Goal: Information Seeking & Learning: Learn about a topic

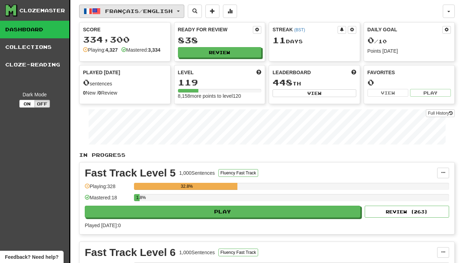
click at [127, 13] on span "Français / English" at bounding box center [138, 11] width 67 height 6
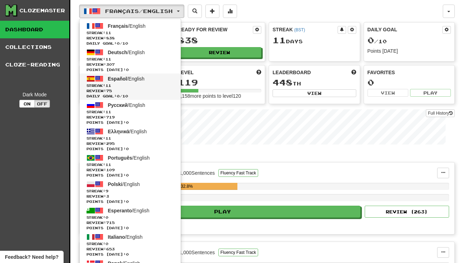
click at [139, 82] on link "Español / English Streak: 11 Review: 75 Daily Goal: 0 / 10" at bounding box center [129, 86] width 101 height 26
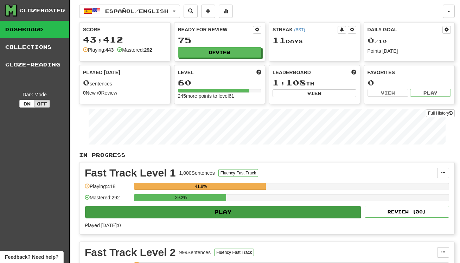
click at [278, 210] on button "Play" at bounding box center [223, 212] width 276 height 12
select select "**"
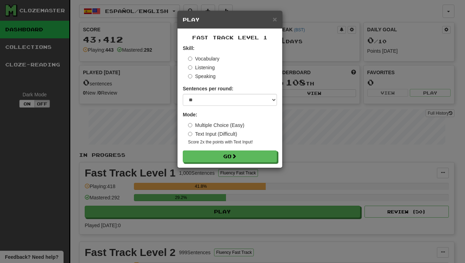
click at [256, 162] on div "Fast Track Level 1 Skill: Vocabulary Listening Speaking Sentences per round: * …" at bounding box center [229, 98] width 105 height 139
click at [256, 156] on button "Go" at bounding box center [230, 157] width 94 height 12
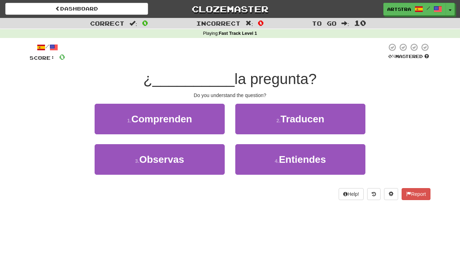
click at [239, 72] on span "la pregunta?" at bounding box center [275, 79] width 82 height 17
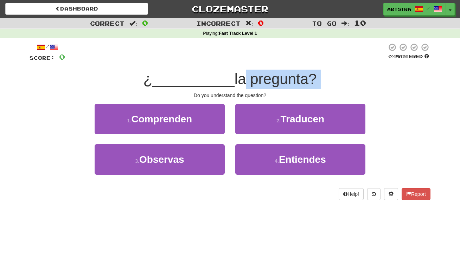
drag, startPoint x: 240, startPoint y: 77, endPoint x: 246, endPoint y: 90, distance: 14.5
click at [246, 90] on div "/ Score: 0 0 % Mastered ¿ __________ la pregunta? Do you understand the questio…" at bounding box center [230, 121] width 401 height 157
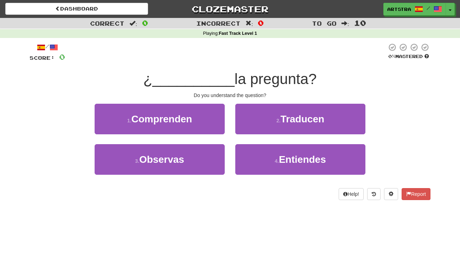
click at [246, 90] on div "/ Score: 0 0 % Mastered ¿ __________ la pregunta? Do you understand the questio…" at bounding box center [230, 121] width 401 height 157
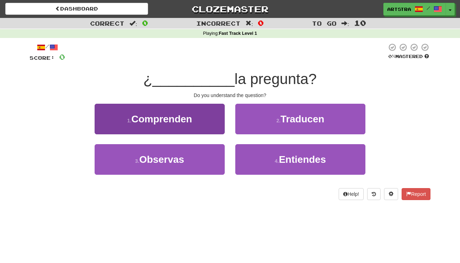
click at [189, 114] on span "Comprenden" at bounding box center [161, 119] width 61 height 11
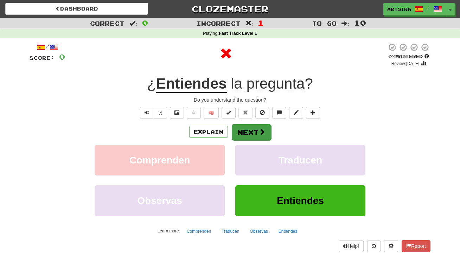
click at [245, 129] on button "Next" at bounding box center [251, 132] width 39 height 16
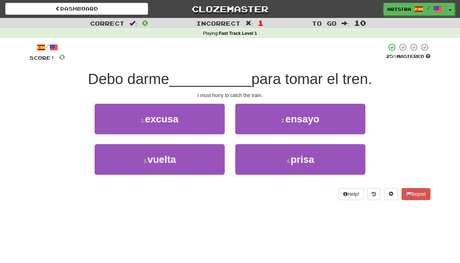
click at [225, 86] on span "__________" at bounding box center [210, 79] width 82 height 17
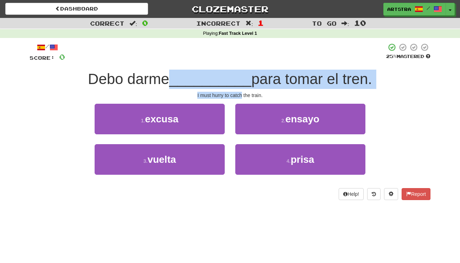
drag, startPoint x: 225, startPoint y: 86, endPoint x: 232, endPoint y: 97, distance: 12.5
click at [232, 97] on div "/ Score: 0 25 % Mastered Debo darme __________ para tomar el tren. I must hurry…" at bounding box center [230, 121] width 401 height 157
click at [232, 97] on div "I must hurry to catch the train." at bounding box center [230, 95] width 401 height 7
drag, startPoint x: 232, startPoint y: 97, endPoint x: 232, endPoint y: 80, distance: 16.5
click at [232, 80] on div "/ Score: 0 25 % Mastered Debo darme __________ para tomar el tren. I must hurry…" at bounding box center [230, 121] width 401 height 157
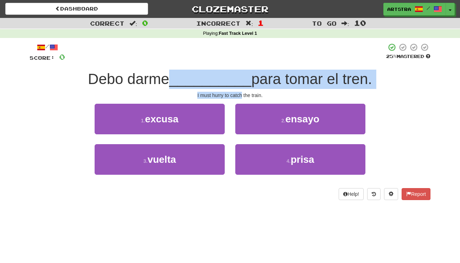
click at [232, 80] on span "__________" at bounding box center [210, 79] width 82 height 17
drag, startPoint x: 232, startPoint y: 80, endPoint x: 235, endPoint y: 91, distance: 11.7
click at [235, 91] on div "/ Score: 0 25 % Mastered Debo darme __________ para tomar el tren. I must hurry…" at bounding box center [230, 121] width 401 height 157
click at [235, 92] on div "I must hurry to catch the train." at bounding box center [230, 95] width 401 height 7
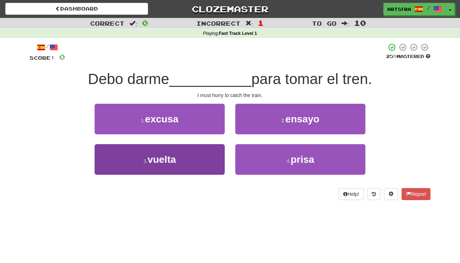
click at [188, 155] on button "3 . vuelta" at bounding box center [160, 159] width 130 height 31
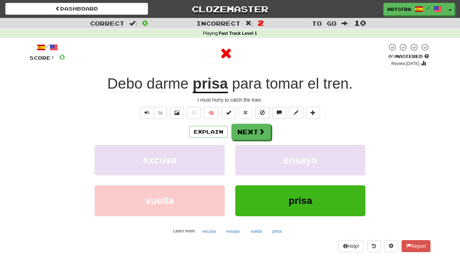
click at [210, 91] on u "prisa" at bounding box center [210, 84] width 35 height 18
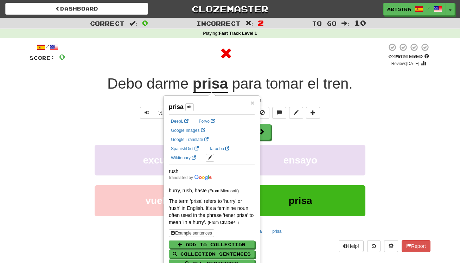
click at [300, 58] on div at bounding box center [226, 53] width 322 height 21
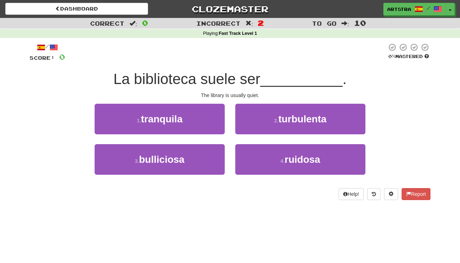
click at [222, 79] on span "La biblioteca suele ser" at bounding box center [186, 79] width 147 height 17
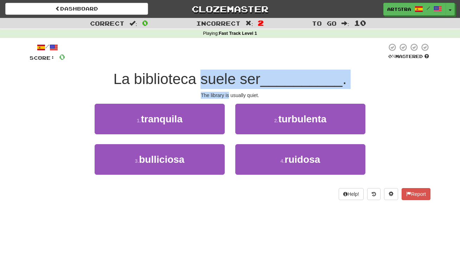
drag, startPoint x: 222, startPoint y: 79, endPoint x: 227, endPoint y: 95, distance: 15.8
click at [227, 95] on div "/ Score: 0 0 % Mastered La biblioteca suele ser __________ . The library is usu…" at bounding box center [230, 121] width 401 height 157
click at [227, 95] on div "The library is usually quiet." at bounding box center [230, 95] width 401 height 7
drag, startPoint x: 227, startPoint y: 95, endPoint x: 226, endPoint y: 84, distance: 10.3
click at [226, 84] on div "/ Score: 0 0 % Mastered La biblioteca suele ser __________ . The library is usu…" at bounding box center [230, 121] width 401 height 157
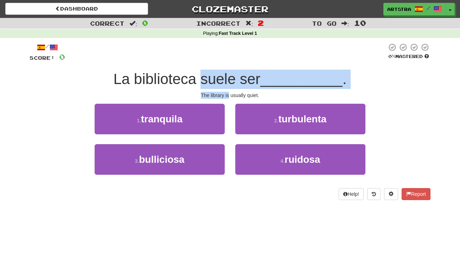
click at [226, 84] on span "La biblioteca suele ser" at bounding box center [186, 79] width 147 height 17
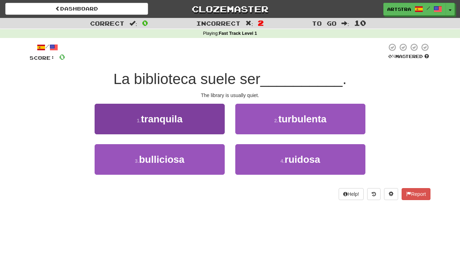
click at [196, 117] on button "1 . tranquila" at bounding box center [160, 119] width 130 height 31
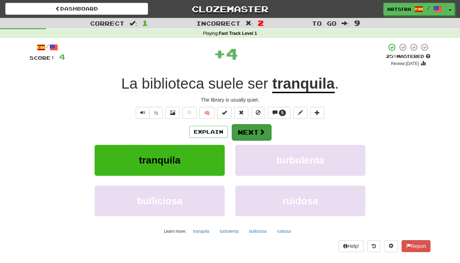
click at [248, 132] on button "Next" at bounding box center [251, 132] width 39 height 16
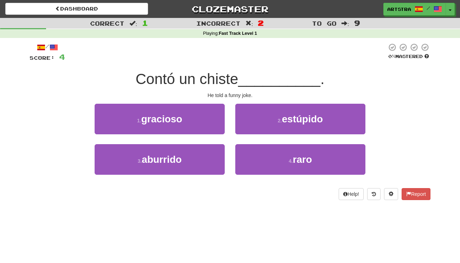
click at [200, 67] on div "/ Score: 4 0 % Mastered Contó un chiste __________ . He told a funny joke. 1 . …" at bounding box center [230, 121] width 401 height 157
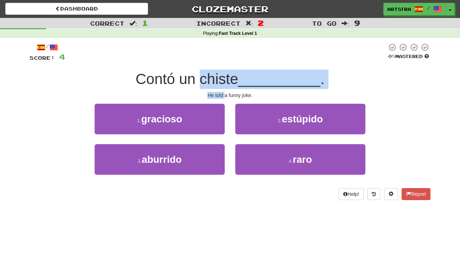
drag, startPoint x: 205, startPoint y: 78, endPoint x: 225, endPoint y: 91, distance: 23.2
click at [225, 91] on div "/ Score: 4 0 % Mastered Contó un chiste __________ . He told a funny joke. 1 . …" at bounding box center [230, 121] width 401 height 157
click at [225, 92] on div "He told a funny joke." at bounding box center [230, 95] width 401 height 7
drag, startPoint x: 225, startPoint y: 91, endPoint x: 222, endPoint y: 78, distance: 13.2
click at [222, 78] on div "/ Score: 4 0 % Mastered Contó un chiste __________ . He told a funny joke. 1 . …" at bounding box center [230, 121] width 401 height 157
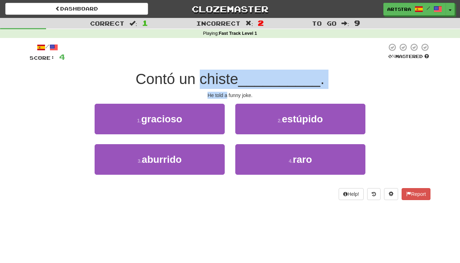
click at [222, 78] on span "Contó un chiste" at bounding box center [186, 79] width 103 height 17
drag, startPoint x: 222, startPoint y: 78, endPoint x: 230, endPoint y: 89, distance: 13.4
click at [230, 89] on div "/ Score: 4 0 % Mastered Contó un chiste __________ . He told a funny joke. 1 . …" at bounding box center [230, 121] width 401 height 157
drag, startPoint x: 230, startPoint y: 89, endPoint x: 235, endPoint y: 68, distance: 21.3
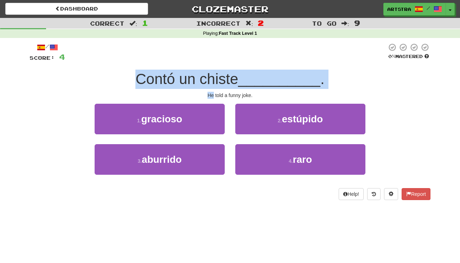
click at [235, 68] on div "/ Score: 4 0 % Mastered Contó un chiste __________ . He told a funny joke. 1 . …" at bounding box center [230, 121] width 401 height 157
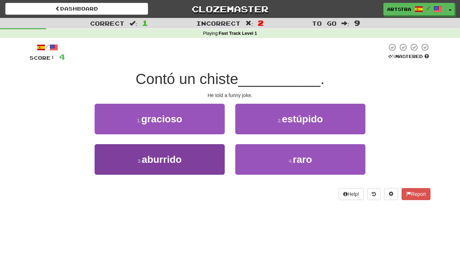
click at [204, 160] on button "3 . aburrido" at bounding box center [160, 159] width 130 height 31
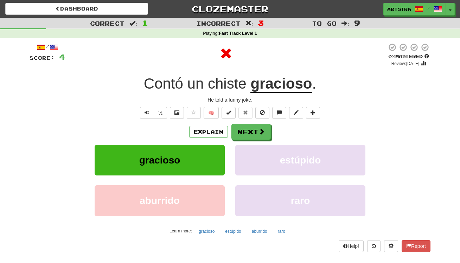
click at [296, 85] on u "gracioso" at bounding box center [280, 84] width 61 height 18
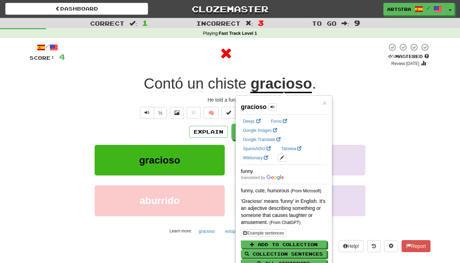
drag, startPoint x: 311, startPoint y: 64, endPoint x: 307, endPoint y: 67, distance: 5.7
click at [311, 64] on div at bounding box center [226, 55] width 322 height 24
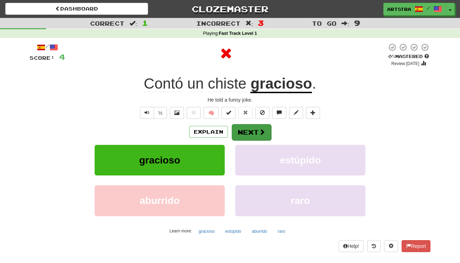
click at [259, 131] on span at bounding box center [262, 132] width 6 height 6
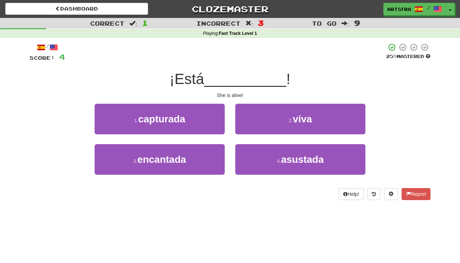
click at [235, 80] on span "__________" at bounding box center [245, 79] width 82 height 17
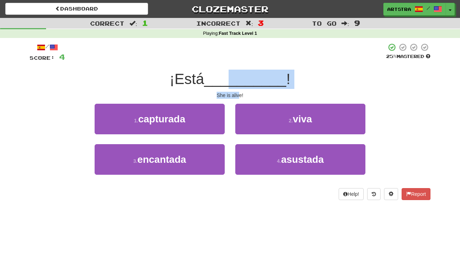
drag, startPoint x: 234, startPoint y: 81, endPoint x: 238, endPoint y: 93, distance: 12.2
click at [238, 93] on div "/ Score: 4 25 % Mastered ¡Está __________ ! She is alive! 1 . capturada 2 . viv…" at bounding box center [230, 121] width 401 height 157
click at [238, 93] on div "She is alive!" at bounding box center [230, 95] width 401 height 7
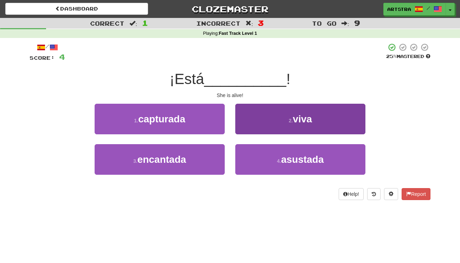
click at [254, 120] on button "2 . viva" at bounding box center [300, 119] width 130 height 31
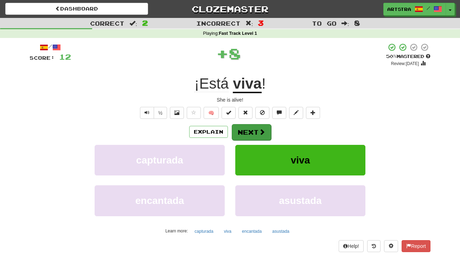
click at [253, 125] on button "Next" at bounding box center [251, 132] width 39 height 16
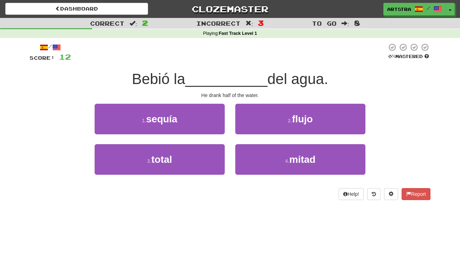
click at [237, 82] on span "__________" at bounding box center [226, 79] width 82 height 17
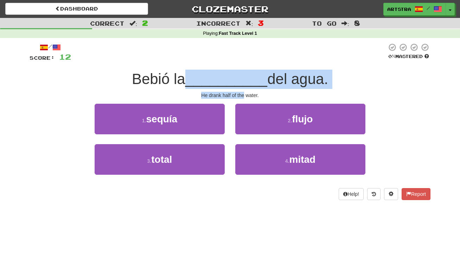
drag, startPoint x: 237, startPoint y: 82, endPoint x: 237, endPoint y: 93, distance: 11.3
click at [237, 93] on div "/ Score: 12 0 % Mastered Bebió la __________ del agua. He drank half of the wat…" at bounding box center [230, 121] width 401 height 157
click at [237, 93] on div "He drank half of the water." at bounding box center [230, 95] width 401 height 7
drag, startPoint x: 237, startPoint y: 93, endPoint x: 241, endPoint y: 67, distance: 25.7
click at [241, 67] on div "/ Score: 12 0 % Mastered Bebió la __________ del agua. He drank half of the wat…" at bounding box center [230, 121] width 401 height 157
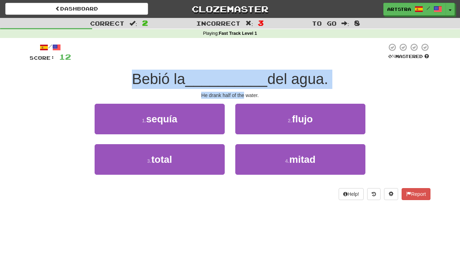
click at [241, 67] on div "/ Score: 12 0 % Mastered Bebió la __________ del agua. He drank half of the wat…" at bounding box center [230, 121] width 401 height 157
drag, startPoint x: 241, startPoint y: 67, endPoint x: 240, endPoint y: 92, distance: 24.7
click at [240, 92] on div "/ Score: 12 0 % Mastered Bebió la __________ del agua. He drank half of the wat…" at bounding box center [230, 121] width 401 height 157
click at [240, 92] on div "He drank half of the water." at bounding box center [230, 95] width 401 height 7
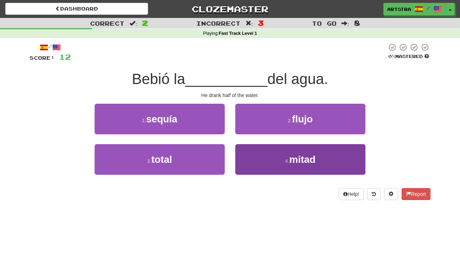
click at [309, 163] on span "mitad" at bounding box center [302, 159] width 26 height 11
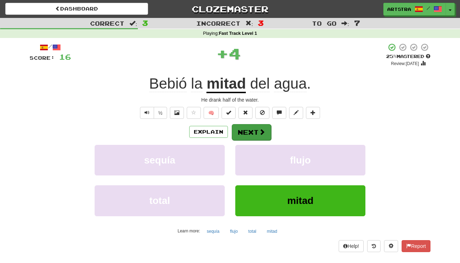
click at [252, 131] on button "Next" at bounding box center [251, 132] width 39 height 16
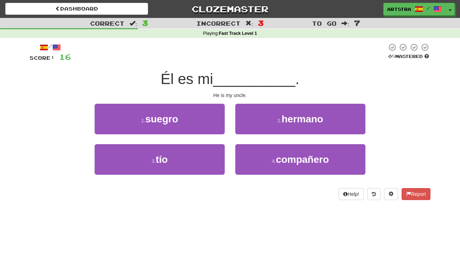
click at [222, 75] on span "__________" at bounding box center [254, 79] width 82 height 17
drag, startPoint x: 222, startPoint y: 75, endPoint x: 224, endPoint y: 94, distance: 19.1
click at [224, 94] on div "/ Score: 16 0 % Mastered Él es mi __________ . He is my uncle. 1 . suegro 2 . h…" at bounding box center [230, 121] width 401 height 157
click at [224, 94] on div "He is my uncle." at bounding box center [230, 95] width 401 height 7
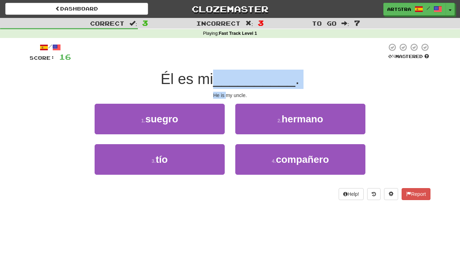
drag, startPoint x: 224, startPoint y: 94, endPoint x: 226, endPoint y: 77, distance: 16.9
click at [226, 77] on div "/ Score: 16 0 % Mastered Él es mi __________ . He is my uncle. 1 . suegro 2 . h…" at bounding box center [230, 121] width 401 height 157
click at [226, 77] on span "__________" at bounding box center [254, 79] width 82 height 17
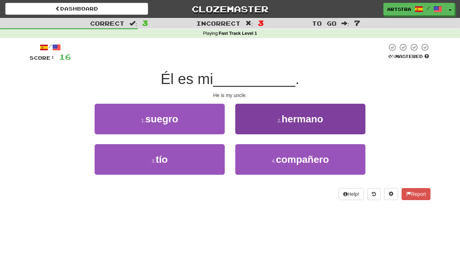
click at [275, 115] on button "2 . hermano" at bounding box center [300, 119] width 130 height 31
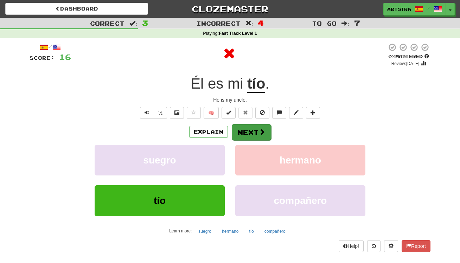
click at [253, 128] on button "Next" at bounding box center [251, 132] width 39 height 16
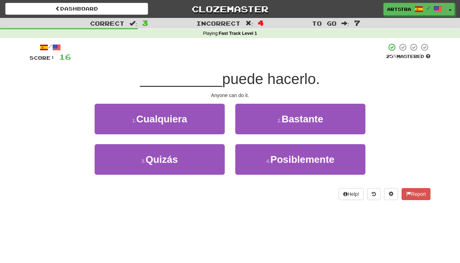
click at [240, 77] on span "puede hacerlo." at bounding box center [271, 79] width 98 height 17
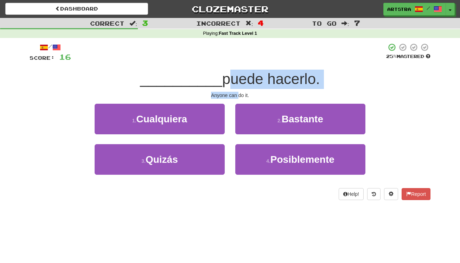
click at [236, 95] on div "/ Score: 16 25 % Mastered __________ puede hacerlo. Anyone can do it. 1 . Cualq…" at bounding box center [230, 121] width 401 height 157
click at [236, 95] on div "Anyone can do it." at bounding box center [230, 95] width 401 height 7
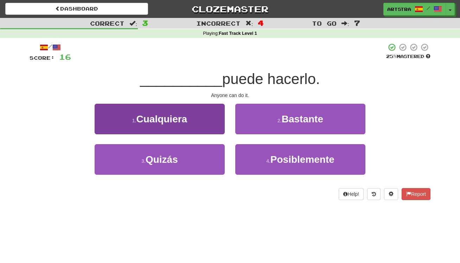
click at [176, 119] on span "Cualquiera" at bounding box center [161, 119] width 51 height 11
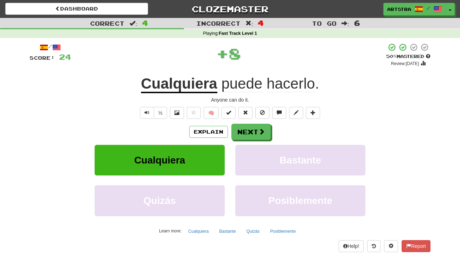
click at [188, 81] on u "Cualquiera" at bounding box center [179, 84] width 76 height 18
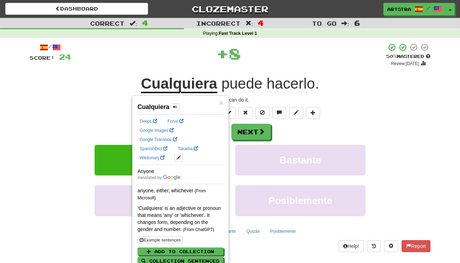
click at [322, 52] on div "+ 8" at bounding box center [228, 53] width 315 height 21
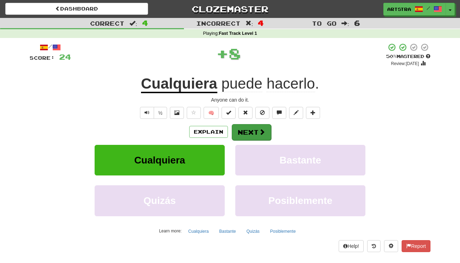
click at [249, 134] on button "Next" at bounding box center [251, 132] width 39 height 16
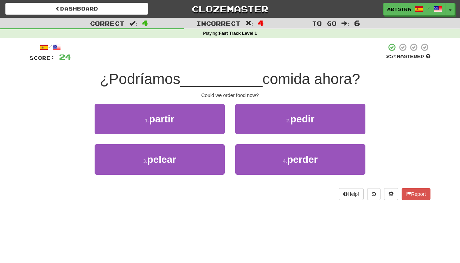
click at [232, 83] on span "__________" at bounding box center [221, 79] width 82 height 17
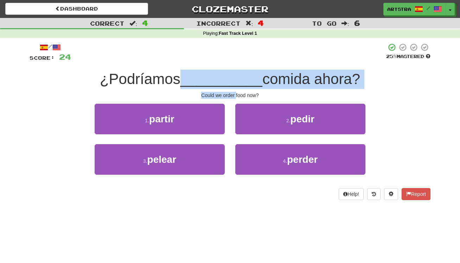
drag, startPoint x: 232, startPoint y: 83, endPoint x: 234, endPoint y: 92, distance: 8.9
click at [234, 92] on div "/ Score: 24 25 % Mastered ¿Podríamos __________ comida ahora? Could we order fo…" at bounding box center [230, 121] width 401 height 157
click at [234, 92] on div "Could we order food now?" at bounding box center [230, 95] width 401 height 7
drag, startPoint x: 234, startPoint y: 92, endPoint x: 237, endPoint y: 74, distance: 17.8
click at [237, 74] on div "/ Score: 24 25 % Mastered ¿Podríamos __________ comida ahora? Could we order fo…" at bounding box center [230, 121] width 401 height 157
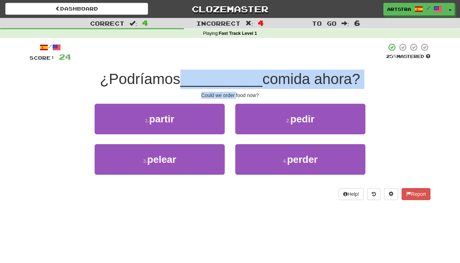
click at [237, 74] on span "__________" at bounding box center [221, 79] width 82 height 17
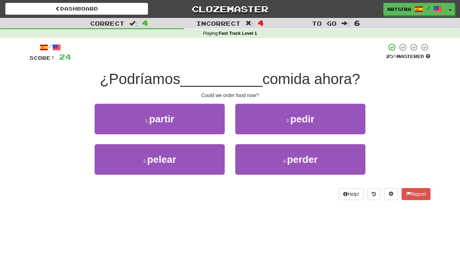
click at [412, 123] on div "1 . partir 2 . pedir" at bounding box center [230, 124] width 422 height 40
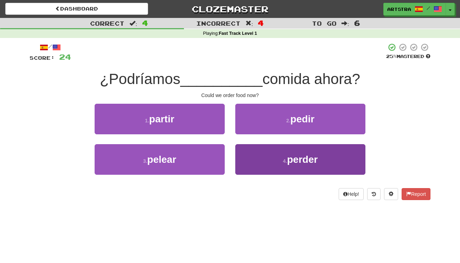
click at [285, 160] on small "4 ." at bounding box center [285, 161] width 4 height 6
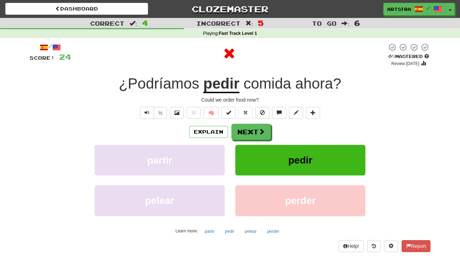
click at [231, 81] on u "pedir" at bounding box center [221, 84] width 36 height 18
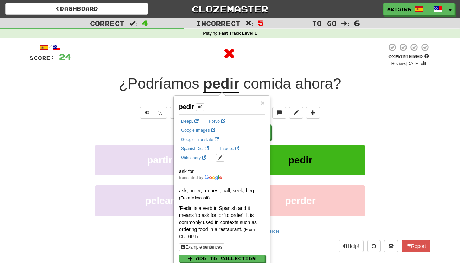
click at [310, 35] on div "Playing : Fast Track Level 1" at bounding box center [230, 34] width 460 height 6
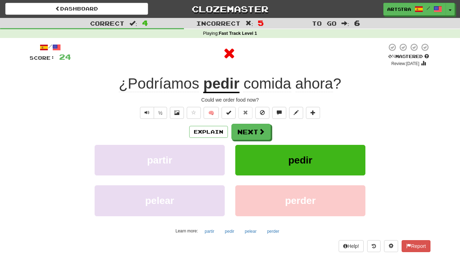
click at [310, 90] on span "ahora" at bounding box center [314, 83] width 38 height 17
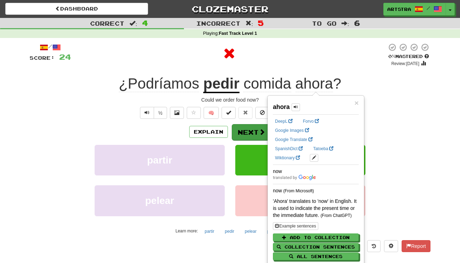
click at [235, 132] on button "Next" at bounding box center [251, 132] width 39 height 16
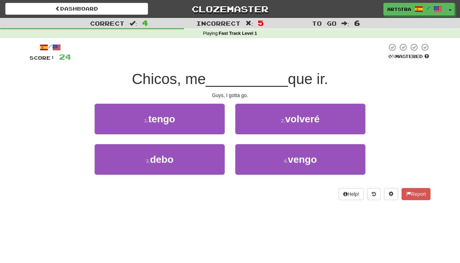
click at [240, 79] on span "__________" at bounding box center [247, 79] width 82 height 17
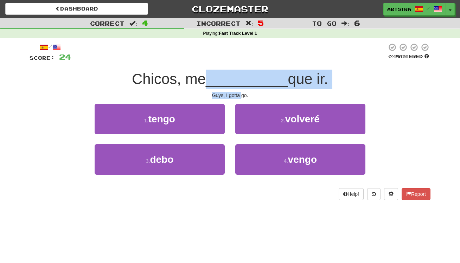
drag, startPoint x: 240, startPoint y: 79, endPoint x: 240, endPoint y: 94, distance: 15.1
click at [240, 94] on div "/ Score: 24 0 % Mastered Chicos, me __________ que ir. Guys, I gotta go. 1 . te…" at bounding box center [230, 121] width 401 height 157
click at [240, 94] on div "Guys, I gotta go." at bounding box center [230, 95] width 401 height 7
drag, startPoint x: 240, startPoint y: 94, endPoint x: 241, endPoint y: 74, distance: 20.1
click at [241, 74] on div "/ Score: 24 0 % Mastered Chicos, me __________ que ir. Guys, I gotta go. 1 . te…" at bounding box center [230, 121] width 401 height 157
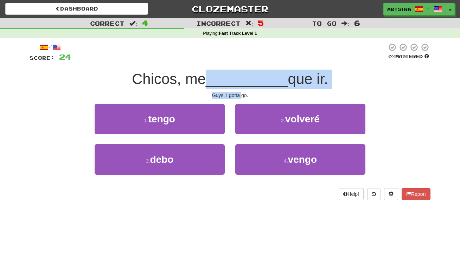
click at [241, 74] on span "__________" at bounding box center [247, 79] width 82 height 17
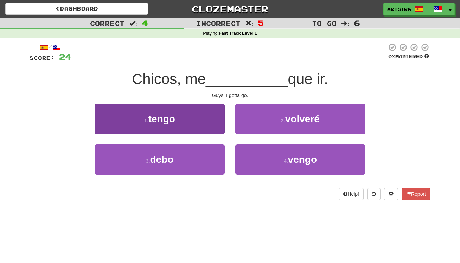
click at [197, 108] on button "1 . tengo" at bounding box center [160, 119] width 130 height 31
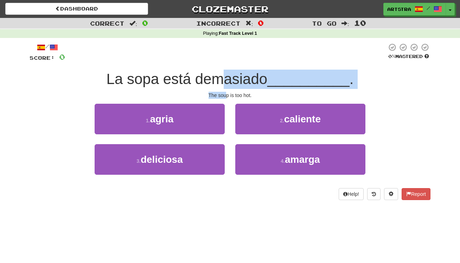
drag, startPoint x: 224, startPoint y: 70, endPoint x: 224, endPoint y: 91, distance: 21.1
click at [224, 91] on div "/ Score: 0 0 % Mastered La sopa está demasiado __________ . The soup is too hot…" at bounding box center [230, 121] width 401 height 157
click at [224, 92] on div "The soup is too hot." at bounding box center [230, 95] width 401 height 7
drag, startPoint x: 224, startPoint y: 91, endPoint x: 230, endPoint y: 76, distance: 16.5
click at [230, 76] on div "/ Score: 0 0 % Mastered La sopa está demasiado __________ . The soup is too hot…" at bounding box center [230, 121] width 401 height 157
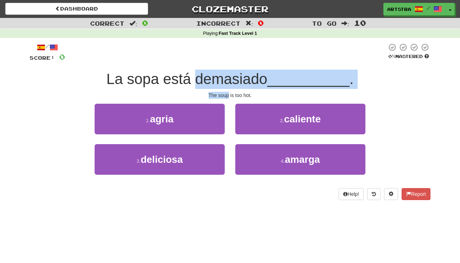
click at [230, 76] on span "La sopa está demasiado" at bounding box center [186, 79] width 161 height 17
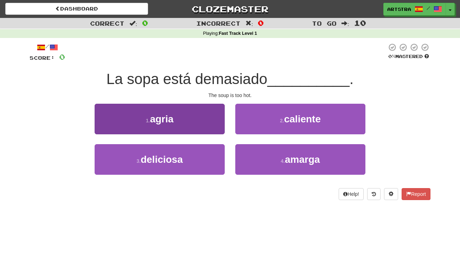
click at [179, 125] on button "1 . agria" at bounding box center [160, 119] width 130 height 31
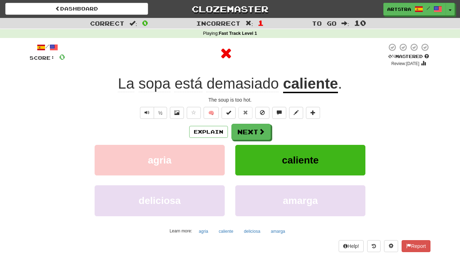
click at [336, 78] on u "caliente" at bounding box center [310, 84] width 55 height 18
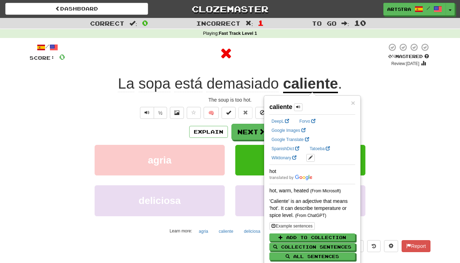
click at [298, 53] on div at bounding box center [226, 53] width 322 height 21
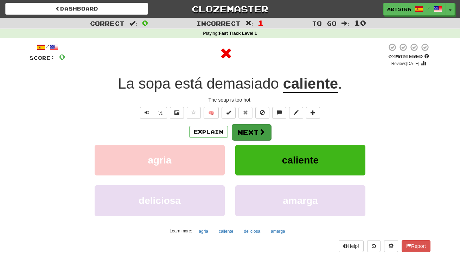
click at [255, 127] on button "Next" at bounding box center [251, 132] width 39 height 16
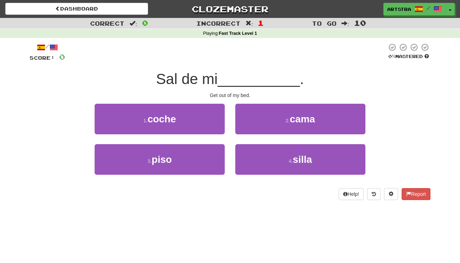
click at [232, 81] on span "__________" at bounding box center [259, 79] width 82 height 17
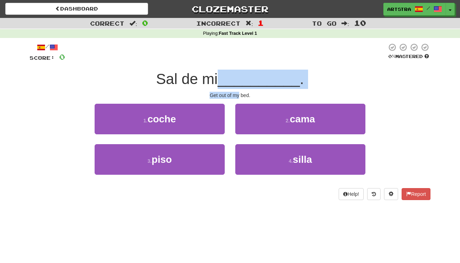
drag, startPoint x: 232, startPoint y: 81, endPoint x: 238, endPoint y: 95, distance: 15.0
click at [238, 95] on div "/ Score: 0 0 % Mastered Sal de mi __________ . Get out of my bed. 1 . coche 2 .…" at bounding box center [230, 121] width 401 height 157
click at [237, 95] on div "Get out of my bed." at bounding box center [230, 95] width 401 height 7
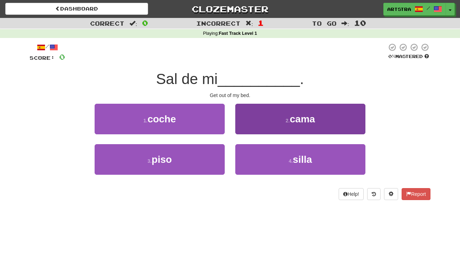
click at [277, 122] on button "2 . cama" at bounding box center [300, 119] width 130 height 31
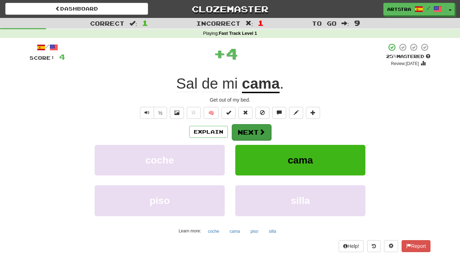
click at [269, 138] on div "Explain Next" at bounding box center [230, 132] width 401 height 16
click at [255, 130] on button "Next" at bounding box center [251, 132] width 39 height 16
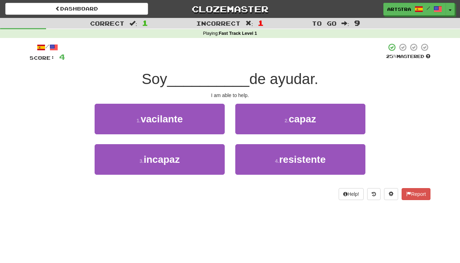
click at [221, 78] on span "__________" at bounding box center [208, 79] width 82 height 17
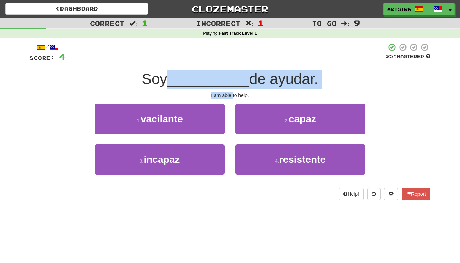
drag, startPoint x: 221, startPoint y: 78, endPoint x: 231, endPoint y: 91, distance: 15.8
click at [231, 91] on div "/ Score: 4 25 % Mastered Soy __________ de ayudar. I am able to help. 1 . vacil…" at bounding box center [230, 121] width 401 height 157
click at [231, 92] on div "I am able to help." at bounding box center [230, 95] width 401 height 7
drag, startPoint x: 231, startPoint y: 91, endPoint x: 232, endPoint y: 73, distance: 17.6
click at [232, 73] on div "/ Score: 4 25 % Mastered Soy __________ de ayudar. I am able to help. 1 . vacil…" at bounding box center [230, 121] width 401 height 157
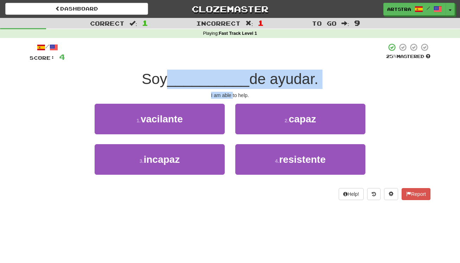
click at [232, 73] on span "__________" at bounding box center [208, 79] width 82 height 17
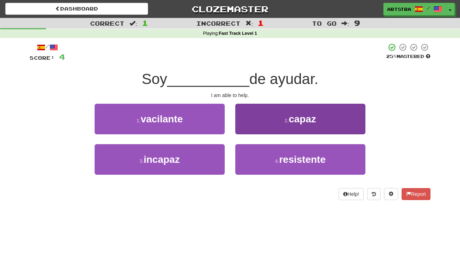
click at [298, 120] on span "capaz" at bounding box center [302, 119] width 27 height 11
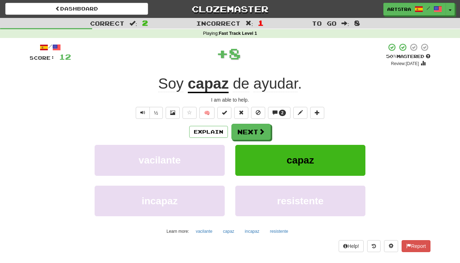
click at [188, 75] on u "capaz" at bounding box center [208, 84] width 41 height 18
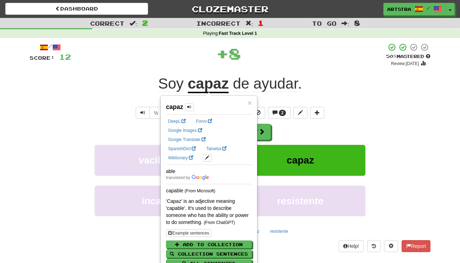
click at [302, 56] on div "+ 8" at bounding box center [228, 53] width 315 height 21
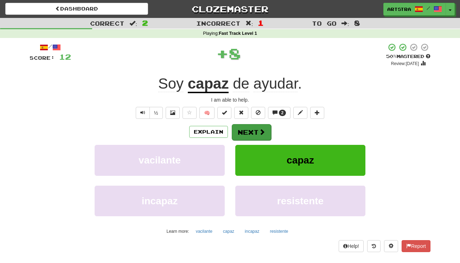
click at [256, 130] on button "Next" at bounding box center [251, 132] width 39 height 16
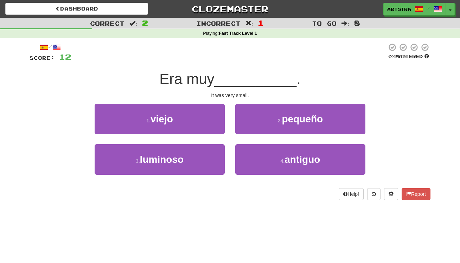
click at [231, 83] on span "__________" at bounding box center [255, 79] width 82 height 17
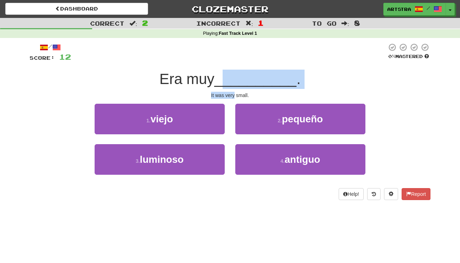
drag, startPoint x: 231, startPoint y: 88, endPoint x: 234, endPoint y: 94, distance: 6.6
click at [234, 94] on div "/ Score: 12 0 % Mastered Era muy __________ . It was very small. 1 . viejo 2 . …" at bounding box center [230, 121] width 401 height 157
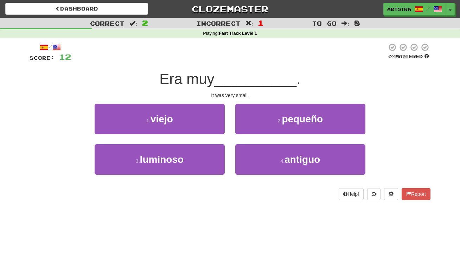
click at [233, 93] on div "It was very small." at bounding box center [230, 95] width 401 height 7
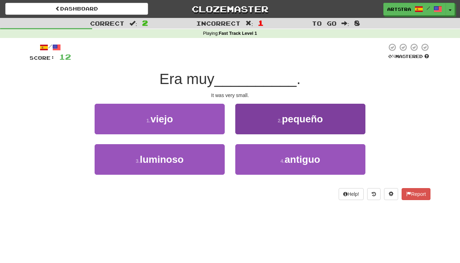
click at [312, 120] on span "pequeño" at bounding box center [302, 119] width 41 height 11
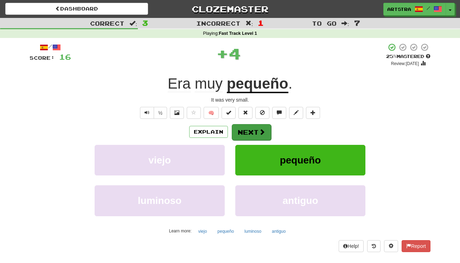
click at [258, 137] on button "Next" at bounding box center [251, 132] width 39 height 16
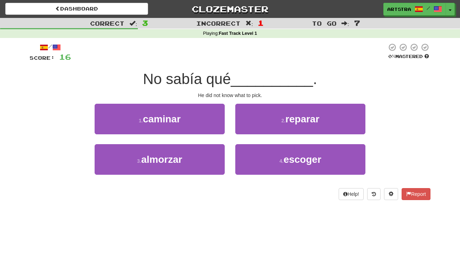
click at [248, 75] on span "__________" at bounding box center [272, 79] width 82 height 17
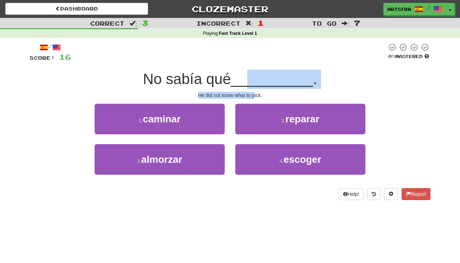
drag, startPoint x: 250, startPoint y: 87, endPoint x: 255, endPoint y: 95, distance: 8.7
click at [255, 95] on div "/ Score: 16 0 % Mastered No sabía qué __________ . He did not know what to pick…" at bounding box center [230, 121] width 401 height 157
click at [255, 95] on div "He did not know what to pick." at bounding box center [230, 95] width 401 height 7
drag, startPoint x: 255, startPoint y: 95, endPoint x: 259, endPoint y: 78, distance: 16.6
click at [259, 78] on div "/ Score: 16 0 % Mastered No sabía qué __________ . He did not know what to pick…" at bounding box center [230, 121] width 401 height 157
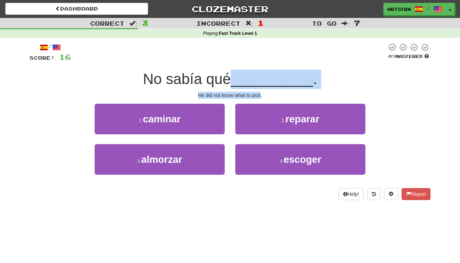
click at [259, 78] on span "__________" at bounding box center [272, 79] width 82 height 17
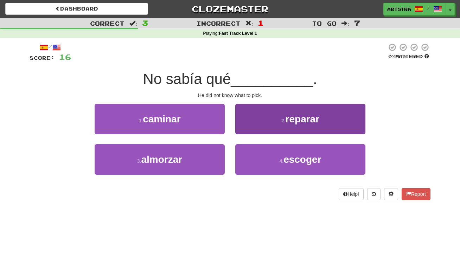
click at [305, 114] on span "reparar" at bounding box center [302, 119] width 34 height 11
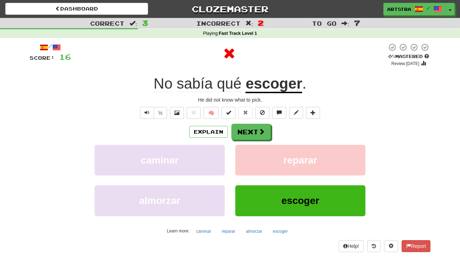
click at [272, 89] on u "escoger" at bounding box center [273, 84] width 57 height 18
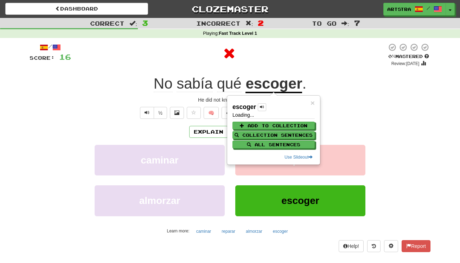
click at [298, 58] on div at bounding box center [229, 53] width 316 height 21
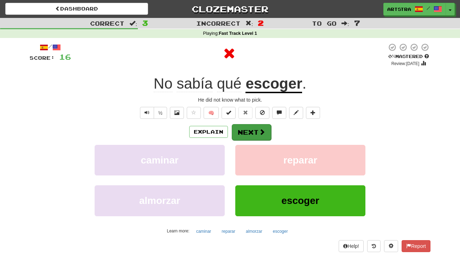
click at [243, 134] on button "Next" at bounding box center [251, 132] width 39 height 16
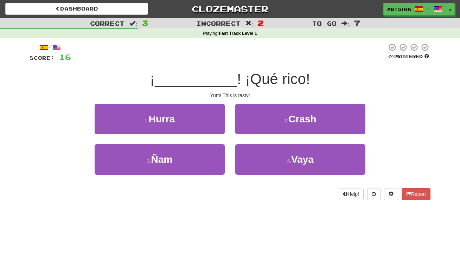
click at [228, 80] on span "__________" at bounding box center [196, 79] width 82 height 17
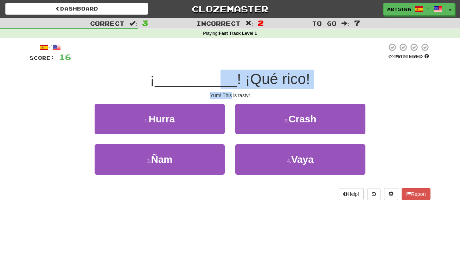
drag, startPoint x: 226, startPoint y: 88, endPoint x: 232, endPoint y: 93, distance: 8.4
click at [232, 93] on div "/ Score: 16 0 % Mastered ¡ __________ ! ¡Qué rico! Yum! This is tasty! 1 . Hurr…" at bounding box center [230, 121] width 401 height 157
click at [232, 93] on div "Yum! This is tasty!" at bounding box center [230, 95] width 401 height 7
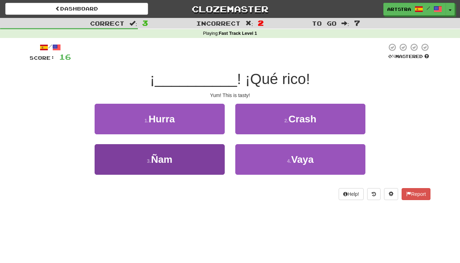
click at [171, 160] on span "Ñam" at bounding box center [161, 159] width 21 height 11
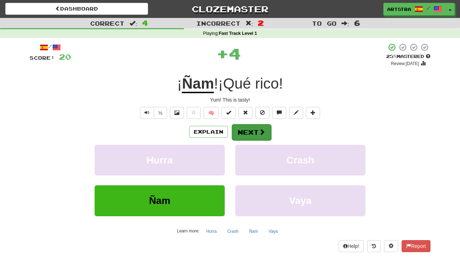
click at [257, 133] on button "Next" at bounding box center [251, 132] width 39 height 16
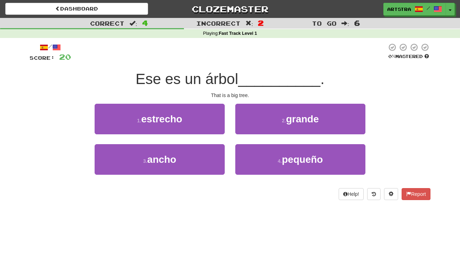
click at [225, 77] on span "Ese es un árbol" at bounding box center [186, 79] width 103 height 17
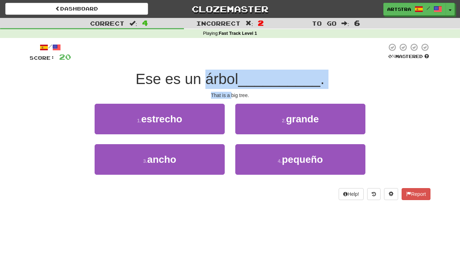
drag, startPoint x: 225, startPoint y: 77, endPoint x: 229, endPoint y: 95, distance: 18.8
click at [229, 95] on div "/ Score: 20 0 % Mastered Ese es un árbol __________ . That is a big tree. 1 . e…" at bounding box center [230, 121] width 401 height 157
click at [229, 95] on div "That is a big tree." at bounding box center [230, 95] width 401 height 7
drag, startPoint x: 229, startPoint y: 95, endPoint x: 229, endPoint y: 76, distance: 19.3
click at [229, 76] on div "/ Score: 20 0 % Mastered Ese es un árbol __________ . That is a big tree. 1 . e…" at bounding box center [230, 121] width 401 height 157
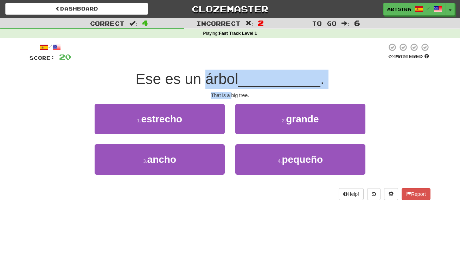
click at [229, 76] on span "Ese es un árbol" at bounding box center [186, 79] width 103 height 17
drag, startPoint x: 229, startPoint y: 76, endPoint x: 234, endPoint y: 90, distance: 15.3
click at [234, 90] on div "/ Score: 20 0 % Mastered Ese es un árbol __________ . That is a big tree. 1 . e…" at bounding box center [230, 121] width 401 height 157
drag, startPoint x: 234, startPoint y: 90, endPoint x: 241, endPoint y: 69, distance: 22.0
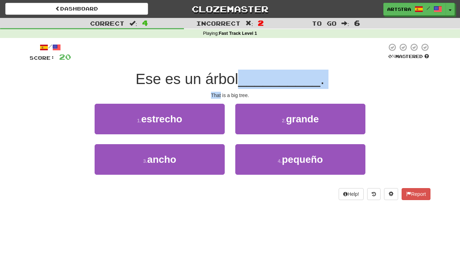
click at [241, 69] on div "/ Score: 20 0 % Mastered Ese es un árbol __________ . That is a big tree. 1 . e…" at bounding box center [230, 121] width 401 height 157
click at [241, 70] on div "Ese es un árbol __________ ." at bounding box center [230, 79] width 401 height 19
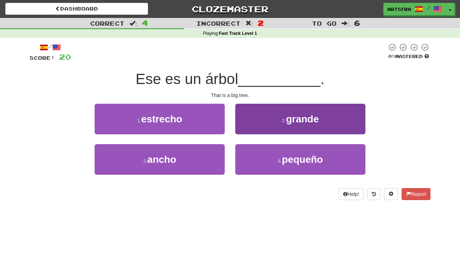
click at [271, 109] on button "2 . grande" at bounding box center [300, 119] width 130 height 31
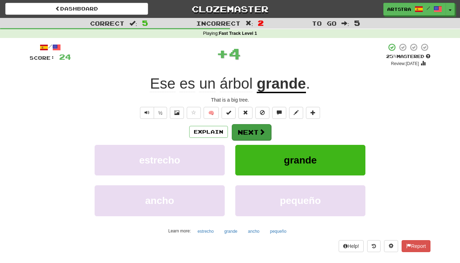
click at [261, 129] on span at bounding box center [262, 132] width 6 height 6
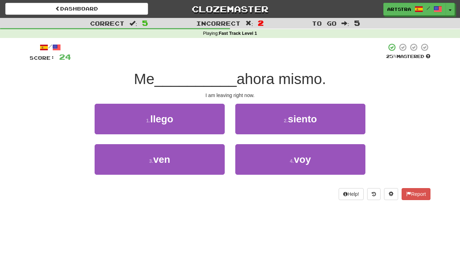
click at [224, 78] on span "__________" at bounding box center [195, 79] width 82 height 17
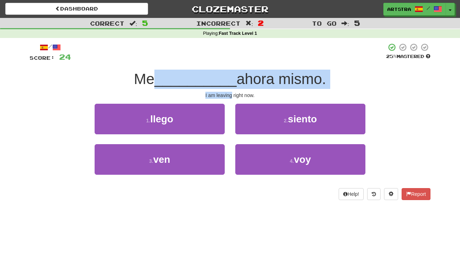
drag, startPoint x: 224, startPoint y: 78, endPoint x: 222, endPoint y: 91, distance: 13.8
click at [222, 91] on div "/ Score: 24 25 % Mastered Me __________ ahora mismo. I am leaving right now. 1 …" at bounding box center [230, 121] width 401 height 157
click at [222, 92] on div "I am leaving right now." at bounding box center [230, 95] width 401 height 7
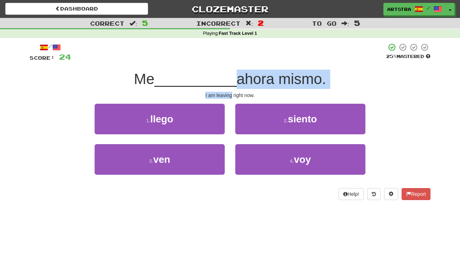
drag, startPoint x: 222, startPoint y: 91, endPoint x: 229, endPoint y: 77, distance: 16.2
click at [229, 77] on div "/ Score: 24 25 % Mastered Me __________ ahora mismo. I am leaving right now. 1 …" at bounding box center [230, 121] width 401 height 157
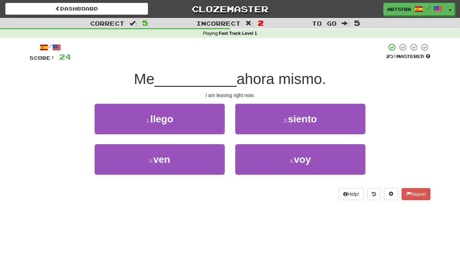
click at [229, 77] on span "__________" at bounding box center [195, 79] width 82 height 17
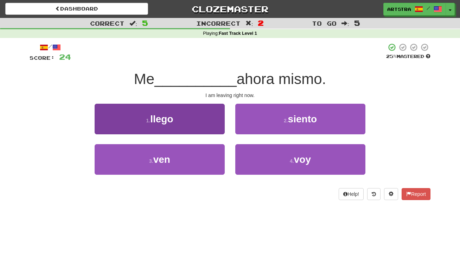
click at [203, 112] on button "1 . llego" at bounding box center [160, 119] width 130 height 31
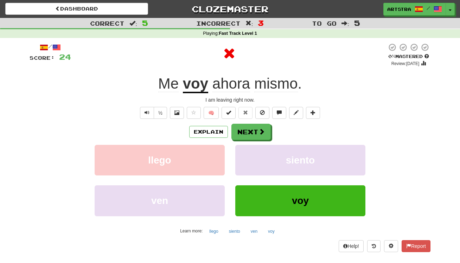
click at [275, 79] on span "mismo" at bounding box center [276, 83] width 44 height 17
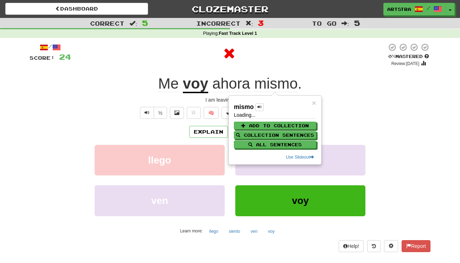
click at [285, 61] on div at bounding box center [229, 53] width 316 height 21
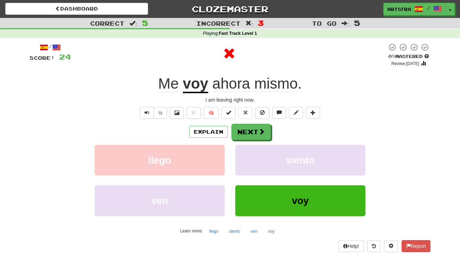
click at [271, 134] on div "Explain Next" at bounding box center [230, 132] width 401 height 16
click at [259, 133] on span at bounding box center [262, 132] width 6 height 6
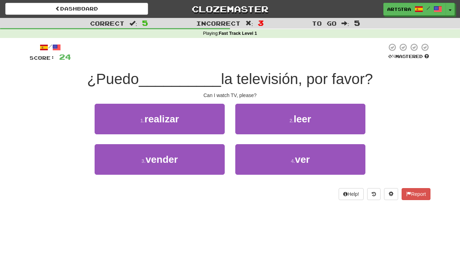
click at [247, 86] on span "la televisión, por favor?" at bounding box center [297, 79] width 152 height 17
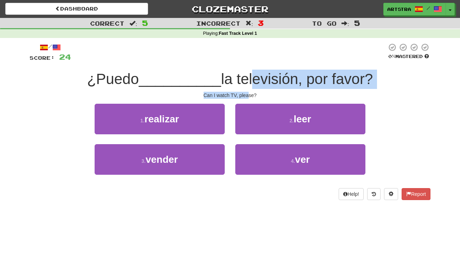
drag, startPoint x: 247, startPoint y: 86, endPoint x: 248, endPoint y: 92, distance: 5.8
click at [248, 92] on div "/ Score: 24 0 % Mastered ¿Puedo __________ la televisión, por favor? Can I watc…" at bounding box center [230, 121] width 401 height 157
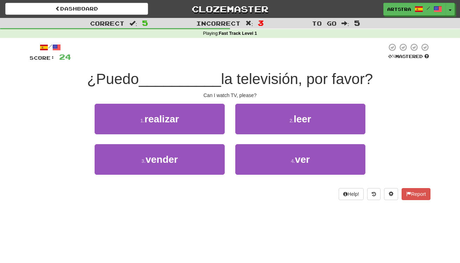
click at [247, 92] on div "Can I watch TV, please?" at bounding box center [230, 95] width 401 height 7
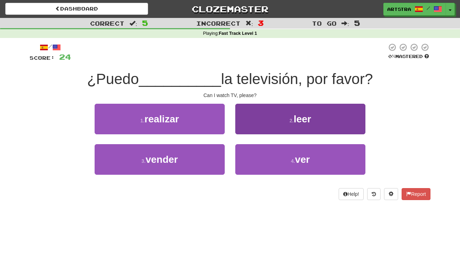
click at [297, 105] on button "2 . leer" at bounding box center [300, 119] width 130 height 31
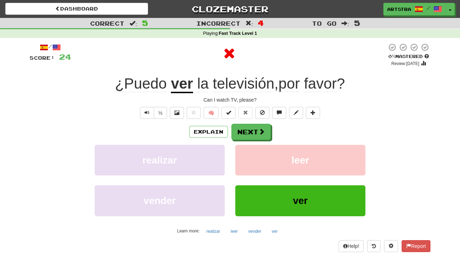
click at [396, 72] on div "/ Score: 24 0 % Mastered Review: 2025-09-21 ¿Puedo ver la televisión , por favo…" at bounding box center [230, 147] width 401 height 209
click at [263, 132] on span at bounding box center [262, 132] width 6 height 6
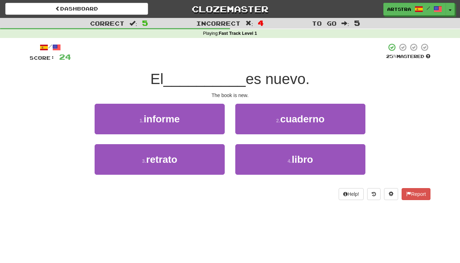
click at [235, 80] on span "__________" at bounding box center [204, 79] width 82 height 17
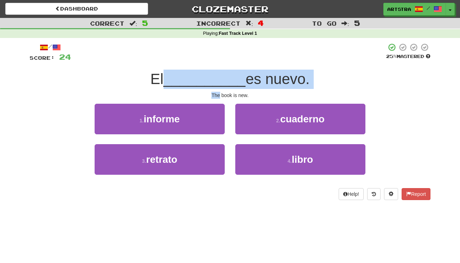
drag, startPoint x: 235, startPoint y: 80, endPoint x: 238, endPoint y: 89, distance: 9.3
click at [238, 89] on div "/ Score: 24 25 % Mastered El __________ es nuevo. The book is new. 1 . informe …" at bounding box center [230, 121] width 401 height 157
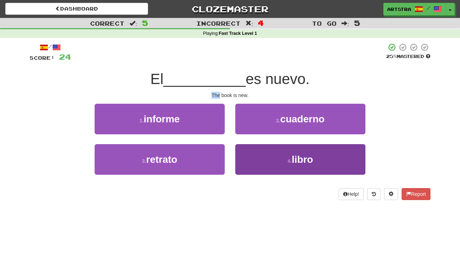
click at [295, 164] on button "4 . libro" at bounding box center [300, 159] width 130 height 31
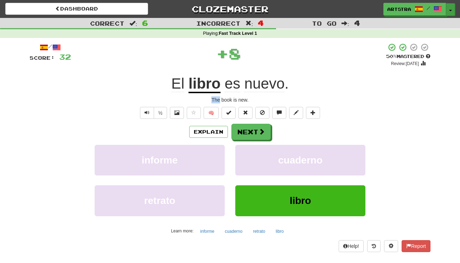
click at [448, 6] on button "Toggle Dropdown" at bounding box center [450, 9] width 9 height 13
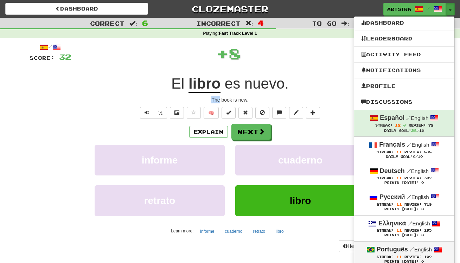
click at [414, 259] on div "Points [DATE]: 0" at bounding box center [404, 261] width 86 height 5
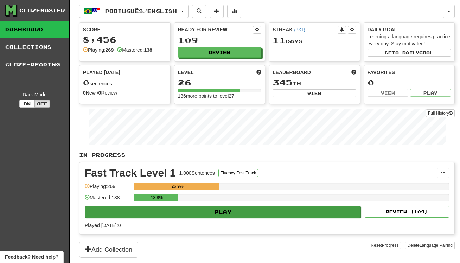
click at [205, 208] on button "Play" at bounding box center [223, 212] width 276 height 12
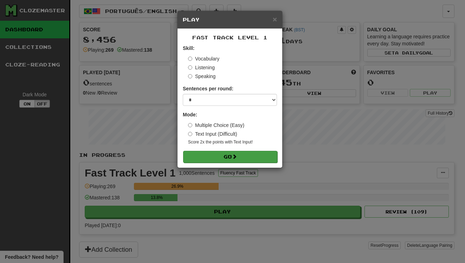
click at [228, 157] on button "Go" at bounding box center [230, 157] width 94 height 12
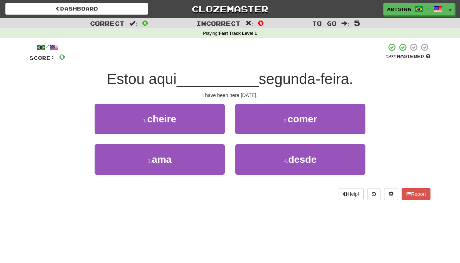
click at [221, 75] on span "__________" at bounding box center [217, 79] width 82 height 17
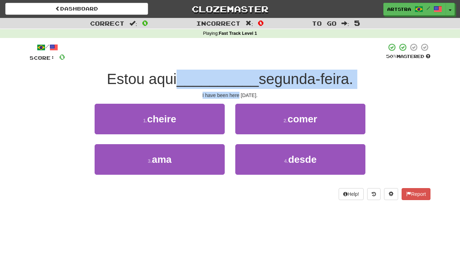
drag, startPoint x: 221, startPoint y: 75, endPoint x: 226, endPoint y: 93, distance: 18.8
click at [226, 93] on div "/ Score: 0 50 % Mastered Estou aqui __________ segunda-feira. I have been here …" at bounding box center [230, 121] width 401 height 157
click at [226, 93] on div "I have been here since Monday." at bounding box center [230, 95] width 401 height 7
drag, startPoint x: 226, startPoint y: 93, endPoint x: 223, endPoint y: 77, distance: 16.8
click at [223, 77] on div "/ Score: 0 50 % Mastered Estou aqui __________ segunda-feira. I have been here …" at bounding box center [230, 121] width 401 height 157
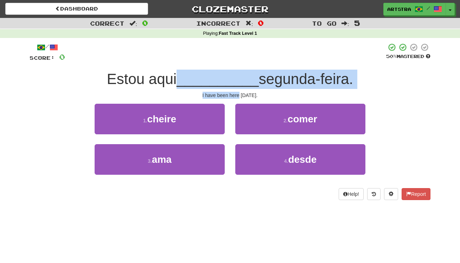
click at [223, 77] on span "__________" at bounding box center [217, 79] width 82 height 17
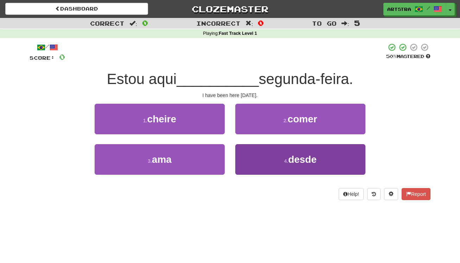
click at [314, 158] on span "desde" at bounding box center [302, 159] width 28 height 11
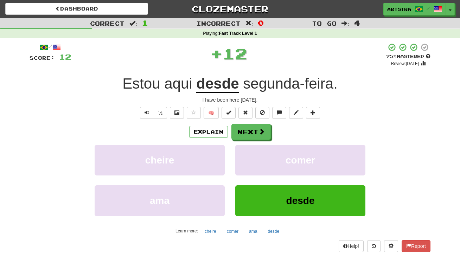
click at [291, 89] on span "segunda-feira" at bounding box center [288, 83] width 90 height 17
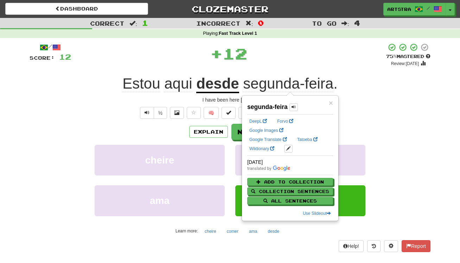
click at [300, 64] on div "+ 12" at bounding box center [228, 55] width 315 height 24
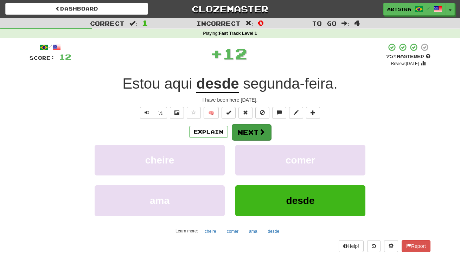
click at [264, 137] on button "Next" at bounding box center [251, 132] width 39 height 16
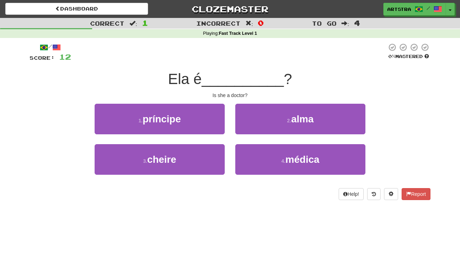
click at [230, 80] on span "__________" at bounding box center [242, 79] width 82 height 17
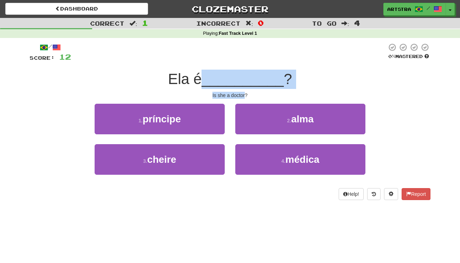
drag, startPoint x: 230, startPoint y: 80, endPoint x: 235, endPoint y: 96, distance: 16.7
click at [235, 96] on div "/ Score: 12 0 % Mastered Ela é __________ ? Is she a doctor? 1 . príncipe 2 . a…" at bounding box center [230, 121] width 401 height 157
drag, startPoint x: 235, startPoint y: 96, endPoint x: 232, endPoint y: 98, distance: 4.6
click at [235, 96] on div "Is she a doctor?" at bounding box center [230, 95] width 401 height 7
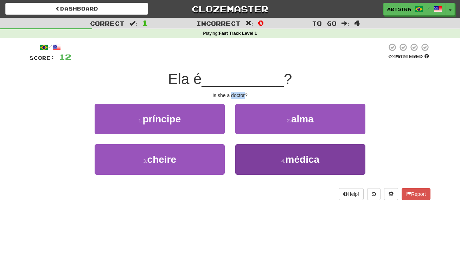
click at [286, 154] on span "médica" at bounding box center [302, 159] width 34 height 11
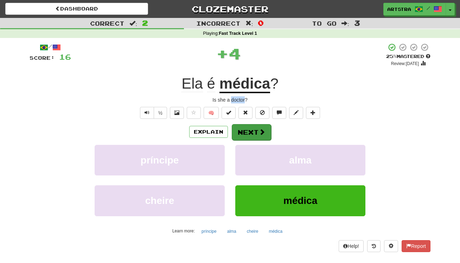
click at [249, 134] on button "Next" at bounding box center [251, 132] width 39 height 16
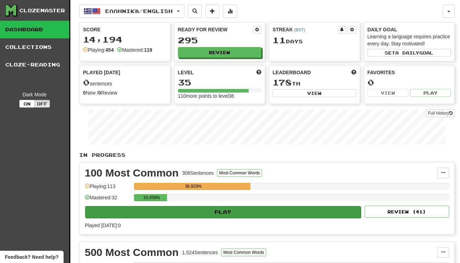
click at [274, 211] on button "Play" at bounding box center [223, 212] width 276 height 12
select select "**"
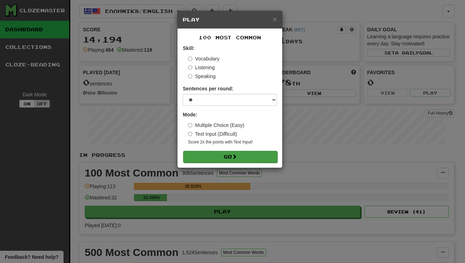
click at [247, 157] on button "Go" at bounding box center [230, 157] width 94 height 12
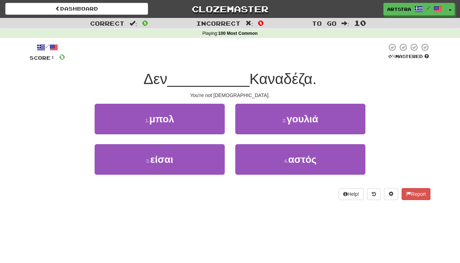
click at [230, 75] on span "__________" at bounding box center [208, 79] width 82 height 17
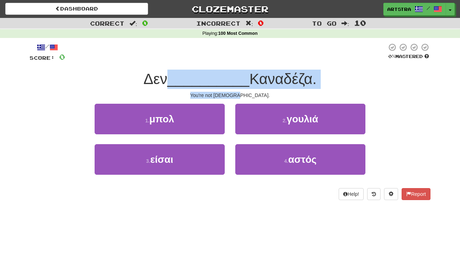
drag, startPoint x: 230, startPoint y: 75, endPoint x: 235, endPoint y: 91, distance: 16.1
click at [235, 91] on div "/ Score: 0 0 % Mastered Δεν __________ Καναδέζα. You're not [DEMOGRAPHIC_DATA].…" at bounding box center [230, 121] width 401 height 157
click at [234, 90] on div "/ Score: 0 0 % Mastered Δεν __________ Καναδέζα. You're not [DEMOGRAPHIC_DATA].…" at bounding box center [230, 121] width 401 height 157
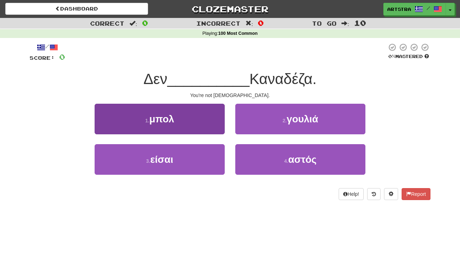
drag, startPoint x: 194, startPoint y: 157, endPoint x: 199, endPoint y: 148, distance: 9.7
click at [194, 157] on button "3 . είσαι" at bounding box center [160, 159] width 130 height 31
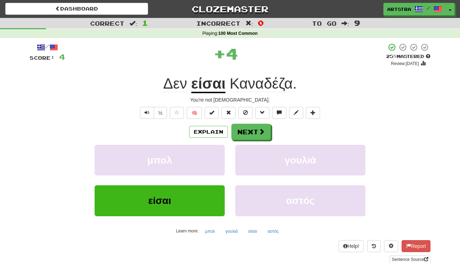
click at [277, 91] on span "Καναδέζα" at bounding box center [260, 83] width 63 height 17
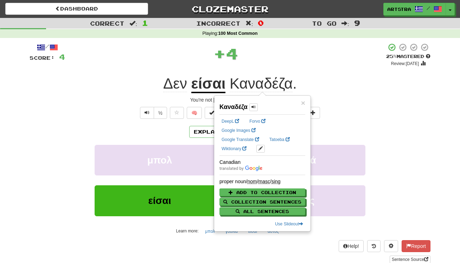
click at [304, 59] on div "+ 4" at bounding box center [225, 53] width 321 height 21
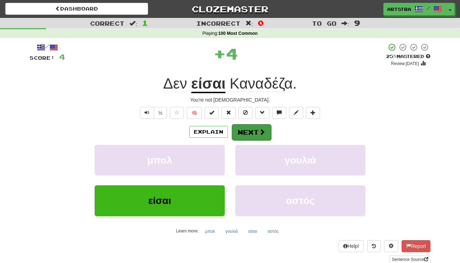
click at [268, 136] on button "Next" at bounding box center [251, 132] width 39 height 16
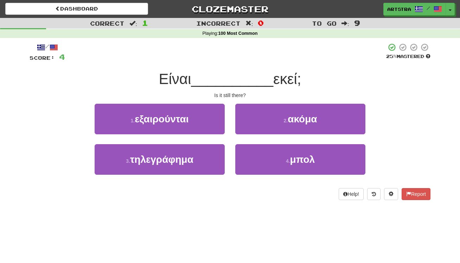
click at [248, 86] on span "__________" at bounding box center [232, 79] width 82 height 17
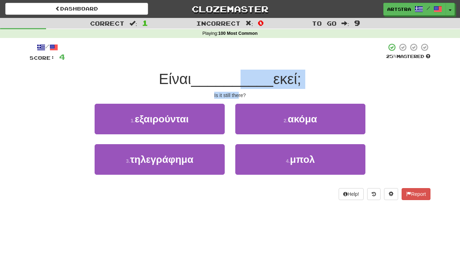
drag, startPoint x: 235, startPoint y: 83, endPoint x: 239, endPoint y: 91, distance: 8.6
click at [239, 91] on div "/ Score: 4 25 % Mastered Είναι __________ εκεί; Is it still there? 1 . εξαιρούν…" at bounding box center [230, 121] width 401 height 157
click at [239, 92] on div "Is it still there?" at bounding box center [230, 95] width 401 height 7
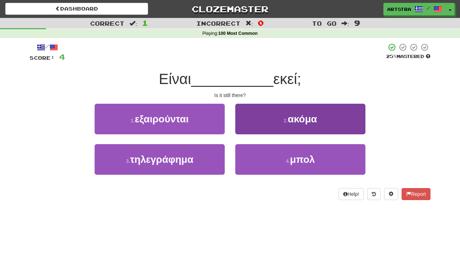
click at [270, 112] on button "2 . ακόμα" at bounding box center [300, 119] width 130 height 31
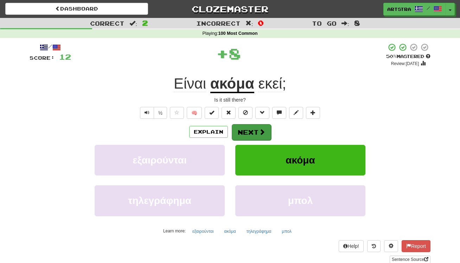
click at [245, 129] on button "Next" at bounding box center [251, 132] width 39 height 16
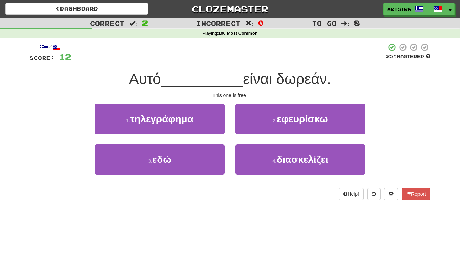
click at [219, 76] on span "__________" at bounding box center [202, 79] width 82 height 17
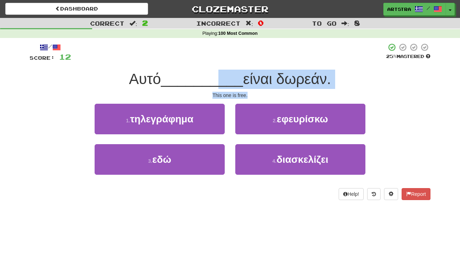
drag, startPoint x: 223, startPoint y: 90, endPoint x: 227, endPoint y: 97, distance: 7.9
click at [227, 97] on div "/ Score: 12 25 % Mastered Αυτό __________ είναι δωρεάν. This one is free. 1 . τ…" at bounding box center [230, 121] width 401 height 157
click at [227, 97] on div "This one is free." at bounding box center [230, 95] width 401 height 7
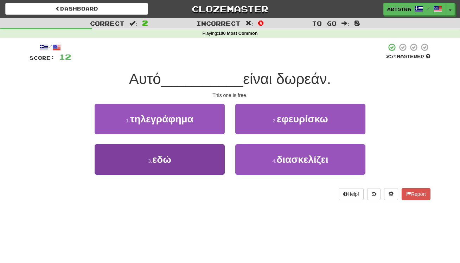
click at [199, 162] on button "3 . εδώ" at bounding box center [160, 159] width 130 height 31
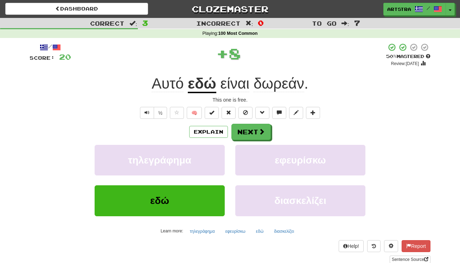
click at [301, 83] on span "δωρεάν" at bounding box center [278, 83] width 51 height 17
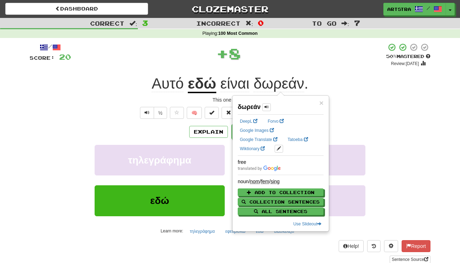
click at [298, 52] on div "+ 8" at bounding box center [228, 53] width 315 height 21
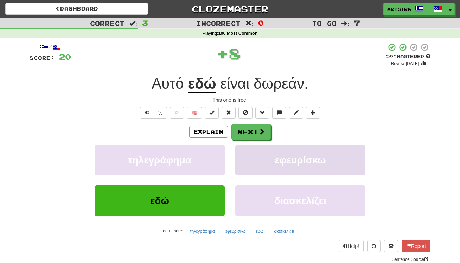
click at [246, 148] on button "εφευρίσκω" at bounding box center [300, 160] width 130 height 31
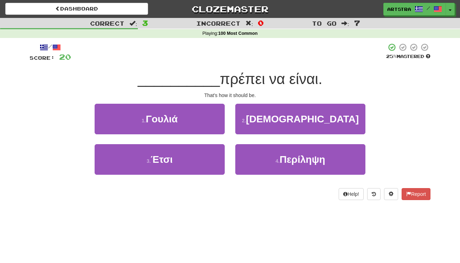
click at [244, 82] on span "πρέπει να είναι." at bounding box center [271, 79] width 103 height 17
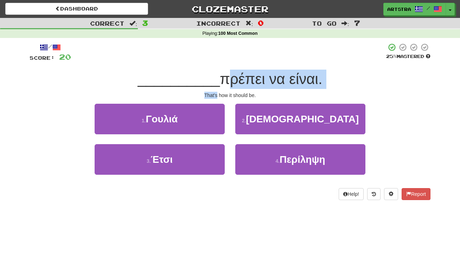
drag, startPoint x: 244, startPoint y: 82, endPoint x: 244, endPoint y: 89, distance: 7.4
click at [244, 89] on div "/ Score: 20 25 % Mastered __________ πρέπει να είναι. That's how it should be. …" at bounding box center [230, 121] width 401 height 157
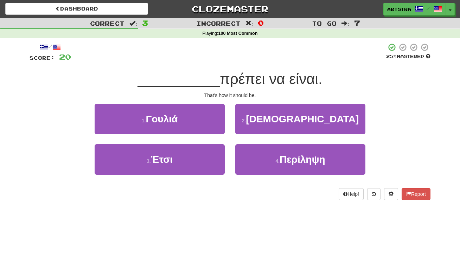
click at [179, 178] on div "3 . Έτσι" at bounding box center [159, 164] width 141 height 40
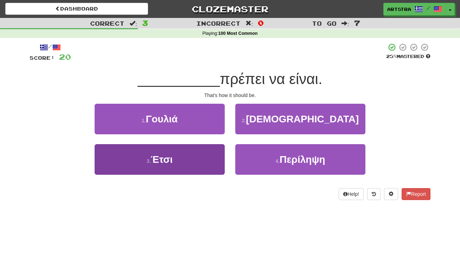
click at [183, 169] on button "3 . Έτσι" at bounding box center [160, 159] width 130 height 31
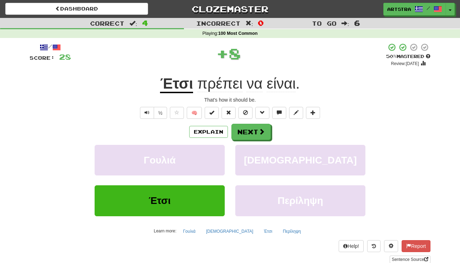
click at [224, 88] on span "πρέπει" at bounding box center [219, 83] width 45 height 17
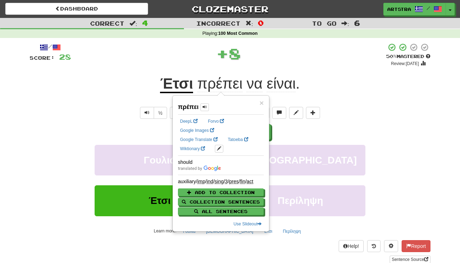
click at [278, 77] on span "είναι" at bounding box center [280, 83] width 29 height 17
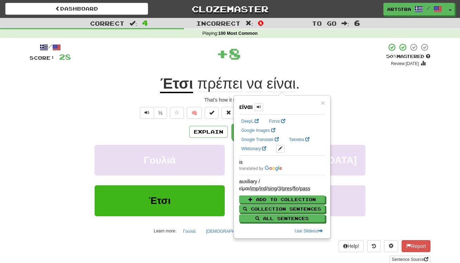
click at [305, 62] on div "+ 8" at bounding box center [228, 53] width 315 height 21
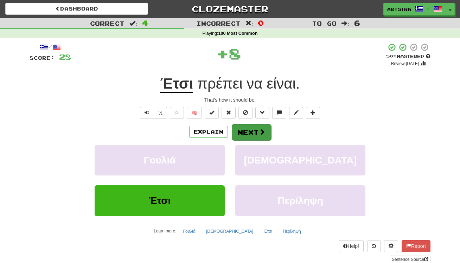
click at [258, 126] on button "Next" at bounding box center [251, 132] width 39 height 16
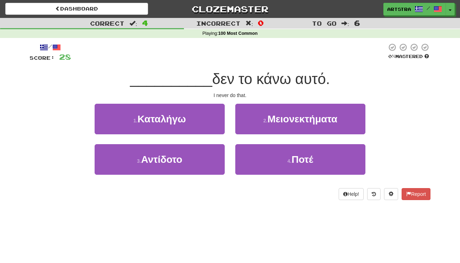
click at [238, 86] on span "δεν το κάνω αυτό." at bounding box center [271, 79] width 118 height 17
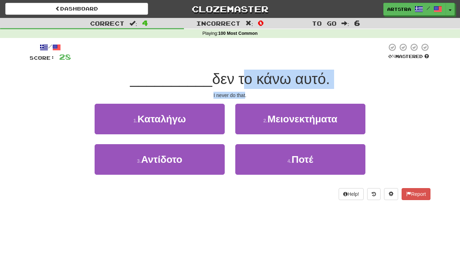
drag, startPoint x: 238, startPoint y: 86, endPoint x: 241, endPoint y: 94, distance: 8.7
click at [241, 94] on div "/ Score: 28 0 % Mastered __________ δεν το κάνω αυτό. I never do that. 1 . Κατα…" at bounding box center [230, 121] width 401 height 157
click at [241, 94] on div "I never do that." at bounding box center [230, 95] width 401 height 7
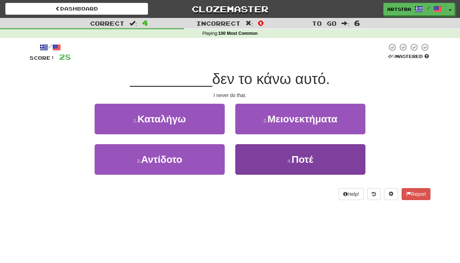
click at [313, 160] on span "Ποτέ" at bounding box center [302, 159] width 22 height 11
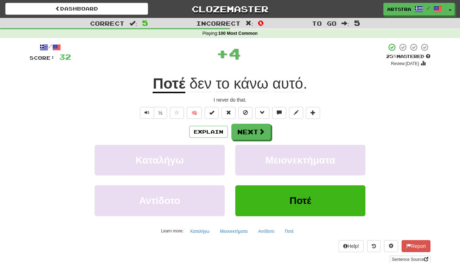
click at [253, 78] on span "κάνω" at bounding box center [250, 83] width 35 height 17
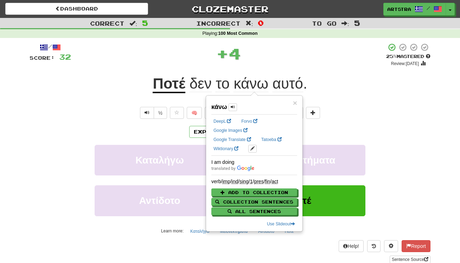
click at [288, 80] on span "αυτό" at bounding box center [287, 83] width 31 height 17
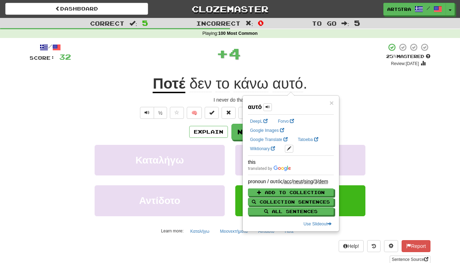
click at [350, 76] on div "Ποτέ δεν το κάνω αυτό ." at bounding box center [230, 83] width 401 height 19
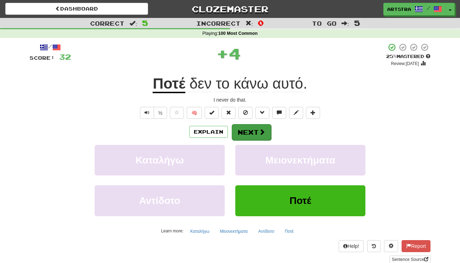
click at [255, 128] on button "Next" at bounding box center [251, 132] width 39 height 16
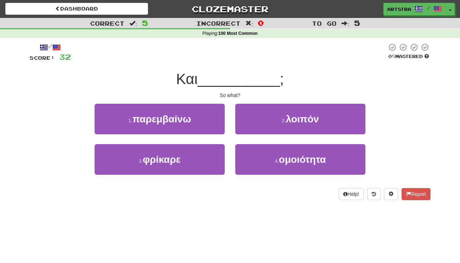
click at [248, 77] on span "__________" at bounding box center [238, 79] width 82 height 17
drag, startPoint x: 241, startPoint y: 89, endPoint x: 244, endPoint y: 93, distance: 5.5
click at [244, 93] on div "/ Score: 32 0 % Mastered Και __________ ; So what? 1 . παρεμβαίνω 2 . λοιπόν 3 …" at bounding box center [230, 121] width 401 height 157
click at [245, 93] on div "So what?" at bounding box center [230, 95] width 401 height 7
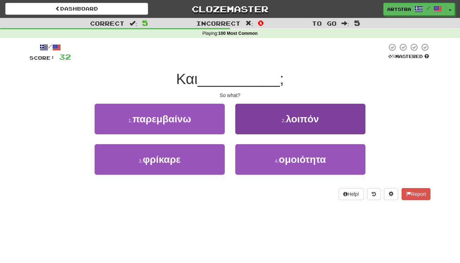
click at [286, 113] on button "2 . λοιπόν" at bounding box center [300, 119] width 130 height 31
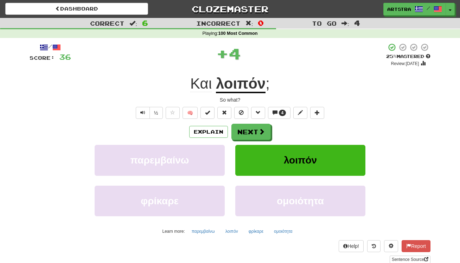
click at [249, 85] on u "λοιπόν" at bounding box center [241, 84] width 50 height 18
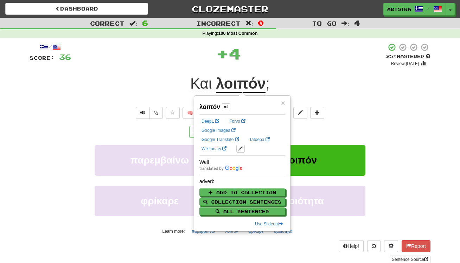
click at [293, 66] on div "/ Score: 36 + 4 25 % Mastered Review: 2025-09-22 Και λοιπόν ; So what? ½ 🧠 4 Ex…" at bounding box center [230, 153] width 401 height 220
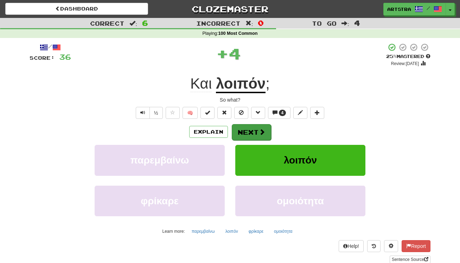
click at [254, 130] on button "Next" at bounding box center [251, 132] width 39 height 16
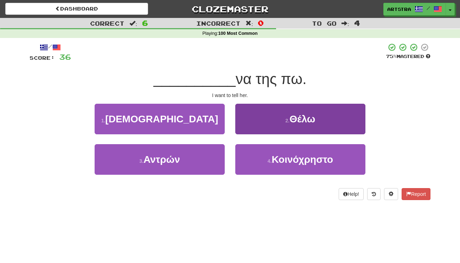
click at [289, 128] on button "2 . Θέλω" at bounding box center [300, 119] width 130 height 31
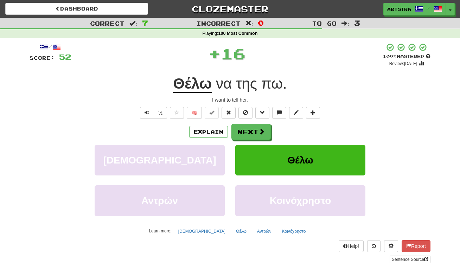
click at [191, 81] on u "Θέλω" at bounding box center [192, 84] width 39 height 18
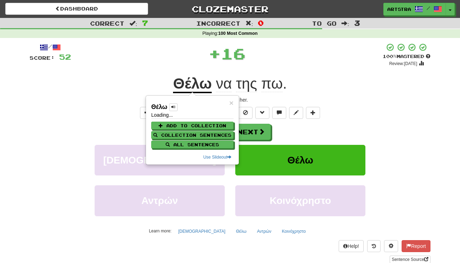
click at [278, 82] on span "πω" at bounding box center [271, 83] width 21 height 17
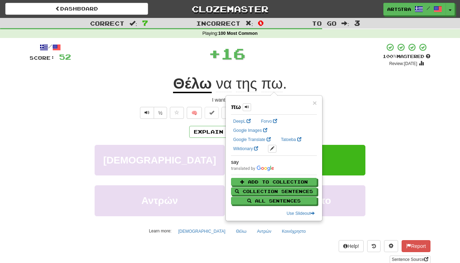
click at [396, 101] on div "I want to tell her." at bounding box center [230, 99] width 401 height 7
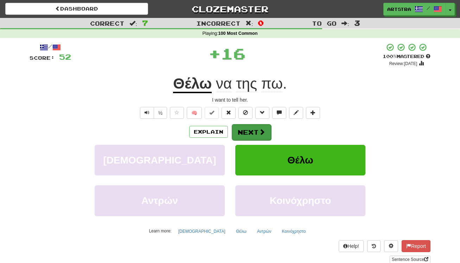
click at [253, 134] on button "Next" at bounding box center [251, 132] width 39 height 16
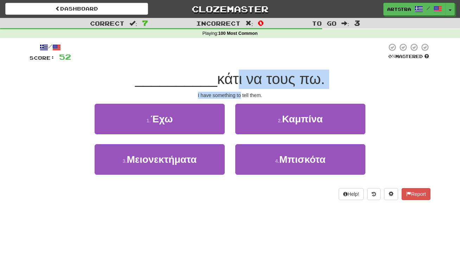
drag, startPoint x: 231, startPoint y: 72, endPoint x: 240, endPoint y: 95, distance: 24.0
click at [240, 95] on div "/ Score: 52 0 % Mastered __________ κάτι να τους πω. I have something to tell t…" at bounding box center [230, 121] width 401 height 157
click at [240, 95] on div "I have something to tell them." at bounding box center [230, 95] width 401 height 7
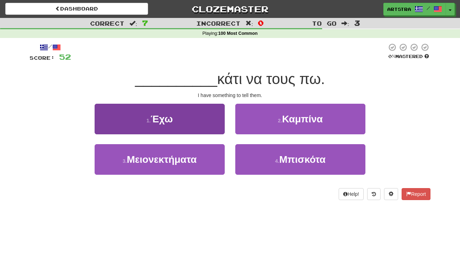
click at [210, 111] on button "1 . Έχω" at bounding box center [160, 119] width 130 height 31
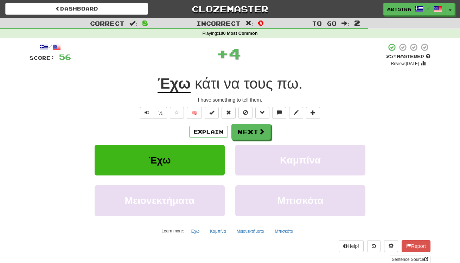
click at [285, 84] on span "πω" at bounding box center [287, 83] width 21 height 17
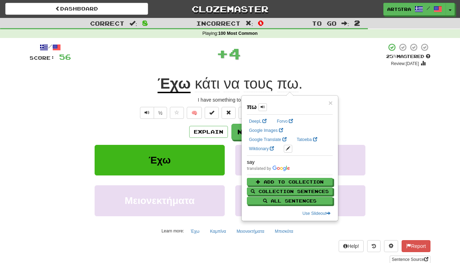
click at [255, 84] on span "τους" at bounding box center [258, 83] width 29 height 17
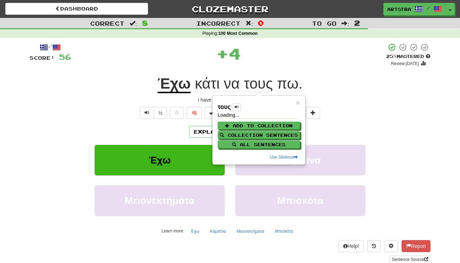
click at [287, 65] on div "+ 4" at bounding box center [228, 55] width 315 height 24
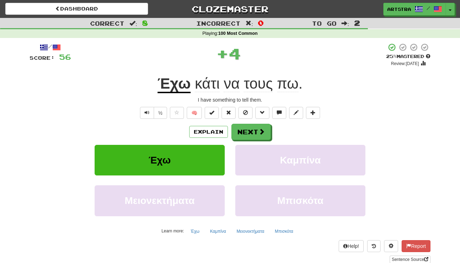
drag, startPoint x: 258, startPoint y: 136, endPoint x: 239, endPoint y: 90, distance: 49.9
click at [258, 136] on button "Next" at bounding box center [250, 132] width 39 height 16
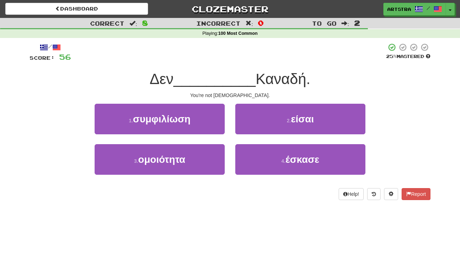
click at [227, 75] on span "__________" at bounding box center [214, 79] width 82 height 17
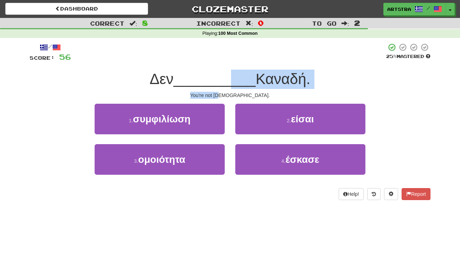
drag, startPoint x: 226, startPoint y: 82, endPoint x: 236, endPoint y: 92, distance: 14.2
click at [236, 92] on div "/ Score: 56 25 % Mastered Δεν __________ Καναδή. You're not Canadian. 1 . συμφι…" at bounding box center [230, 121] width 401 height 157
click at [236, 92] on div "You're not Canadian." at bounding box center [230, 95] width 401 height 7
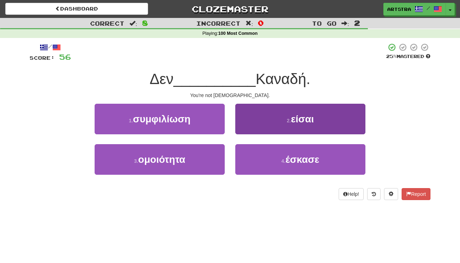
click at [270, 116] on button "2 . είσαι" at bounding box center [300, 119] width 130 height 31
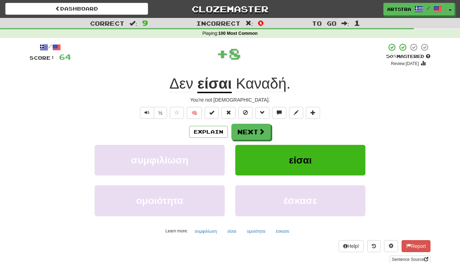
click at [268, 85] on span "Καναδή" at bounding box center [261, 83] width 51 height 17
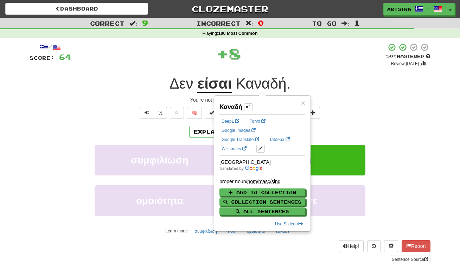
click at [350, 79] on div "Δεν είσαι Καναδή ." at bounding box center [230, 83] width 401 height 19
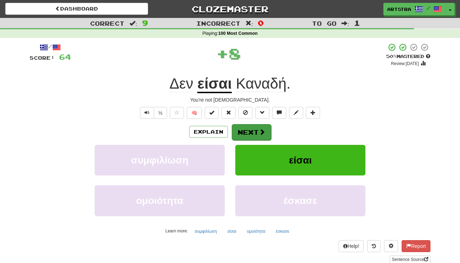
click at [260, 129] on span at bounding box center [262, 132] width 6 height 6
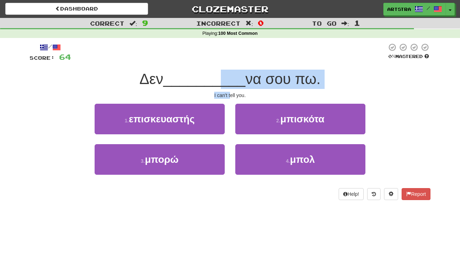
drag, startPoint x: 222, startPoint y: 73, endPoint x: 230, endPoint y: 92, distance: 19.7
click at [230, 92] on div "/ Score: 64 0 % Mastered Δεν __________ να σου πω. I can't tell you. 1 . επισκε…" at bounding box center [230, 121] width 401 height 157
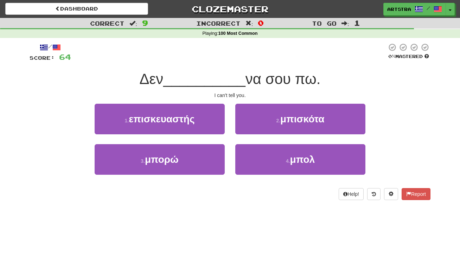
click at [230, 92] on div "I can't tell you." at bounding box center [230, 95] width 401 height 7
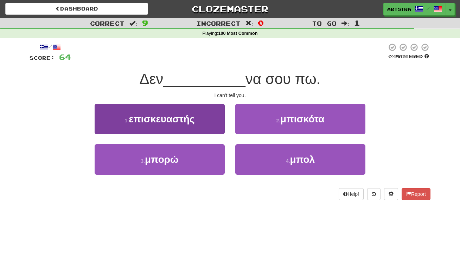
click at [168, 160] on span "μπορώ" at bounding box center [162, 159] width 34 height 11
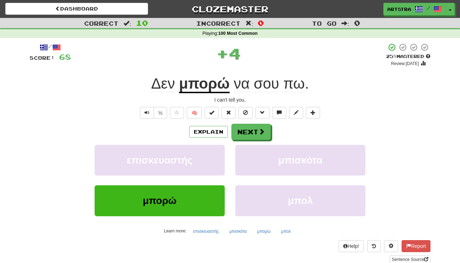
click at [210, 75] on u "μπορώ" at bounding box center [204, 84] width 51 height 18
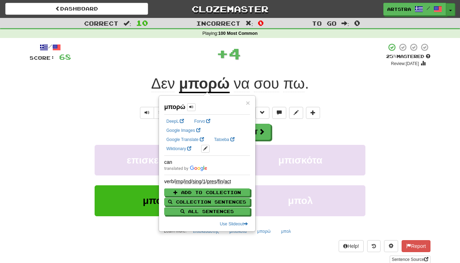
click at [454, 8] on button "Toggle Dropdown" at bounding box center [450, 9] width 9 height 13
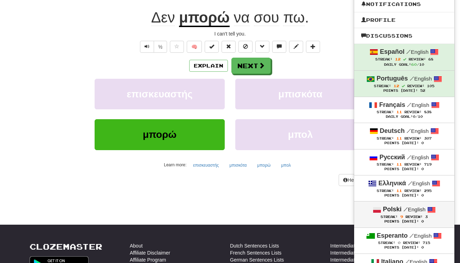
scroll to position [160, 0]
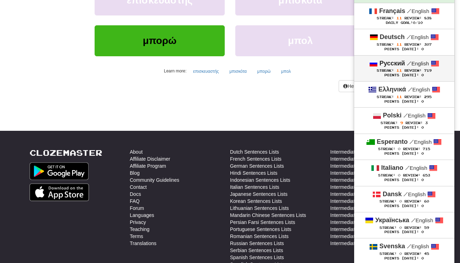
click at [396, 68] on span "11" at bounding box center [399, 70] width 6 height 4
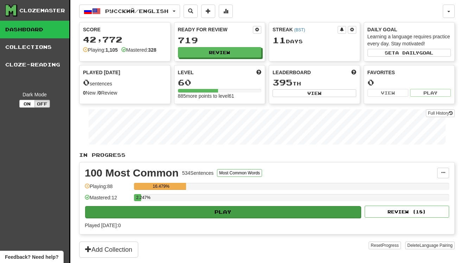
click at [283, 212] on button "Play" at bounding box center [223, 212] width 276 height 12
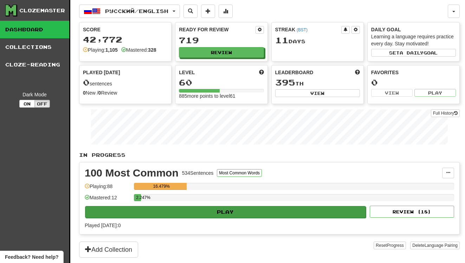
select select "**"
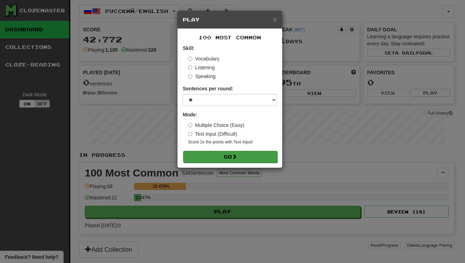
click at [249, 160] on button "Go" at bounding box center [230, 157] width 94 height 12
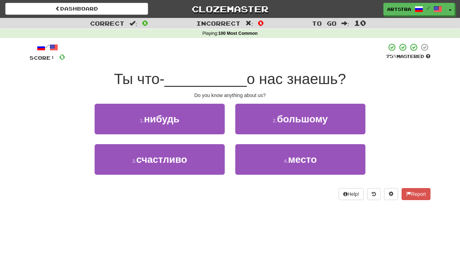
click at [213, 63] on div "/ Score: 0 75 % Mastered Ты что- __________ о нас знаешь? Do you know anything …" at bounding box center [230, 121] width 401 height 157
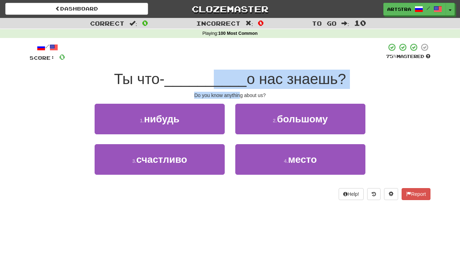
drag, startPoint x: 209, startPoint y: 78, endPoint x: 241, endPoint y: 95, distance: 35.5
click at [241, 95] on div "/ Score: 0 75 % Mastered Ты что- __________ о нас знаешь? Do you know anything …" at bounding box center [230, 121] width 401 height 157
click at [241, 95] on div "Do you know anything about us?" at bounding box center [230, 95] width 401 height 7
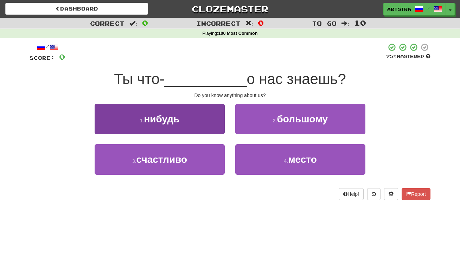
click at [204, 109] on button "1 . нибудь" at bounding box center [160, 119] width 130 height 31
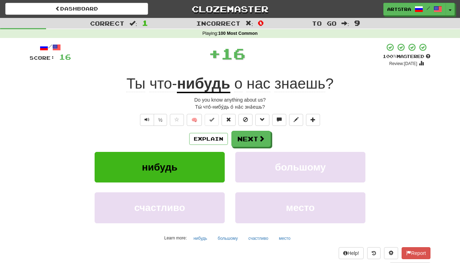
click at [270, 83] on span "нас" at bounding box center [258, 83] width 24 height 17
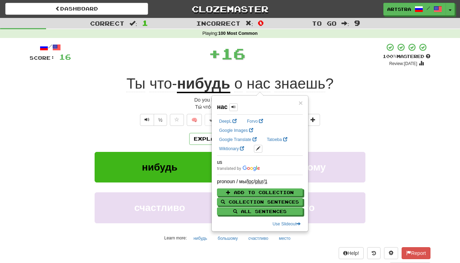
click at [321, 76] on span "знаешь" at bounding box center [299, 83] width 51 height 17
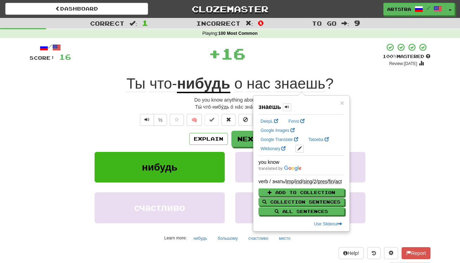
click at [317, 53] on div "+ 16" at bounding box center [226, 53] width 311 height 21
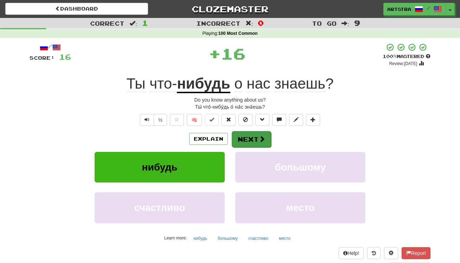
click at [253, 131] on button "Next" at bounding box center [251, 139] width 39 height 16
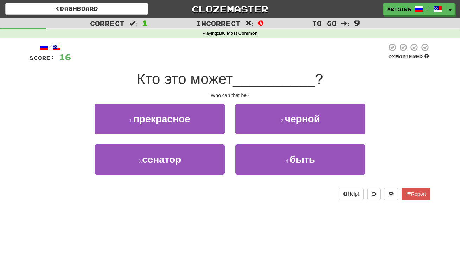
click at [224, 82] on span "Кто это может" at bounding box center [185, 79] width 96 height 17
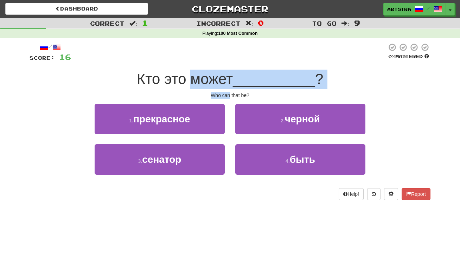
drag, startPoint x: 224, startPoint y: 82, endPoint x: 227, endPoint y: 93, distance: 11.7
click at [227, 93] on div "/ Score: 16 0 % Mastered Кто это может __________ ? Who can that be? 1 . прекра…" at bounding box center [230, 121] width 401 height 157
click at [227, 93] on div "Who can that be?" at bounding box center [230, 95] width 401 height 7
drag, startPoint x: 227, startPoint y: 93, endPoint x: 228, endPoint y: 69, distance: 24.3
click at [228, 69] on div "/ Score: 16 0 % Mastered Кто это может __________ ? Who can that be? 1 . прекра…" at bounding box center [230, 121] width 401 height 157
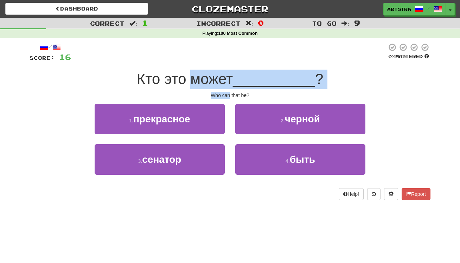
click at [228, 70] on div "Кто это может __________ ?" at bounding box center [230, 79] width 401 height 19
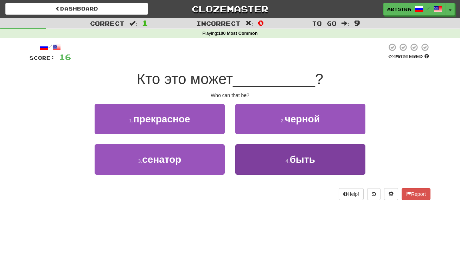
click at [320, 169] on button "4 . быть" at bounding box center [300, 159] width 130 height 31
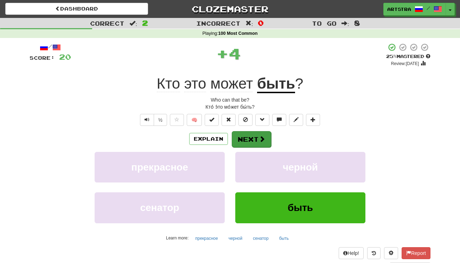
click at [264, 137] on span at bounding box center [262, 139] width 6 height 6
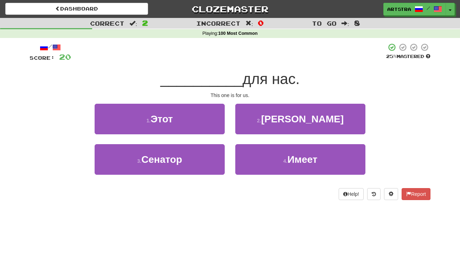
click at [242, 79] on span "для нас." at bounding box center [270, 79] width 57 height 17
drag, startPoint x: 241, startPoint y: 87, endPoint x: 244, endPoint y: 95, distance: 8.4
click at [244, 95] on div "/ Score: 20 25 % Mastered __________ для нас. This one is for us. 1 . Этот 2 . …" at bounding box center [230, 121] width 401 height 157
click at [244, 95] on div "This one is for us." at bounding box center [230, 95] width 401 height 7
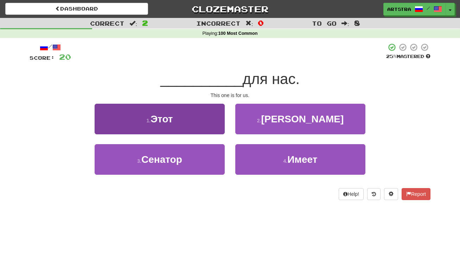
click at [199, 122] on button "1 . Этот" at bounding box center [160, 119] width 130 height 31
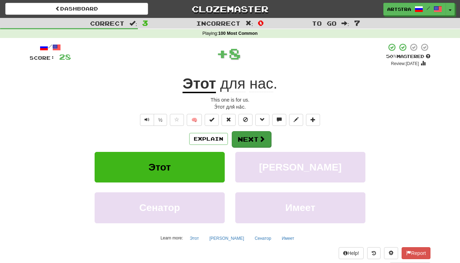
click at [253, 138] on button "Next" at bounding box center [251, 139] width 39 height 16
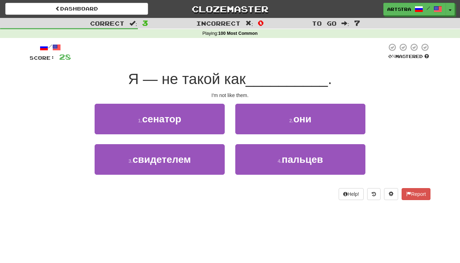
click at [226, 83] on span "Я — не такой как" at bounding box center [186, 79] width 117 height 17
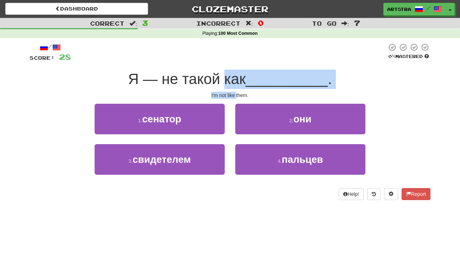
drag, startPoint x: 226, startPoint y: 83, endPoint x: 235, endPoint y: 97, distance: 17.1
click at [235, 97] on div "/ Score: 28 0 % Mastered Я — не такой как __________ . I'm not like them. 1 . с…" at bounding box center [230, 121] width 401 height 157
click at [235, 97] on div "I'm not like them." at bounding box center [230, 95] width 401 height 7
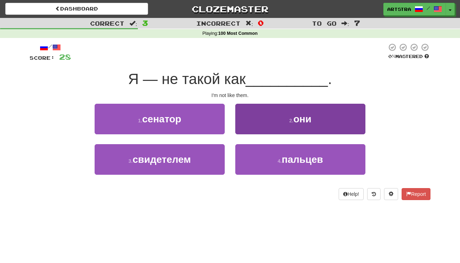
click at [277, 123] on button "2 . они" at bounding box center [300, 119] width 130 height 31
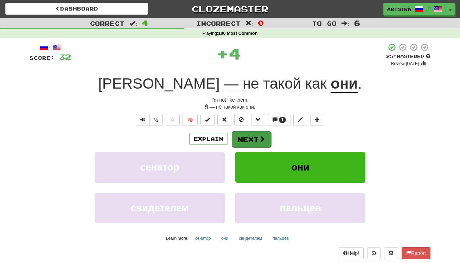
click at [254, 143] on button "Next" at bounding box center [251, 139] width 39 height 16
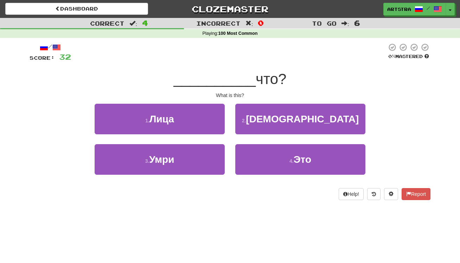
click at [227, 83] on span "__________" at bounding box center [215, 79] width 82 height 17
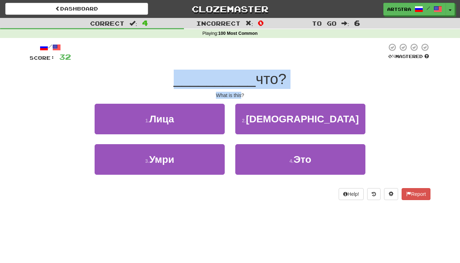
drag, startPoint x: 227, startPoint y: 83, endPoint x: 234, endPoint y: 94, distance: 13.0
click at [234, 94] on div "/ Score: 32 0 % Mastered __________ что? What is this? 1 . Лица 2 . [DEMOGRAPHI…" at bounding box center [230, 121] width 401 height 157
click at [234, 94] on div "What is this?" at bounding box center [230, 95] width 401 height 7
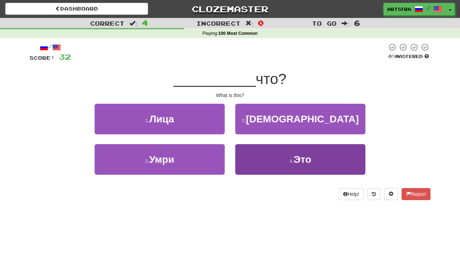
click at [294, 169] on button "4 . Это" at bounding box center [300, 159] width 130 height 31
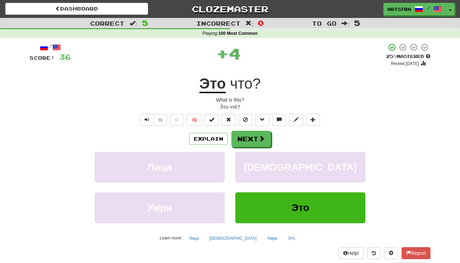
click at [247, 128] on div "/ Score: 36 + 4 25 % Mastered Review: [DATE] Это что ? What is this? Э́то что́?…" at bounding box center [230, 156] width 401 height 227
click at [245, 134] on button "Next" at bounding box center [251, 139] width 39 height 16
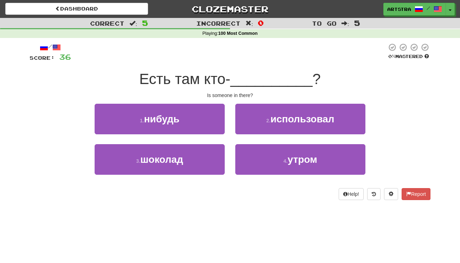
click at [241, 81] on span "__________" at bounding box center [271, 79] width 82 height 17
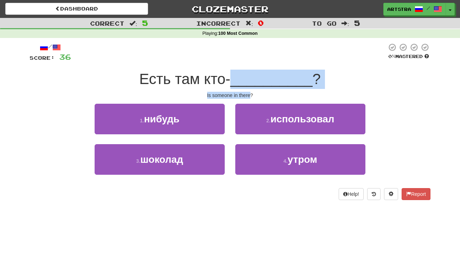
drag, startPoint x: 241, startPoint y: 81, endPoint x: 240, endPoint y: 93, distance: 11.7
click at [240, 93] on div "/ Score: 36 0 % Mastered Есть там кто- __________ ? Is someone in there? 1 . ни…" at bounding box center [230, 121] width 401 height 157
click at [240, 93] on div "Is someone in there?" at bounding box center [230, 95] width 401 height 7
drag, startPoint x: 240, startPoint y: 93, endPoint x: 250, endPoint y: 77, distance: 18.4
click at [250, 77] on div "/ Score: 36 0 % Mastered Есть там кто- __________ ? Is someone in there? 1 . ни…" at bounding box center [230, 121] width 401 height 157
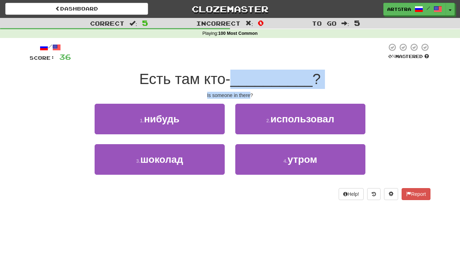
click at [250, 77] on span "__________" at bounding box center [271, 79] width 82 height 17
drag, startPoint x: 243, startPoint y: 83, endPoint x: 241, endPoint y: 97, distance: 14.9
click at [241, 97] on div "/ Score: 36 0 % Mastered Есть там кто- __________ ? Is someone in there? 1 . ни…" at bounding box center [230, 121] width 401 height 157
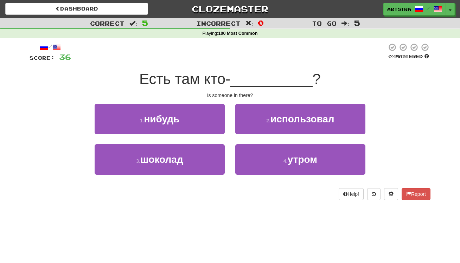
click at [241, 97] on div "Is someone in there?" at bounding box center [230, 95] width 401 height 7
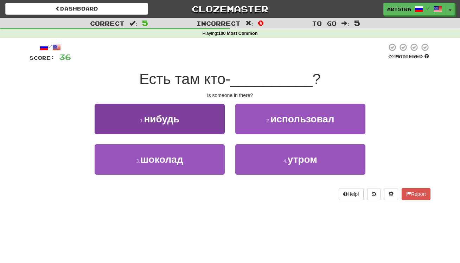
click at [204, 108] on button "1 . нибудь" at bounding box center [160, 119] width 130 height 31
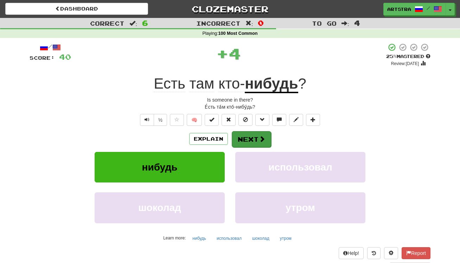
click at [253, 137] on button "Next" at bounding box center [251, 139] width 39 height 16
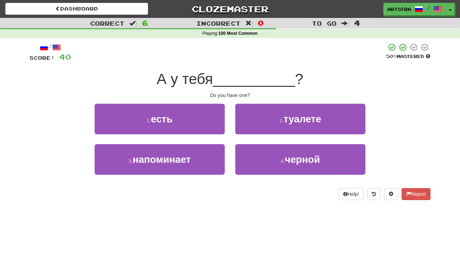
click at [227, 78] on span "__________" at bounding box center [254, 79] width 82 height 17
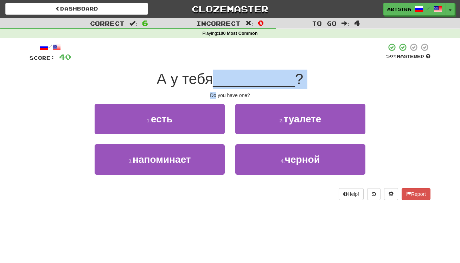
drag, startPoint x: 227, startPoint y: 78, endPoint x: 232, endPoint y: 89, distance: 12.1
click at [232, 89] on div "/ Score: 40 50 % Mastered А у тебя __________ ? Do you have one? 1 . есть 2 . т…" at bounding box center [230, 121] width 401 height 157
click at [232, 88] on div "/ Score: 40 50 % Mastered А у тебя __________ ? Do you have one? 1 . есть 2 . т…" at bounding box center [230, 121] width 401 height 157
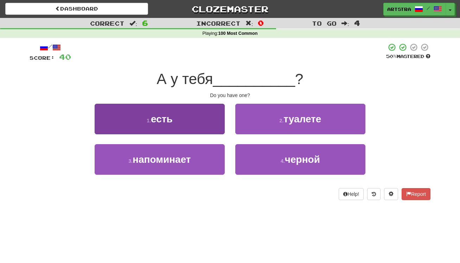
click at [201, 111] on button "1 . есть" at bounding box center [160, 119] width 130 height 31
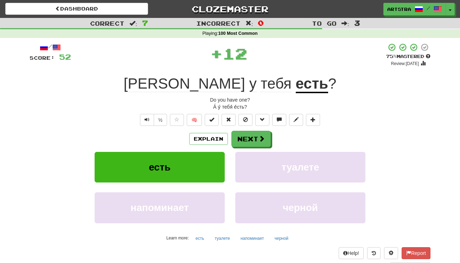
click at [258, 129] on div "/ Score: 52 + 12 75 % Mastered Review: [DATE] А у тебя есть ? Do you have one? …" at bounding box center [230, 156] width 401 height 227
click at [254, 137] on button "Next" at bounding box center [251, 139] width 39 height 16
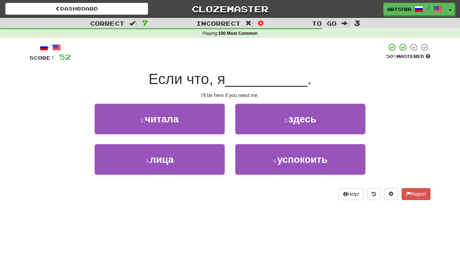
click at [225, 83] on span "Если что, я" at bounding box center [186, 79] width 77 height 17
click at [233, 97] on div "/ Score: 52 50 % Mastered Если что, я __________ . I'll be here if you need me.…" at bounding box center [230, 121] width 401 height 157
click at [233, 97] on div "I'll be here if you need me." at bounding box center [230, 95] width 401 height 7
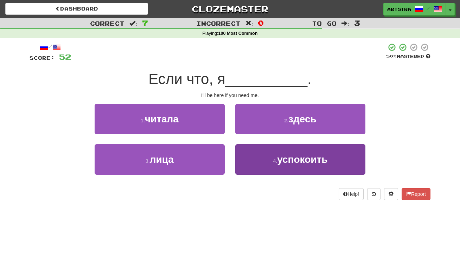
click at [287, 159] on span "успокоить" at bounding box center [302, 159] width 50 height 11
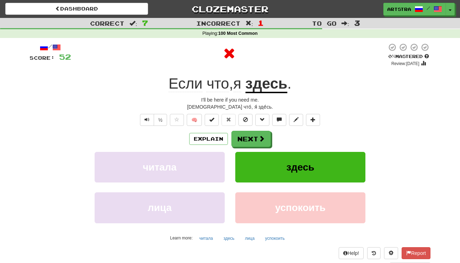
click at [261, 88] on u "здесь" at bounding box center [266, 84] width 42 height 18
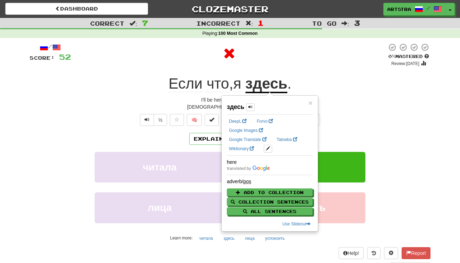
click at [268, 66] on div at bounding box center [229, 55] width 316 height 24
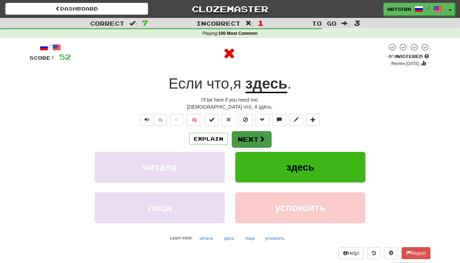
click at [257, 141] on button "Next" at bounding box center [251, 139] width 39 height 16
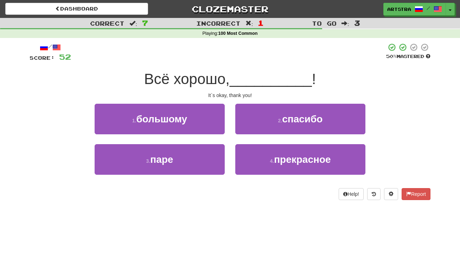
click at [238, 76] on span "__________" at bounding box center [270, 79] width 82 height 17
drag, startPoint x: 237, startPoint y: 91, endPoint x: 239, endPoint y: 97, distance: 6.1
click at [239, 97] on div "/ Score: 52 50 % Mastered Всё хорошо, __________ ! It`s okay, thank you! 1 . бо…" at bounding box center [230, 121] width 401 height 157
click at [239, 97] on div "It`s okay, thank you!" at bounding box center [230, 95] width 401 height 7
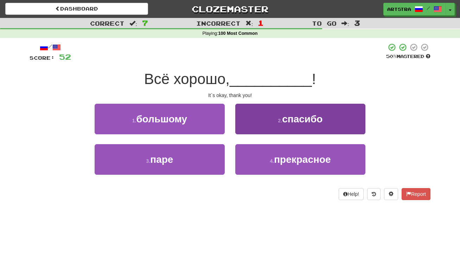
click at [284, 118] on span "спасибо" at bounding box center [302, 119] width 40 height 11
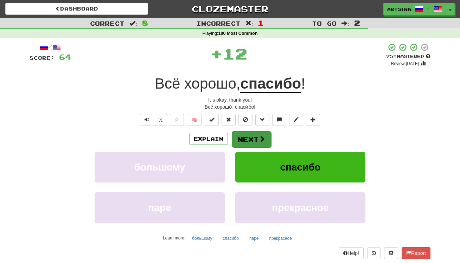
click at [246, 139] on button "Next" at bounding box center [251, 139] width 39 height 16
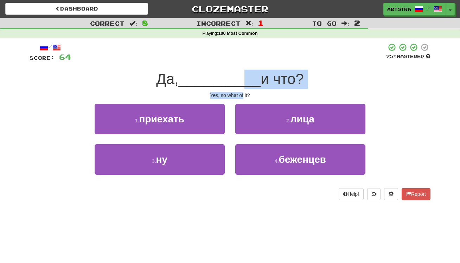
drag, startPoint x: 242, startPoint y: 82, endPoint x: 243, endPoint y: 97, distance: 14.8
click at [243, 97] on div "/ Score: 64 75 % Mastered Да, __________ и что? Yes, so what of it? 1 . приехат…" at bounding box center [230, 121] width 401 height 157
click at [243, 97] on div "Yes, so what of it?" at bounding box center [230, 95] width 401 height 7
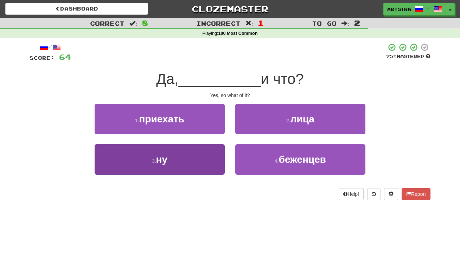
click at [194, 155] on button "3 . ну" at bounding box center [160, 159] width 130 height 31
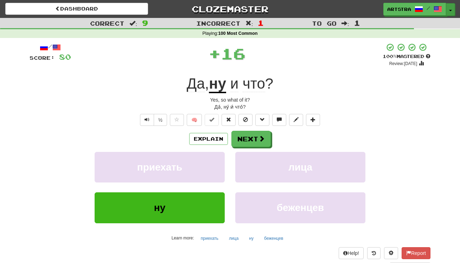
click at [450, 10] on span "button" at bounding box center [450, 10] width 3 height 1
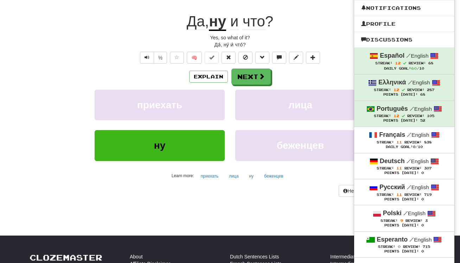
scroll to position [124, 0]
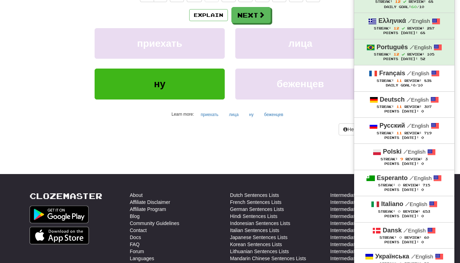
click at [402, 162] on div "Points [DATE]: 0" at bounding box center [404, 164] width 86 height 5
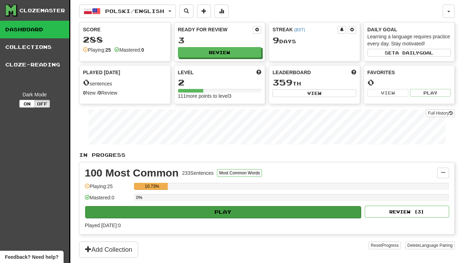
click at [259, 214] on button "Play" at bounding box center [223, 212] width 276 height 12
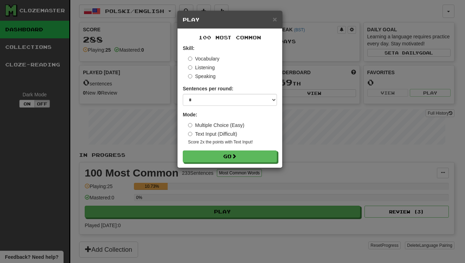
click at [241, 149] on form "Skill: Vocabulary Listening Speaking Sentences per round: * ** ** ** ** ** *** …" at bounding box center [230, 104] width 94 height 118
click at [237, 156] on span at bounding box center [234, 156] width 5 height 5
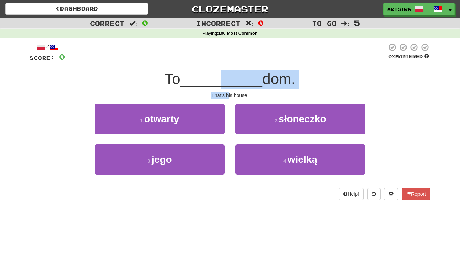
drag, startPoint x: 222, startPoint y: 79, endPoint x: 229, endPoint y: 92, distance: 14.1
click at [229, 92] on div "/ Score: 0 0 % Mastered To __________ dom. That's his house. 1 . otwarty 2 . sł…" at bounding box center [230, 121] width 401 height 157
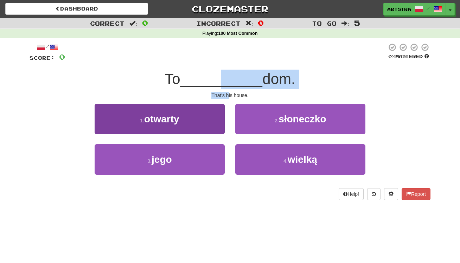
drag, startPoint x: 229, startPoint y: 92, endPoint x: 222, endPoint y: 104, distance: 13.9
click at [228, 92] on div "That's his house." at bounding box center [230, 95] width 401 height 7
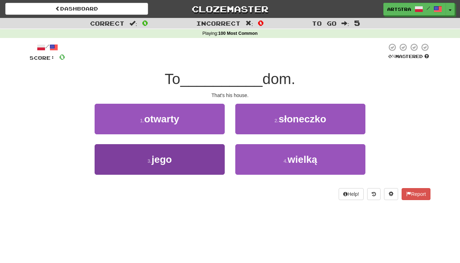
click at [214, 146] on button "3 . jego" at bounding box center [160, 159] width 130 height 31
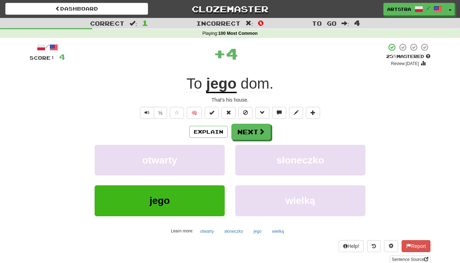
click at [250, 83] on span "dom" at bounding box center [254, 83] width 29 height 17
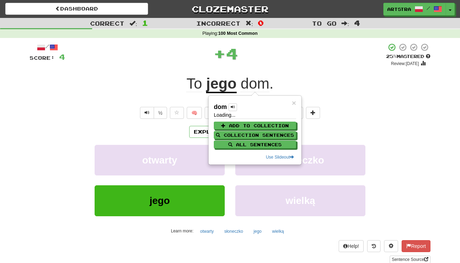
click at [259, 60] on div "+ 4" at bounding box center [225, 53] width 321 height 21
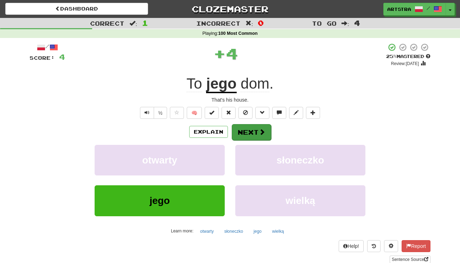
click at [259, 132] on span at bounding box center [262, 132] width 6 height 6
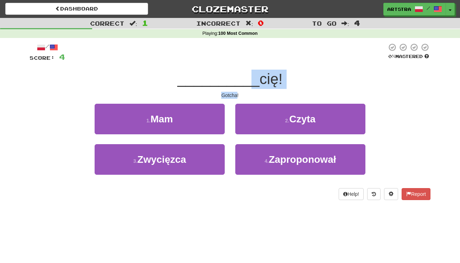
drag, startPoint x: 242, startPoint y: 83, endPoint x: 237, endPoint y: 96, distance: 14.0
click at [237, 96] on div "/ Score: 4 0 % Mastered __________ cię! Gotcha! 1 . Mam 2 . Czyta 3 . Zwycięzca…" at bounding box center [230, 121] width 401 height 157
click at [237, 93] on div "Gotcha!" at bounding box center [230, 95] width 401 height 7
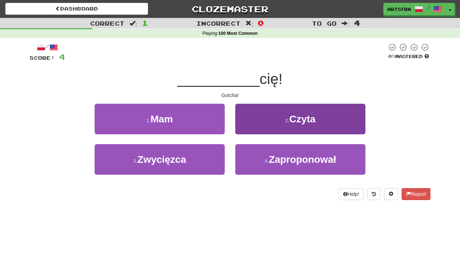
click at [315, 115] on span "Czyta" at bounding box center [302, 119] width 26 height 11
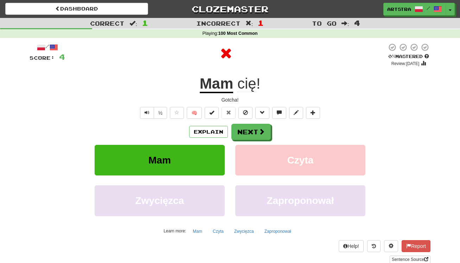
click at [205, 79] on u "Mam" at bounding box center [217, 84] width 34 height 18
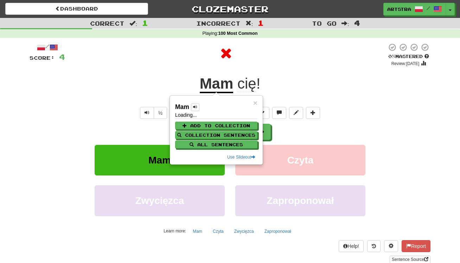
drag, startPoint x: 244, startPoint y: 53, endPoint x: 245, endPoint y: 72, distance: 18.3
click at [244, 53] on div at bounding box center [226, 53] width 322 height 21
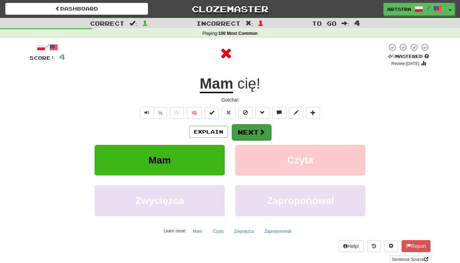
click at [251, 129] on button "Next" at bounding box center [251, 132] width 39 height 16
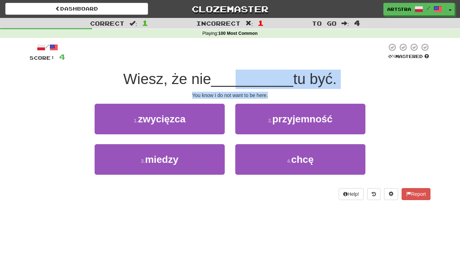
drag, startPoint x: 234, startPoint y: 74, endPoint x: 237, endPoint y: 97, distance: 23.7
click at [237, 97] on div "/ Score: 4 0 % Mastered Wiesz, że nie __________ tu być. You know I do not want…" at bounding box center [230, 121] width 401 height 157
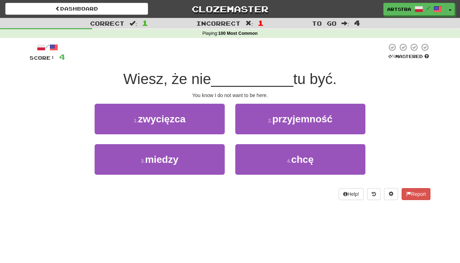
click at [239, 93] on div "You know I do not want to be here." at bounding box center [230, 95] width 401 height 7
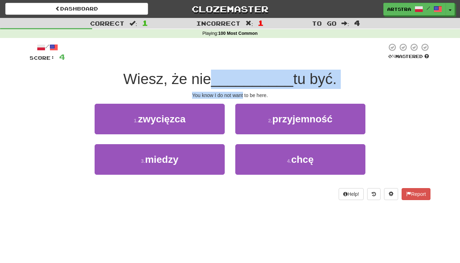
drag, startPoint x: 239, startPoint y: 93, endPoint x: 239, endPoint y: 75, distance: 18.3
click at [239, 75] on div "/ Score: 4 0 % Mastered Wiesz, że nie __________ tu być. You know I do not want…" at bounding box center [230, 121] width 401 height 157
click at [239, 75] on span "__________" at bounding box center [252, 79] width 82 height 17
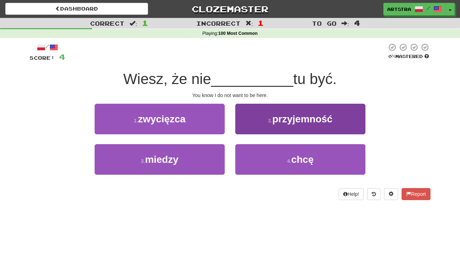
drag, startPoint x: 316, startPoint y: 157, endPoint x: 316, endPoint y: 150, distance: 6.7
click at [315, 156] on button "4 . chcę" at bounding box center [300, 159] width 130 height 31
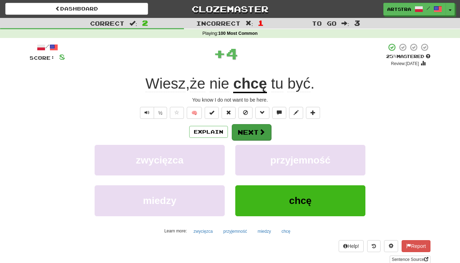
click at [264, 132] on span at bounding box center [262, 132] width 6 height 6
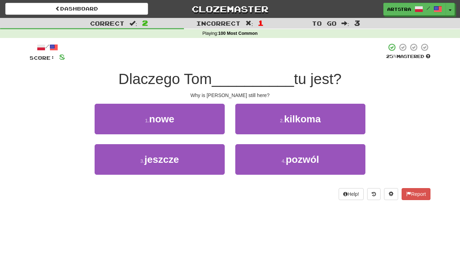
click at [240, 78] on span "__________" at bounding box center [253, 79] width 82 height 17
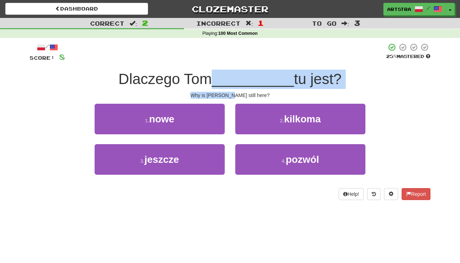
drag, startPoint x: 240, startPoint y: 78, endPoint x: 237, endPoint y: 92, distance: 14.0
click at [237, 92] on div "/ Score: 8 25 % Mastered Dlaczego Tom __________ tu jest? Why is Tom still here…" at bounding box center [230, 121] width 401 height 157
click at [237, 92] on div "Why is Tom still here?" at bounding box center [230, 95] width 401 height 7
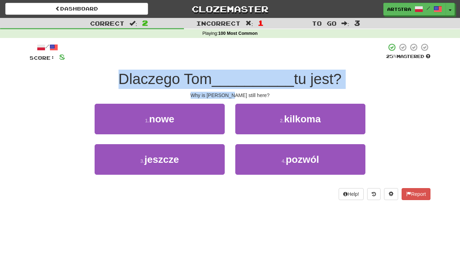
drag, startPoint x: 237, startPoint y: 92, endPoint x: 241, endPoint y: 67, distance: 24.6
click at [242, 67] on div "/ Score: 8 25 % Mastered Dlaczego Tom __________ tu jest? Why is Tom still here…" at bounding box center [230, 121] width 401 height 157
click at [241, 67] on div "/ Score: 8 25 % Mastered Dlaczego Tom __________ tu jest? Why is Tom still here…" at bounding box center [230, 121] width 401 height 157
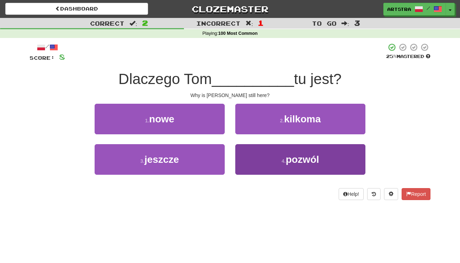
click at [313, 157] on span "pozwól" at bounding box center [301, 159] width 33 height 11
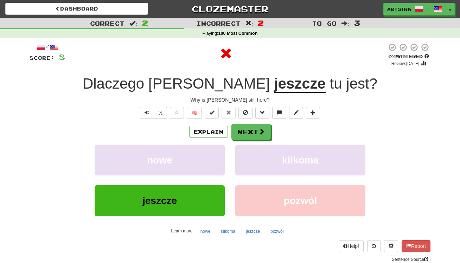
click at [274, 86] on u "jeszcze" at bounding box center [300, 84] width 52 height 18
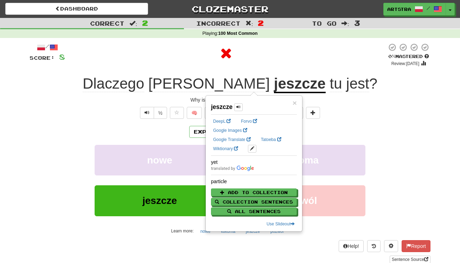
click at [333, 58] on div at bounding box center [226, 53] width 322 height 21
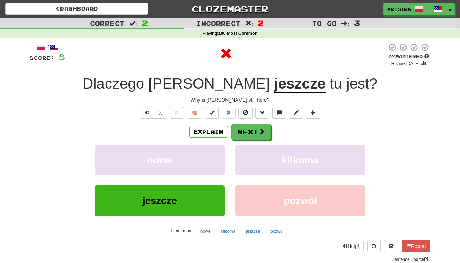
click at [346, 80] on span "jest" at bounding box center [357, 83] width 23 height 17
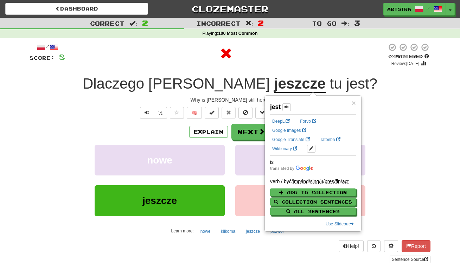
click at [306, 49] on div at bounding box center [226, 53] width 322 height 21
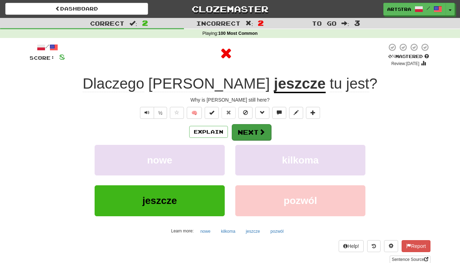
click at [257, 129] on button "Next" at bounding box center [251, 132] width 39 height 16
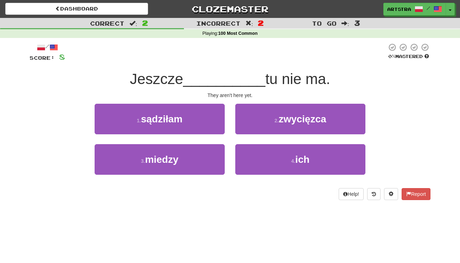
click at [229, 78] on span "__________" at bounding box center [224, 79] width 82 height 17
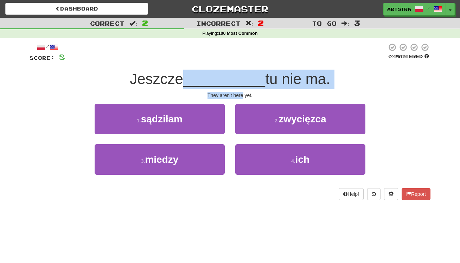
drag, startPoint x: 229, startPoint y: 78, endPoint x: 235, endPoint y: 96, distance: 18.1
click at [235, 96] on div "/ Score: 8 0 % Mastered Jeszcze __________ tu nie ma. They aren't here yet. 1 .…" at bounding box center [230, 121] width 401 height 157
click at [235, 96] on div "They aren't here yet." at bounding box center [230, 95] width 401 height 7
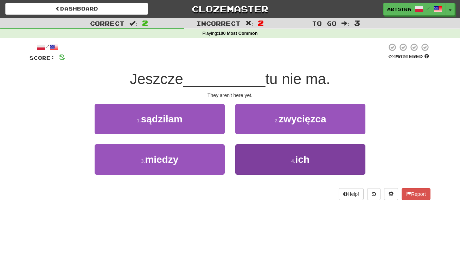
click at [275, 163] on button "4 . ich" at bounding box center [300, 159] width 130 height 31
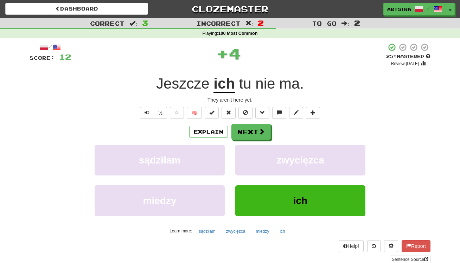
click at [201, 86] on span "Jeszcze" at bounding box center [182, 83] width 53 height 17
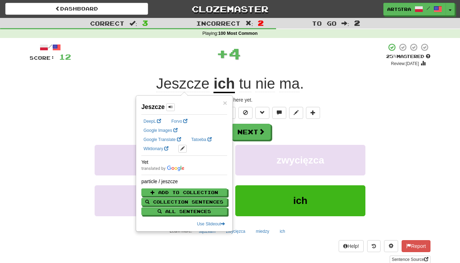
click at [227, 87] on u "ich" at bounding box center [223, 84] width 21 height 18
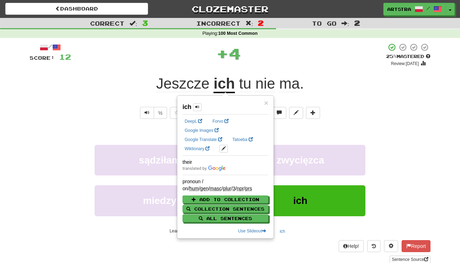
click at [289, 89] on span "ma" at bounding box center [289, 83] width 20 height 17
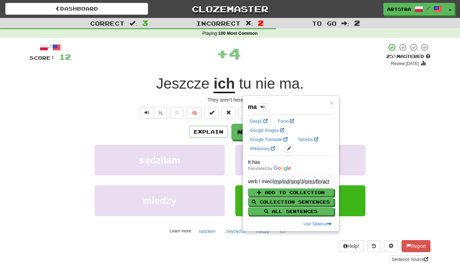
click at [259, 86] on span "nie" at bounding box center [265, 83] width 20 height 17
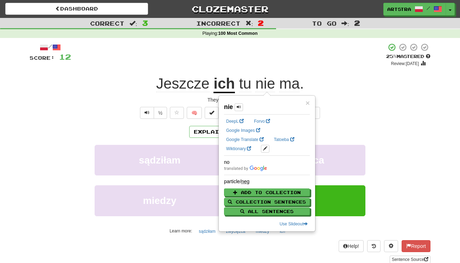
click at [273, 59] on div "+ 4" at bounding box center [228, 55] width 315 height 24
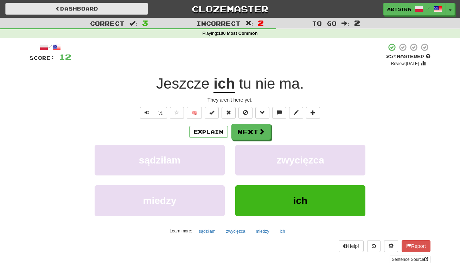
click at [90, 6] on link "Dashboard" at bounding box center [76, 9] width 143 height 12
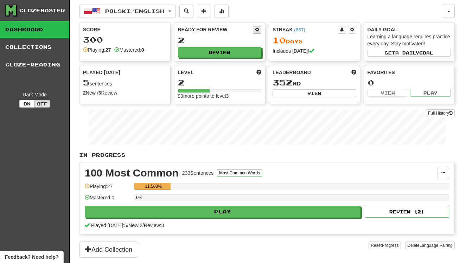
click at [257, 33] on button at bounding box center [257, 30] width 8 height 8
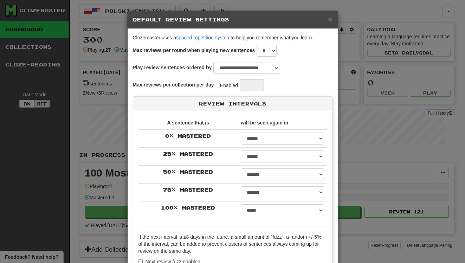
click at [412, 70] on div "**********" at bounding box center [232, 131] width 465 height 263
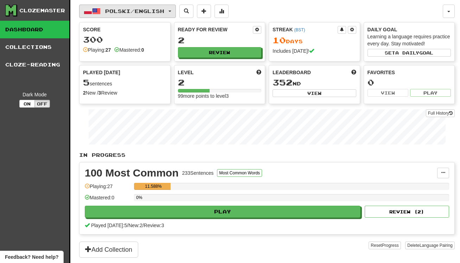
click at [158, 10] on span "Polski / English" at bounding box center [134, 11] width 59 height 6
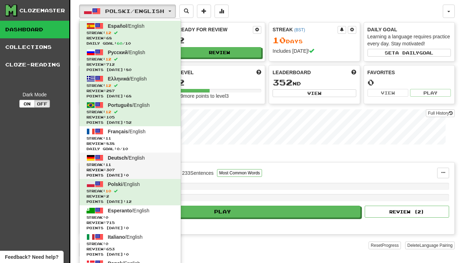
click at [149, 162] on span "Streak: 11" at bounding box center [129, 164] width 87 height 5
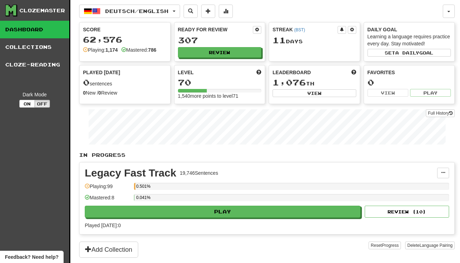
click at [246, 218] on div "Legacy Fast Track 19,746 Sentences Manage Sentences Unpin from Dashboard Playin…" at bounding box center [266, 198] width 375 height 72
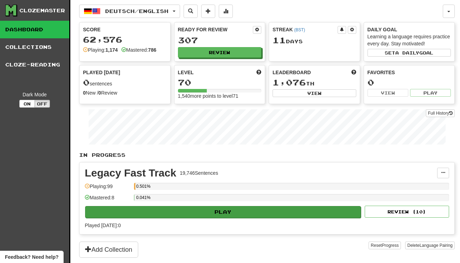
click at [246, 216] on button "Play" at bounding box center [223, 212] width 276 height 12
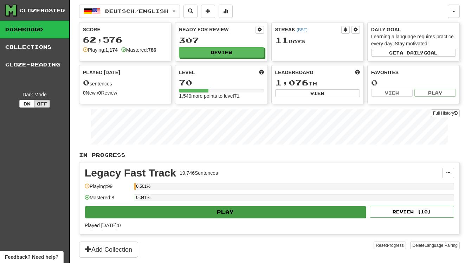
select select "**"
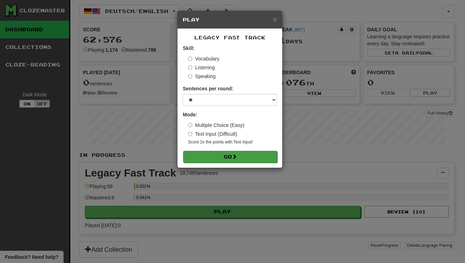
click at [232, 156] on button "Go" at bounding box center [230, 157] width 94 height 12
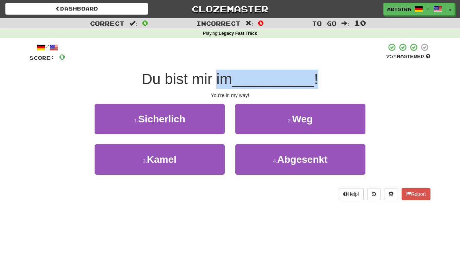
click at [218, 86] on div "Du bist mir im __________ !" at bounding box center [230, 79] width 401 height 19
drag, startPoint x: 220, startPoint y: 82, endPoint x: 225, endPoint y: 94, distance: 13.2
click at [225, 94] on div "/ Score: 0 75 % Mastered Du bist mir im __________ ! You're in my way! 1 . Sich…" at bounding box center [230, 121] width 401 height 157
click at [225, 94] on div "You're in my way!" at bounding box center [230, 95] width 401 height 7
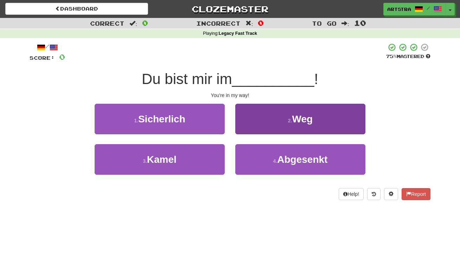
click at [262, 123] on button "2 . Weg" at bounding box center [300, 119] width 130 height 31
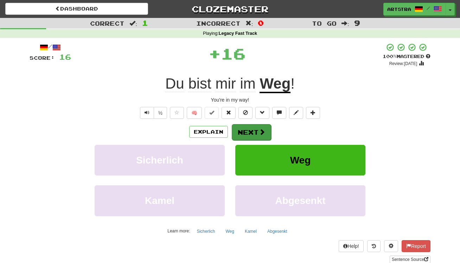
click at [254, 139] on button "Next" at bounding box center [251, 132] width 39 height 16
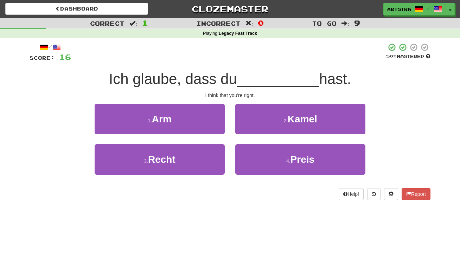
click at [227, 72] on span "Ich glaube, dass du" at bounding box center [173, 79] width 128 height 17
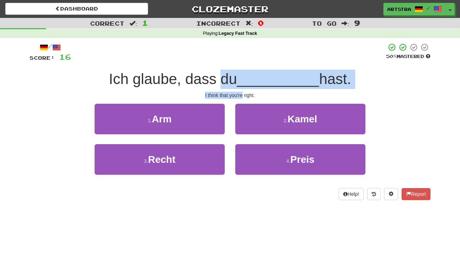
drag, startPoint x: 227, startPoint y: 72, endPoint x: 235, endPoint y: 95, distance: 23.6
click at [235, 95] on div "/ Score: 16 50 % Mastered Ich glaube, dass du __________ hast. I think that you…" at bounding box center [230, 121] width 401 height 157
click at [235, 95] on div "I think that you're right." at bounding box center [230, 95] width 401 height 7
drag, startPoint x: 235, startPoint y: 95, endPoint x: 235, endPoint y: 75, distance: 20.0
click at [235, 75] on div "/ Score: 16 50 % Mastered Ich glaube, dass du __________ hast. I think that you…" at bounding box center [230, 121] width 401 height 157
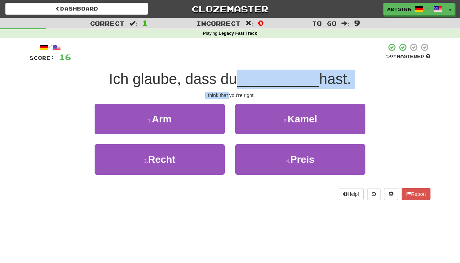
click at [235, 75] on span "Ich glaube, dass du" at bounding box center [173, 79] width 128 height 17
drag, startPoint x: 235, startPoint y: 75, endPoint x: 213, endPoint y: 89, distance: 26.5
click at [213, 89] on div "/ Score: 16 50 % Mastered Ich glaube, dass du __________ hast. I think that you…" at bounding box center [230, 121] width 401 height 157
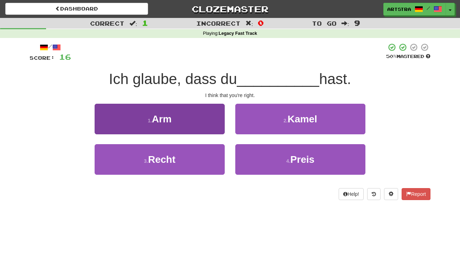
click at [172, 156] on span "Recht" at bounding box center [161, 159] width 27 height 11
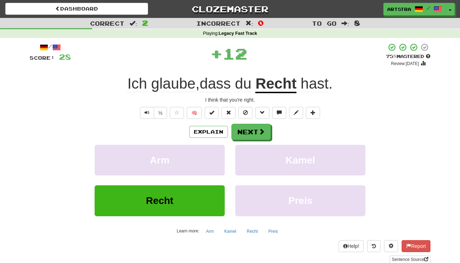
click at [256, 131] on button "Next" at bounding box center [250, 132] width 39 height 16
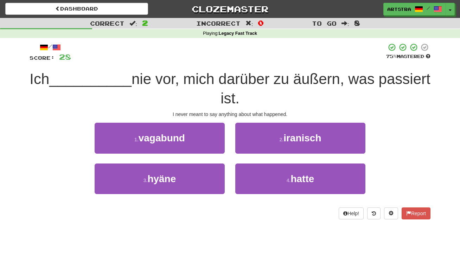
click at [231, 76] on span "nie vor, mich darüber zu äußern, was passiert ist." at bounding box center [280, 89] width 299 height 36
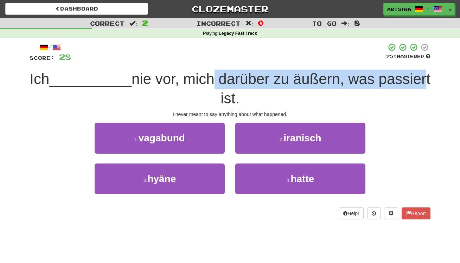
drag, startPoint x: 233, startPoint y: 95, endPoint x: 236, endPoint y: 103, distance: 8.8
click at [236, 103] on span "nie vor, mich darüber zu äußern, was passiert ist." at bounding box center [280, 89] width 299 height 36
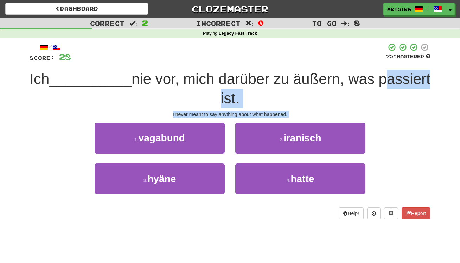
drag, startPoint x: 236, startPoint y: 103, endPoint x: 247, endPoint y: 117, distance: 17.9
click at [247, 117] on div "/ Score: 28 75 % Mastered Ich __________ nie vor, mich darüber zu äußern, was p…" at bounding box center [230, 131] width 401 height 176
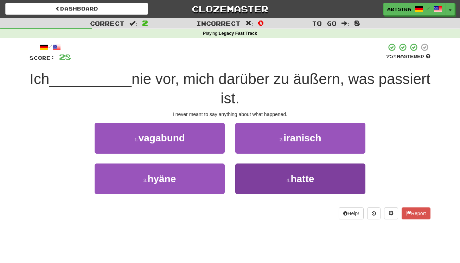
click at [298, 176] on span "hatte" at bounding box center [302, 178] width 24 height 11
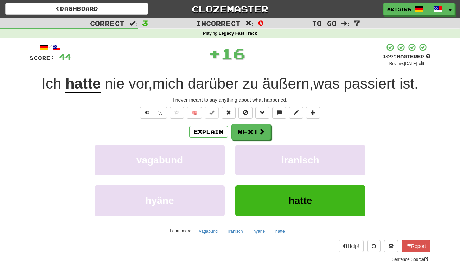
click at [129, 83] on span "vor" at bounding box center [139, 83] width 20 height 17
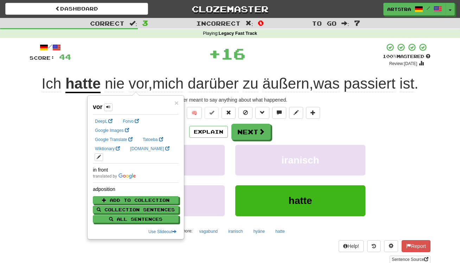
click at [216, 80] on span "darüber" at bounding box center [213, 83] width 51 height 17
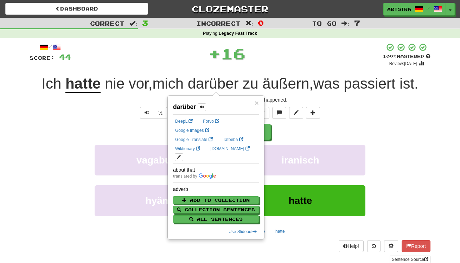
click at [317, 56] on div "+ 16" at bounding box center [226, 53] width 311 height 21
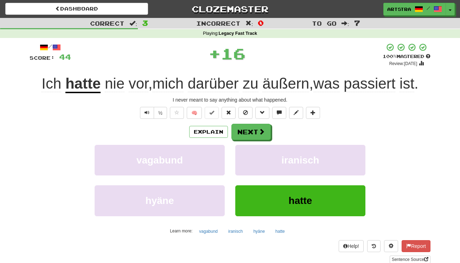
click at [303, 83] on span "äußern" at bounding box center [285, 83] width 47 height 17
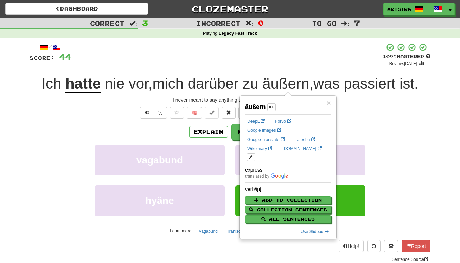
click at [381, 68] on div "/ Score: 44 + 16 100 % Mastered Review: 2125-08-28 Ich hatte nie vor , mich dar…" at bounding box center [230, 153] width 401 height 220
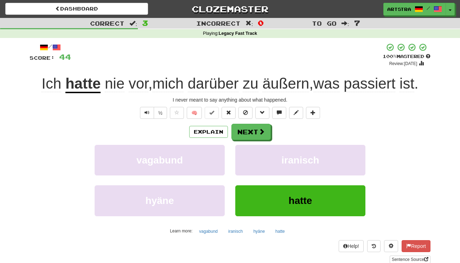
click at [407, 83] on span "ist" at bounding box center [406, 83] width 15 height 17
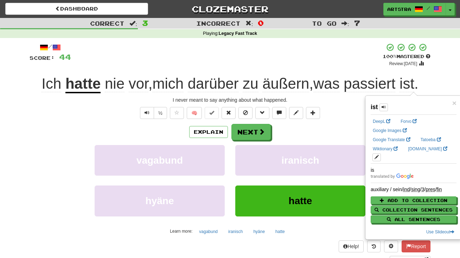
click at [395, 85] on span "passiert" at bounding box center [369, 83] width 52 height 17
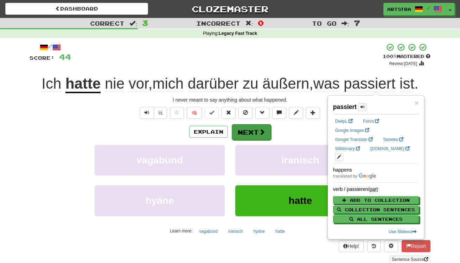
click at [260, 125] on button "Next" at bounding box center [251, 132] width 39 height 16
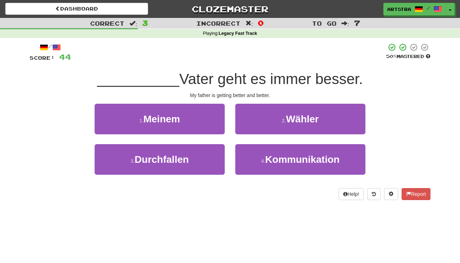
click at [239, 76] on span "Vater geht es immer besser." at bounding box center [270, 79] width 183 height 17
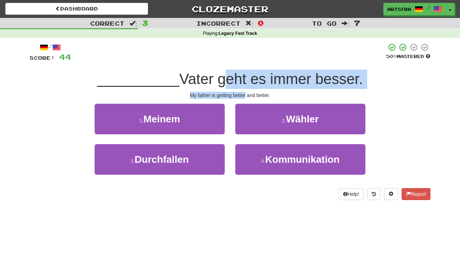
drag, startPoint x: 239, startPoint y: 76, endPoint x: 240, endPoint y: 92, distance: 15.9
click at [240, 92] on div "/ Score: 44 50 % Mastered __________ Vater geht es immer besser. My father is g…" at bounding box center [230, 121] width 401 height 157
click at [240, 92] on div "My father is getting better and better." at bounding box center [230, 95] width 401 height 7
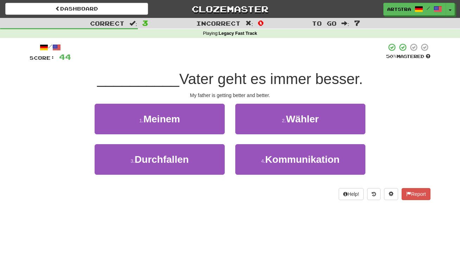
drag, startPoint x: 207, startPoint y: 118, endPoint x: 221, endPoint y: 104, distance: 19.6
click at [206, 118] on button "1 . Meinem" at bounding box center [160, 119] width 130 height 31
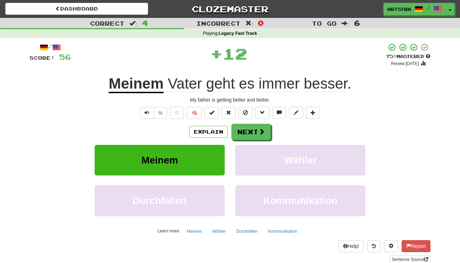
click at [284, 83] on span "immer" at bounding box center [278, 83] width 41 height 17
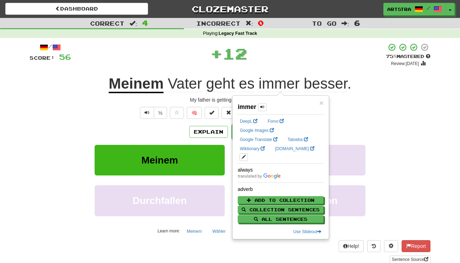
click at [316, 83] on span "besser" at bounding box center [326, 83] width 44 height 17
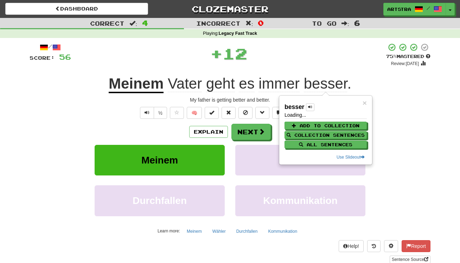
click at [296, 48] on div "+ 12" at bounding box center [228, 53] width 315 height 21
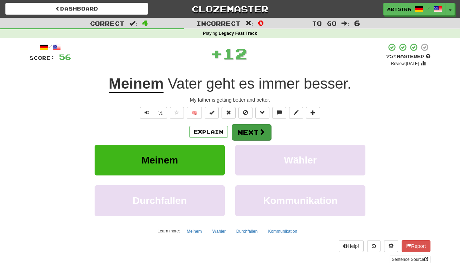
click at [242, 132] on button "Next" at bounding box center [251, 132] width 39 height 16
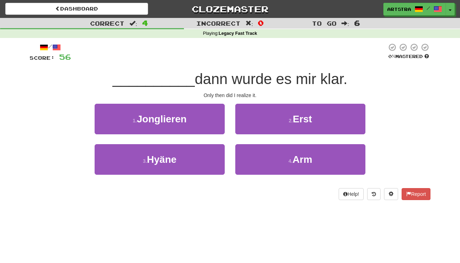
click at [239, 74] on span "dann wurde es mir klar." at bounding box center [271, 79] width 153 height 17
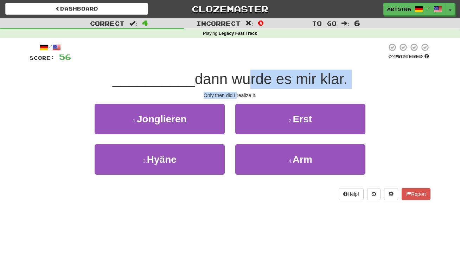
click at [237, 94] on div "/ Score: 56 0 % Mastered __________ dann wurde es mir klar. Only then did I rea…" at bounding box center [230, 121] width 401 height 157
click at [237, 94] on div "Only then did I realize it." at bounding box center [230, 95] width 401 height 7
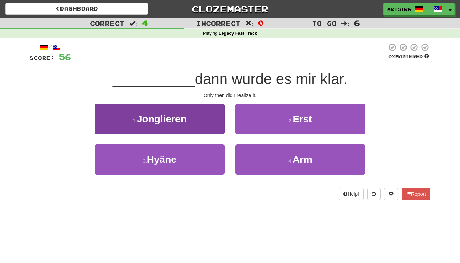
click at [192, 110] on button "1 . Jonglieren" at bounding box center [160, 119] width 130 height 31
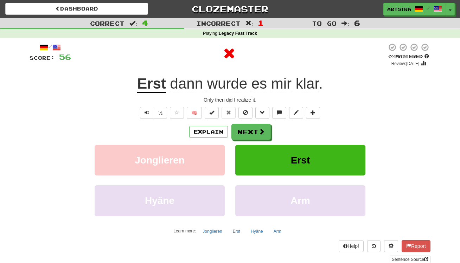
click at [156, 77] on u "Erst" at bounding box center [151, 84] width 29 height 18
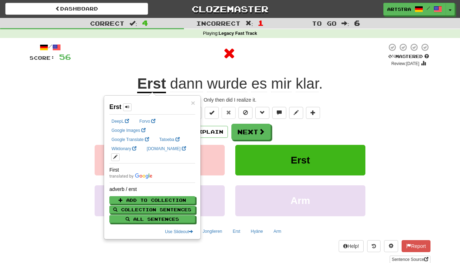
click at [233, 80] on span "wurde" at bounding box center [227, 83] width 40 height 17
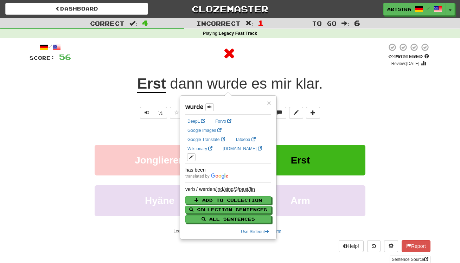
click at [292, 72] on div "/ Score: 56 0 % Mastered Review: 2025-09-21 Erst dann wurde es mir klar . Only …" at bounding box center [230, 153] width 401 height 220
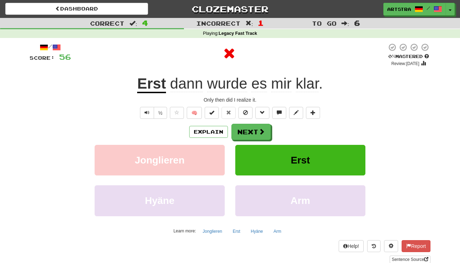
click at [302, 86] on span "klar" at bounding box center [307, 83] width 23 height 17
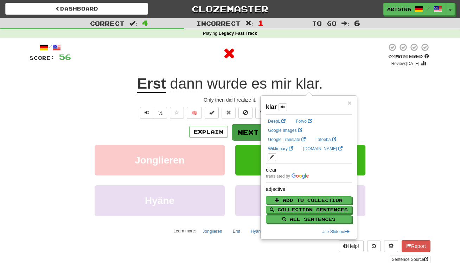
click at [242, 132] on button "Next" at bounding box center [251, 132] width 39 height 16
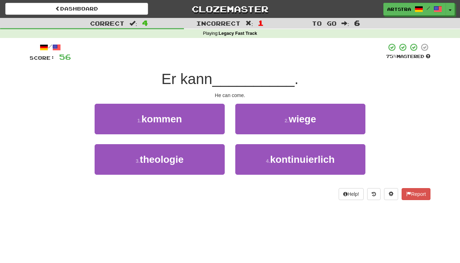
click at [212, 72] on span "Er kann" at bounding box center [186, 79] width 51 height 17
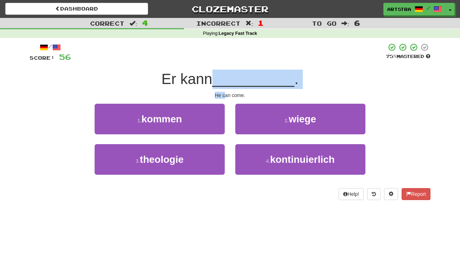
drag, startPoint x: 214, startPoint y: 73, endPoint x: 226, endPoint y: 93, distance: 23.6
click at [226, 93] on div "/ Score: 56 75 % Mastered Er kann __________ . He can come. 1 . kommen 2 . wieg…" at bounding box center [230, 121] width 401 height 157
click at [226, 93] on div "He can come." at bounding box center [230, 95] width 401 height 7
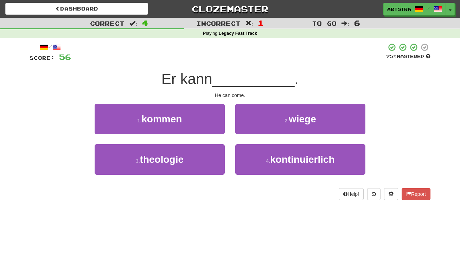
drag, startPoint x: 285, startPoint y: 115, endPoint x: 277, endPoint y: 118, distance: 9.3
click at [283, 116] on button "2 . wiege" at bounding box center [300, 119] width 130 height 31
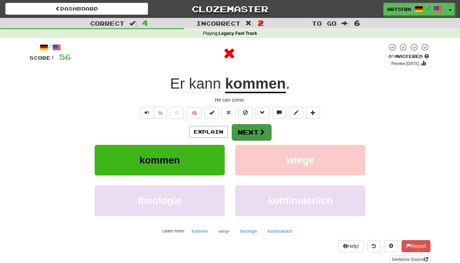
click at [242, 130] on button "Next" at bounding box center [251, 132] width 39 height 16
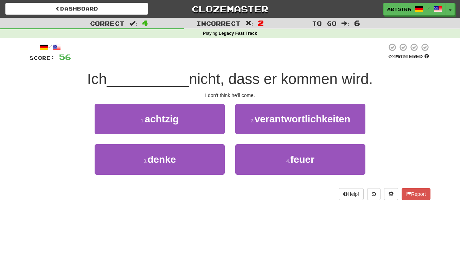
click at [216, 73] on span "nicht, dass er kommen wird." at bounding box center [281, 79] width 184 height 17
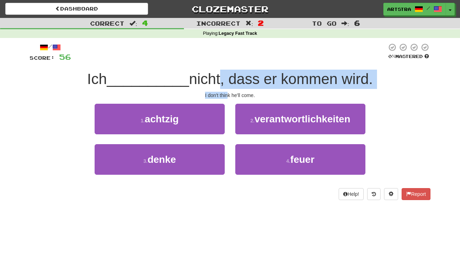
drag, startPoint x: 218, startPoint y: 80, endPoint x: 228, endPoint y: 95, distance: 18.3
click at [228, 95] on div "/ Score: 56 0 % Mastered Ich __________ nicht, dass er kommen wird. I don't thi…" at bounding box center [230, 121] width 401 height 157
click at [228, 95] on div "I don't think he'll come." at bounding box center [230, 95] width 401 height 7
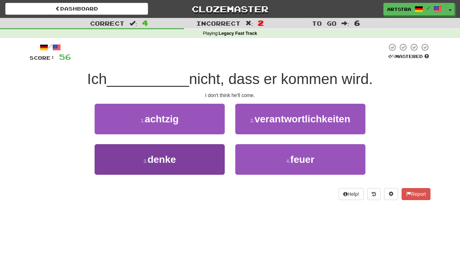
click at [200, 157] on button "3 . denke" at bounding box center [160, 159] width 130 height 31
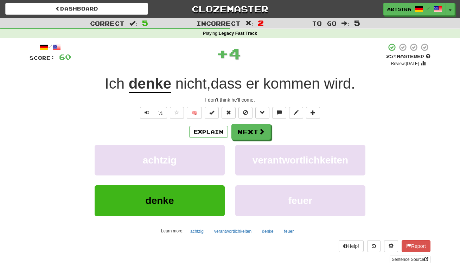
click at [292, 88] on span "kommen" at bounding box center [291, 83] width 57 height 17
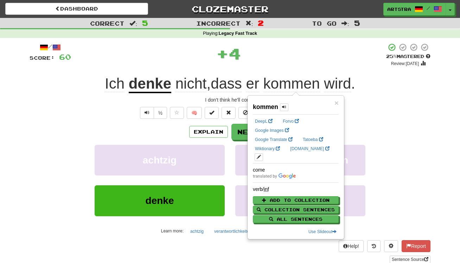
click at [347, 88] on span "wird" at bounding box center [337, 83] width 27 height 17
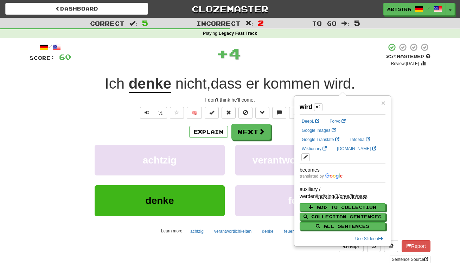
click at [261, 122] on div "/ Score: 60 + 4 25 % Mastered Review: 2025-09-22 Ich denke nicht , dass er komm…" at bounding box center [230, 153] width 401 height 220
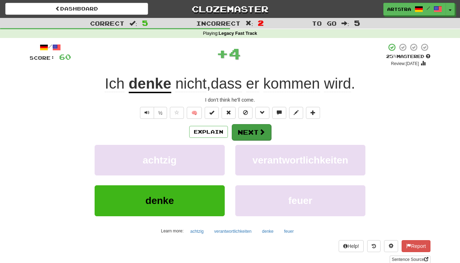
click at [248, 132] on button "Next" at bounding box center [251, 132] width 39 height 16
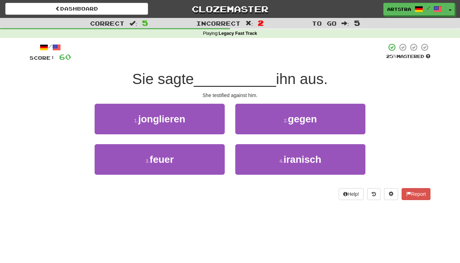
click at [234, 80] on span "__________" at bounding box center [235, 79] width 82 height 17
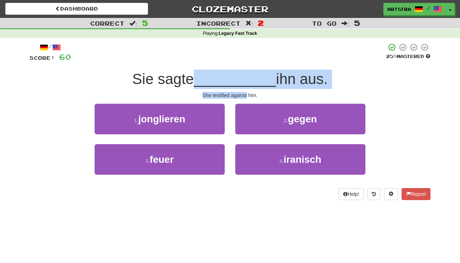
drag, startPoint x: 234, startPoint y: 80, endPoint x: 233, endPoint y: 95, distance: 15.1
click at [233, 95] on div "/ Score: 60 25 % Mastered Sie sagte __________ ihn aus. She testified against h…" at bounding box center [230, 121] width 401 height 157
click at [233, 95] on div "She testified against him." at bounding box center [230, 95] width 401 height 7
drag, startPoint x: 233, startPoint y: 95, endPoint x: 229, endPoint y: 75, distance: 20.7
click at [229, 75] on div "/ Score: 60 25 % Mastered Sie sagte __________ ihn aus. She testified against h…" at bounding box center [230, 121] width 401 height 157
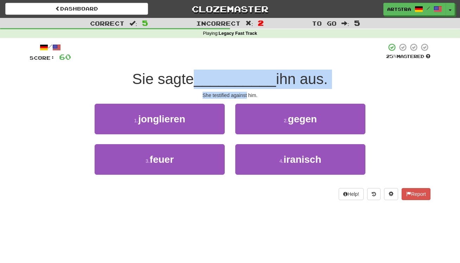
click at [229, 75] on span "__________" at bounding box center [235, 79] width 82 height 17
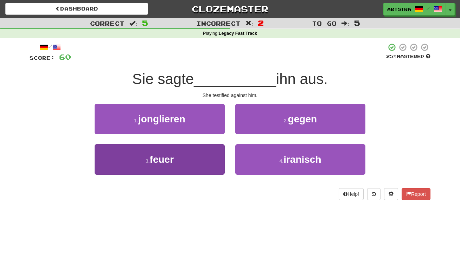
click at [192, 162] on button "3 . feuer" at bounding box center [160, 159] width 130 height 31
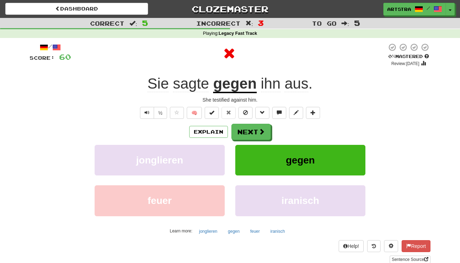
click at [234, 80] on u "gegen" at bounding box center [235, 84] width 44 height 18
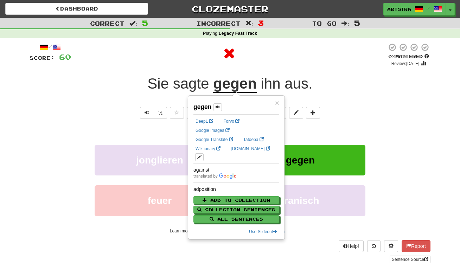
click at [301, 61] on div at bounding box center [229, 53] width 316 height 21
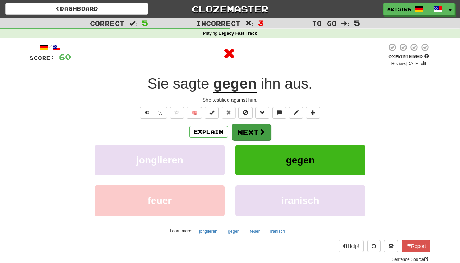
click at [264, 134] on span at bounding box center [262, 132] width 6 height 6
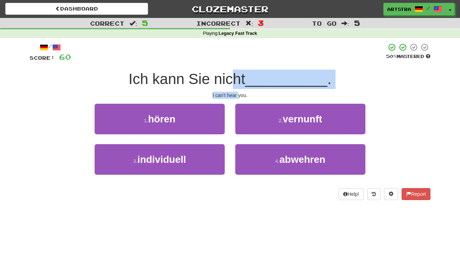
drag, startPoint x: 232, startPoint y: 81, endPoint x: 239, endPoint y: 95, distance: 15.6
click at [239, 95] on div "/ Score: 60 50 % Mastered Ich kann Sie nicht __________ . I can't hear you. 1 .…" at bounding box center [230, 121] width 401 height 157
click at [239, 95] on div "I can't hear you." at bounding box center [230, 95] width 401 height 7
drag, startPoint x: 239, startPoint y: 95, endPoint x: 235, endPoint y: 78, distance: 17.5
click at [235, 78] on div "/ Score: 60 50 % Mastered Ich kann Sie nicht __________ . I can't hear you. 1 .…" at bounding box center [230, 121] width 401 height 157
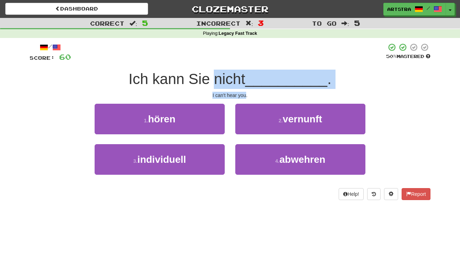
click at [235, 78] on span "Ich kann Sie nicht" at bounding box center [187, 79] width 117 height 17
drag, startPoint x: 235, startPoint y: 78, endPoint x: 238, endPoint y: 92, distance: 14.3
click at [238, 92] on div "/ Score: 60 50 % Mastered Ich kann Sie nicht __________ . I can't hear you. 1 .…" at bounding box center [230, 121] width 401 height 157
click at [238, 92] on div "I can't hear you." at bounding box center [230, 95] width 401 height 7
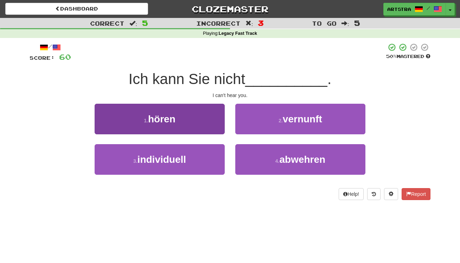
click at [203, 121] on button "1 . hören" at bounding box center [160, 119] width 130 height 31
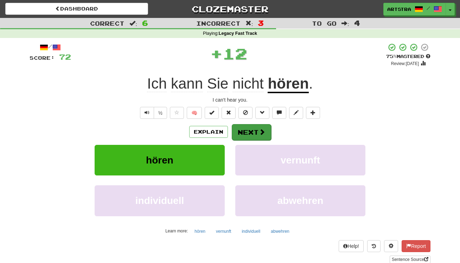
click at [255, 134] on button "Next" at bounding box center [251, 132] width 39 height 16
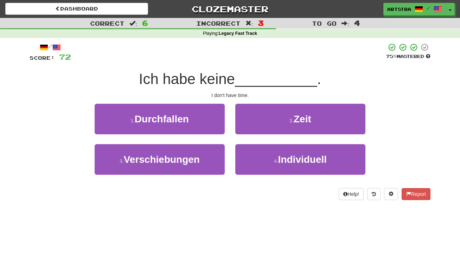
click at [233, 82] on span "Ich habe keine" at bounding box center [187, 79] width 96 height 17
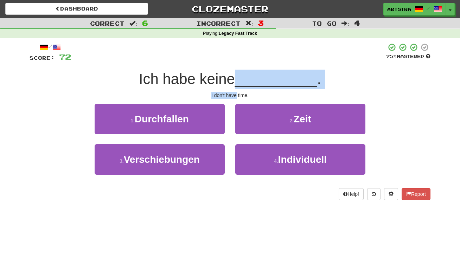
drag, startPoint x: 233, startPoint y: 82, endPoint x: 227, endPoint y: 92, distance: 12.3
click at [227, 92] on div "/ Score: 72 75 % Mastered Ich habe keine __________ . I don't have time. 1 . Du…" at bounding box center [230, 121] width 401 height 157
click at [227, 92] on div "I don't have time." at bounding box center [230, 95] width 401 height 7
drag, startPoint x: 227, startPoint y: 92, endPoint x: 222, endPoint y: 77, distance: 15.9
click at [222, 77] on div "/ Score: 72 75 % Mastered Ich habe keine __________ . I don't have time. 1 . Du…" at bounding box center [230, 121] width 401 height 157
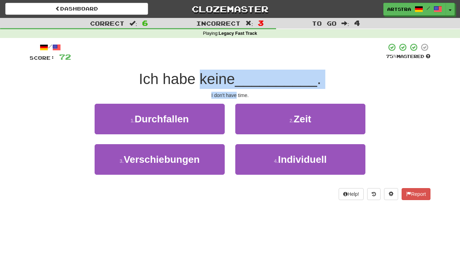
click at [222, 77] on span "Ich habe keine" at bounding box center [187, 79] width 96 height 17
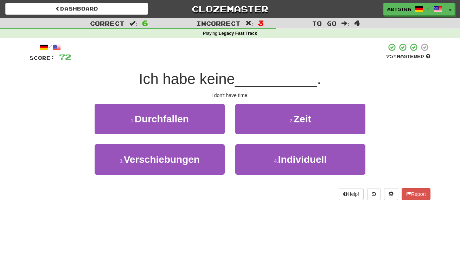
drag, startPoint x: 268, startPoint y: 120, endPoint x: 290, endPoint y: 100, distance: 29.9
click at [268, 119] on button "2 . Zeit" at bounding box center [300, 119] width 130 height 31
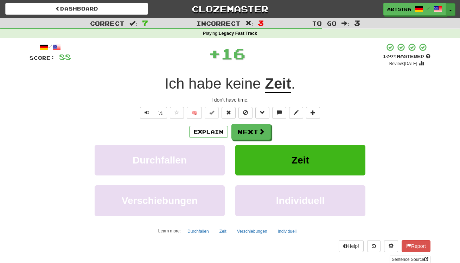
click at [448, 5] on button "Toggle Dropdown" at bounding box center [450, 9] width 9 height 13
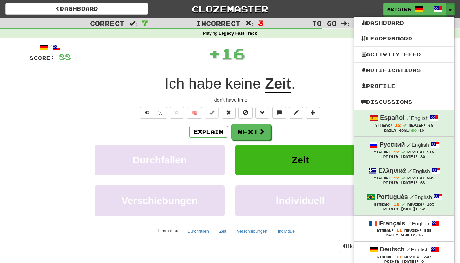
click at [409, 219] on div "Français / English" at bounding box center [404, 223] width 86 height 9
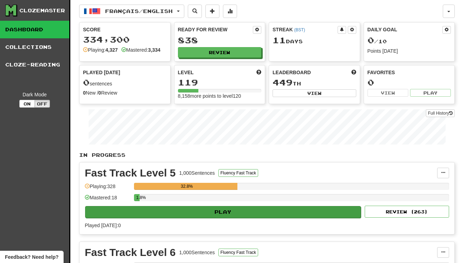
click at [246, 212] on button "Play" at bounding box center [223, 212] width 276 height 12
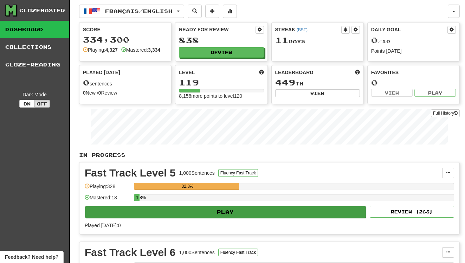
select select "**"
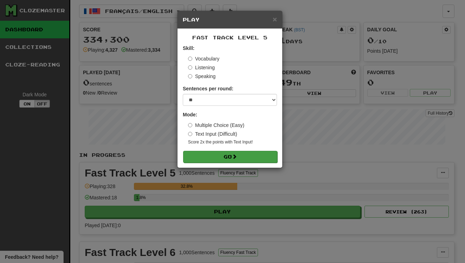
click at [233, 156] on button "Go" at bounding box center [230, 157] width 94 height 12
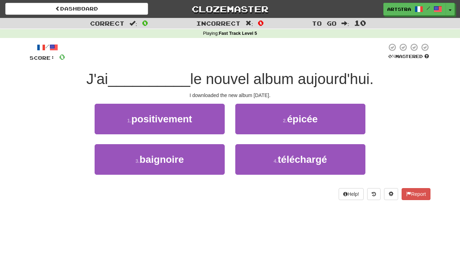
click at [221, 78] on span "le nouvel album aujourd'hui." at bounding box center [281, 79] width 183 height 17
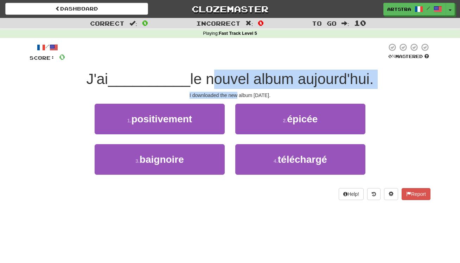
drag, startPoint x: 221, startPoint y: 78, endPoint x: 230, endPoint y: 93, distance: 17.0
click at [230, 93] on div "/ Score: 0 0 % Mastered J'ai __________ le nouvel album aujourd'hui. I download…" at bounding box center [230, 121] width 401 height 157
click at [230, 93] on div "I downloaded the new album today." at bounding box center [230, 95] width 401 height 7
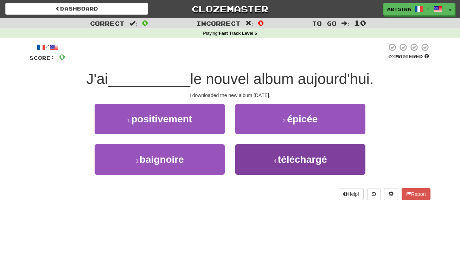
click at [320, 158] on span "téléchargé" at bounding box center [302, 159] width 49 height 11
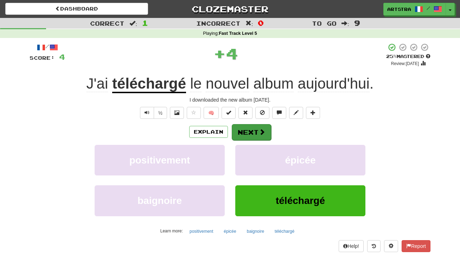
click at [257, 131] on button "Next" at bounding box center [251, 132] width 39 height 16
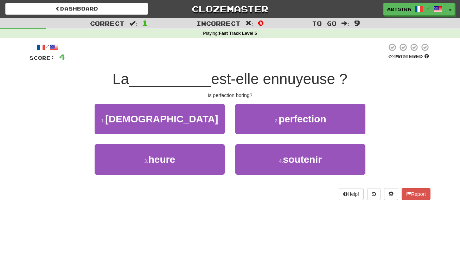
click at [220, 77] on span "est-elle ennuyeuse ?" at bounding box center [279, 79] width 136 height 17
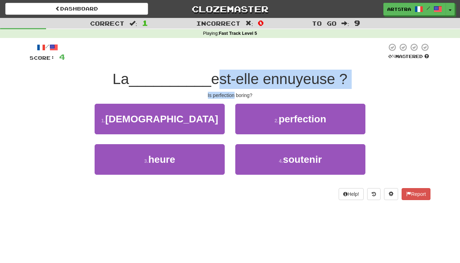
drag, startPoint x: 220, startPoint y: 77, endPoint x: 227, endPoint y: 92, distance: 16.8
click at [227, 92] on div "/ Score: 4 0 % Mastered La __________ est-elle ennuyeuse ? Is perfection boring…" at bounding box center [230, 121] width 401 height 157
click at [227, 92] on div "Is perfection boring?" at bounding box center [230, 95] width 401 height 7
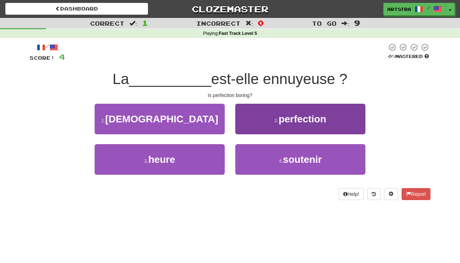
click at [301, 114] on span "perfection" at bounding box center [301, 119] width 47 height 11
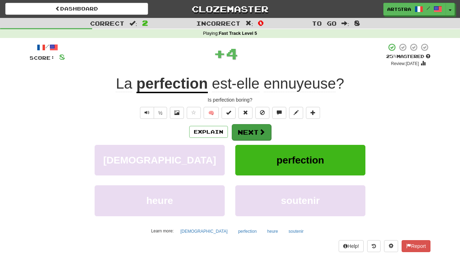
click at [265, 133] on button "Next" at bounding box center [251, 132] width 39 height 16
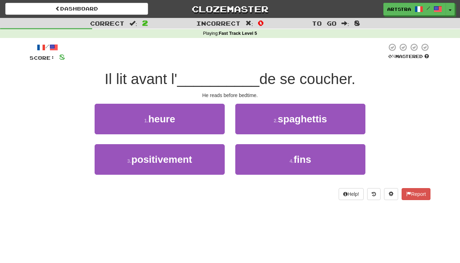
click at [218, 82] on span "__________" at bounding box center [218, 79] width 82 height 17
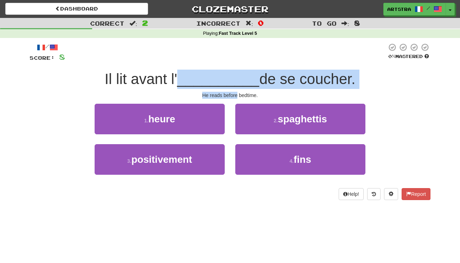
drag, startPoint x: 218, startPoint y: 83, endPoint x: 225, endPoint y: 94, distance: 13.5
click at [225, 94] on div "/ Score: 8 0 % Mastered Il lit avant l' __________ de se coucher. He reads befo…" at bounding box center [230, 121] width 401 height 157
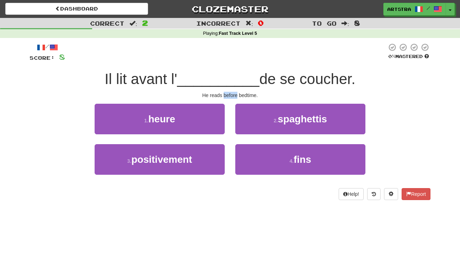
click at [225, 93] on div "He reads before bedtime." at bounding box center [230, 95] width 401 height 7
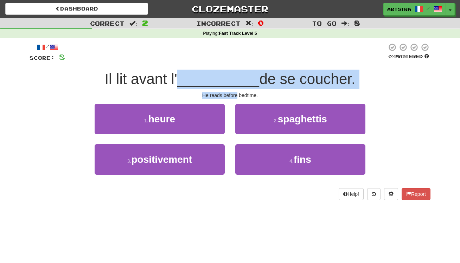
drag, startPoint x: 225, startPoint y: 93, endPoint x: 224, endPoint y: 76, distance: 17.3
click at [224, 76] on div "/ Score: 8 0 % Mastered Il lit avant l' __________ de se coucher. He reads befo…" at bounding box center [230, 121] width 401 height 157
click at [224, 76] on span "__________" at bounding box center [218, 79] width 82 height 17
drag, startPoint x: 224, startPoint y: 76, endPoint x: 223, endPoint y: 90, distance: 14.1
click at [223, 90] on div "/ Score: 8 0 % Mastered Il lit avant l' __________ de se coucher. He reads befo…" at bounding box center [230, 121] width 401 height 157
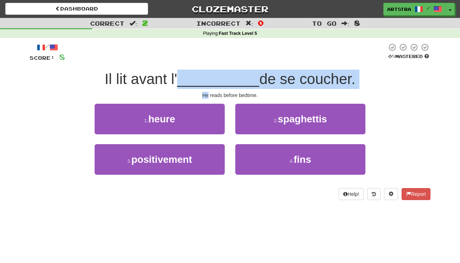
click at [223, 90] on div "/ Score: 8 0 % Mastered Il lit avant l' __________ de se coucher. He reads befo…" at bounding box center [230, 121] width 401 height 157
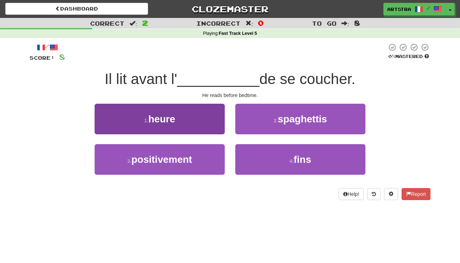
click at [194, 117] on button "1 . heure" at bounding box center [160, 119] width 130 height 31
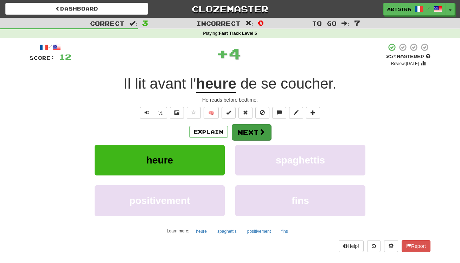
click at [264, 132] on span at bounding box center [262, 132] width 6 height 6
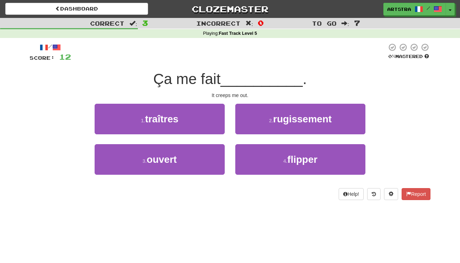
click at [229, 79] on span "__________" at bounding box center [261, 79] width 82 height 17
drag, startPoint x: 229, startPoint y: 79, endPoint x: 234, endPoint y: 98, distance: 19.6
click at [234, 98] on div "/ Score: 12 0 % Mastered Ça me fait __________ . It creeps me out. 1 . traîtres…" at bounding box center [230, 121] width 401 height 157
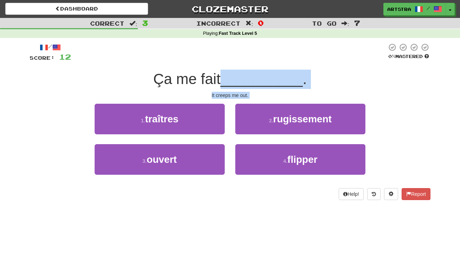
drag, startPoint x: 234, startPoint y: 98, endPoint x: 232, endPoint y: 80, distance: 17.7
click at [232, 80] on div "/ Score: 12 0 % Mastered Ça me fait __________ . It creeps me out. 1 . traîtres…" at bounding box center [230, 121] width 401 height 157
click at [232, 80] on span "__________" at bounding box center [261, 79] width 82 height 17
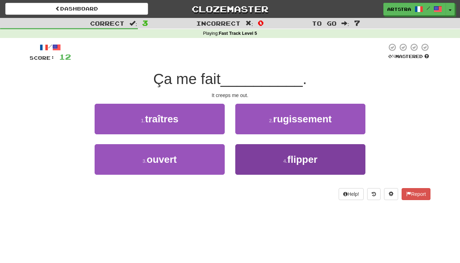
click at [303, 161] on span "flipper" at bounding box center [302, 159] width 30 height 11
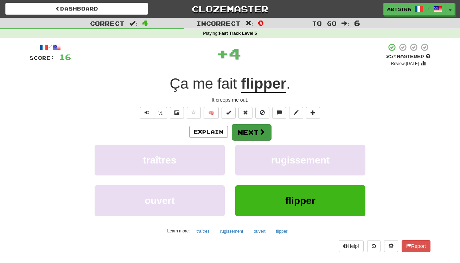
click at [254, 135] on button "Next" at bounding box center [251, 132] width 39 height 16
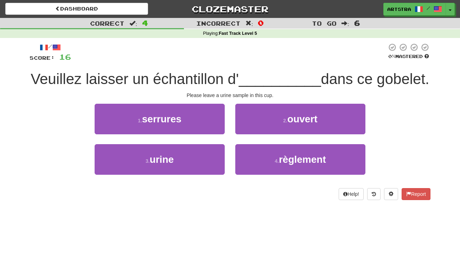
click at [236, 85] on span "Veuillez laisser un échantillon d'" at bounding box center [135, 79] width 208 height 17
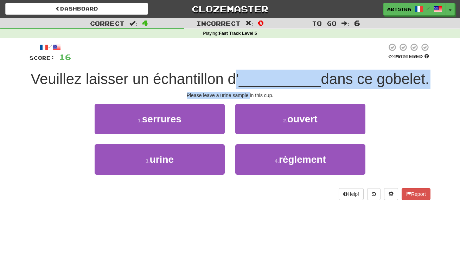
drag, startPoint x: 236, startPoint y: 85, endPoint x: 247, endPoint y: 92, distance: 13.5
click at [247, 92] on div "/ Score: 16 0 % Mastered Veuillez laisser un échantillon d' __________ dans ce …" at bounding box center [230, 121] width 401 height 157
click at [247, 92] on div "Please leave a urine sample in this cup." at bounding box center [230, 95] width 401 height 7
drag, startPoint x: 247, startPoint y: 92, endPoint x: 229, endPoint y: 73, distance: 26.4
click at [229, 73] on div "/ Score: 16 0 % Mastered Veuillez laisser un échantillon d' __________ dans ce …" at bounding box center [230, 121] width 401 height 157
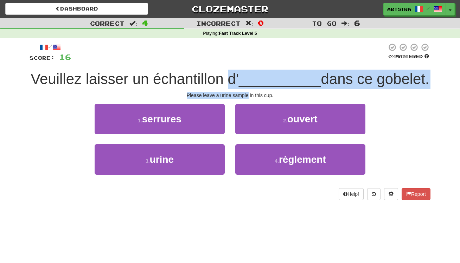
click at [229, 73] on span "Veuillez laisser un échantillon d'" at bounding box center [135, 79] width 208 height 17
drag, startPoint x: 229, startPoint y: 73, endPoint x: 264, endPoint y: 93, distance: 40.1
click at [264, 93] on div "/ Score: 16 0 % Mastered Veuillez laisser un échantillon d' __________ dans ce …" at bounding box center [230, 121] width 401 height 157
click at [264, 93] on div "Please leave a urine sample in this cup." at bounding box center [230, 95] width 401 height 7
drag, startPoint x: 264, startPoint y: 93, endPoint x: 256, endPoint y: 75, distance: 20.2
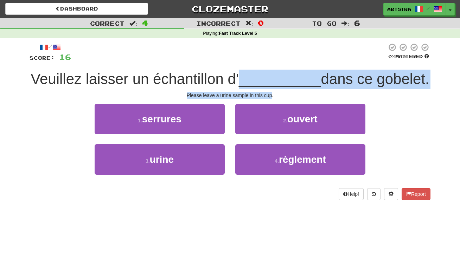
click at [256, 75] on div "/ Score: 16 0 % Mastered Veuillez laisser un échantillon d' __________ dans ce …" at bounding box center [230, 121] width 401 height 157
click at [256, 75] on span "__________" at bounding box center [280, 79] width 82 height 17
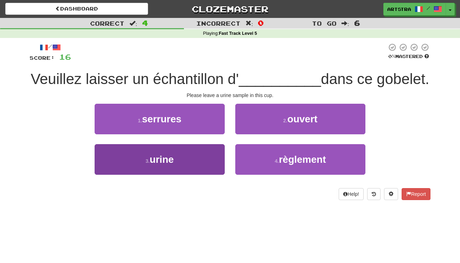
click at [194, 157] on button "3 . urine" at bounding box center [160, 159] width 130 height 31
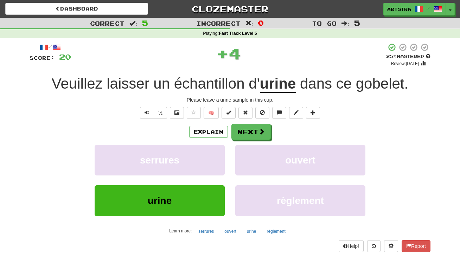
click at [403, 131] on div "Explain Next" at bounding box center [230, 132] width 401 height 16
click at [266, 128] on button "Next" at bounding box center [251, 132] width 39 height 16
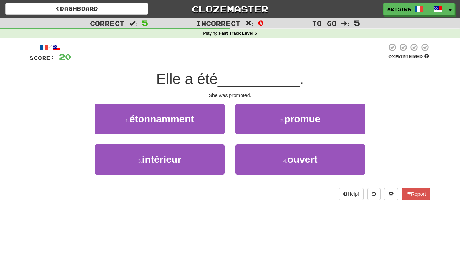
click at [224, 76] on span "__________" at bounding box center [259, 79] width 82 height 17
drag, startPoint x: 224, startPoint y: 76, endPoint x: 234, endPoint y: 91, distance: 17.6
click at [234, 91] on div "/ Score: 20 0 % Mastered Elle a été __________ . She was promoted. 1 . étonnamm…" at bounding box center [230, 121] width 401 height 157
click at [234, 92] on div "She was promoted." at bounding box center [230, 95] width 401 height 7
click at [308, 122] on span "promue" at bounding box center [302, 119] width 36 height 11
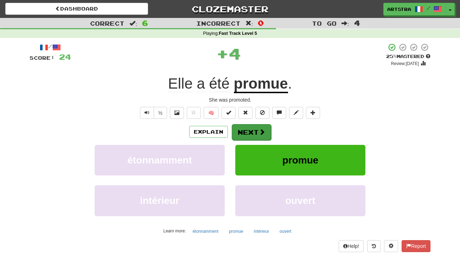
click at [251, 138] on button "Next" at bounding box center [251, 132] width 39 height 16
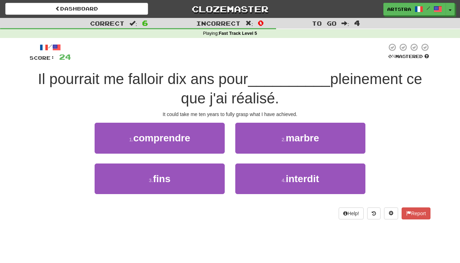
click at [248, 76] on span "Il pourrait me falloir dix ans pour" at bounding box center [143, 79] width 210 height 17
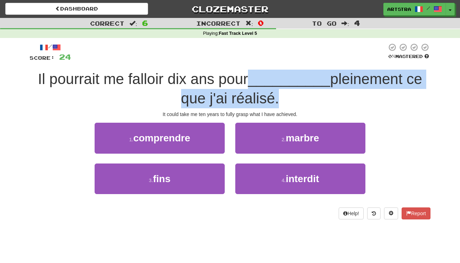
drag, startPoint x: 251, startPoint y: 76, endPoint x: 253, endPoint y: 101, distance: 24.7
click at [253, 101] on span "Il pourrait me falloir dix ans pour __________ pleinement ce que j'ai réalisé." at bounding box center [230, 89] width 384 height 36
click at [253, 101] on span "pleinement ce que j'ai réalisé." at bounding box center [301, 89] width 241 height 36
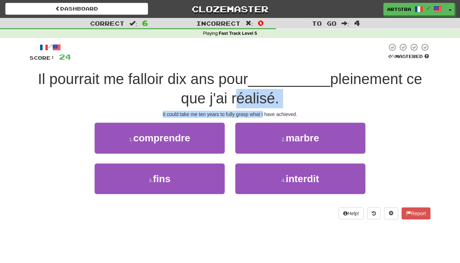
drag, startPoint x: 253, startPoint y: 101, endPoint x: 262, endPoint y: 114, distance: 15.9
click at [262, 114] on div "/ Score: 24 0 % Mastered Il pourrait me falloir dix ans pour __________ pleinem…" at bounding box center [230, 131] width 401 height 176
click at [262, 114] on div "It could take me ten years to fully grasp what I have achieved." at bounding box center [230, 114] width 401 height 7
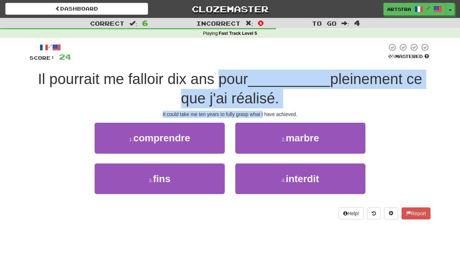
drag, startPoint x: 262, startPoint y: 114, endPoint x: 239, endPoint y: 76, distance: 44.5
click at [239, 76] on div "/ Score: 24 0 % Mastered Il pourrait me falloir dix ans pour __________ pleinem…" at bounding box center [230, 131] width 401 height 176
click at [239, 76] on span "Il pourrait me falloir dix ans pour" at bounding box center [143, 79] width 210 height 17
drag, startPoint x: 239, startPoint y: 76, endPoint x: 251, endPoint y: 111, distance: 37.6
click at [251, 111] on div "/ Score: 24 0 % Mastered Il pourrait me falloir dix ans pour __________ pleinem…" at bounding box center [230, 131] width 401 height 176
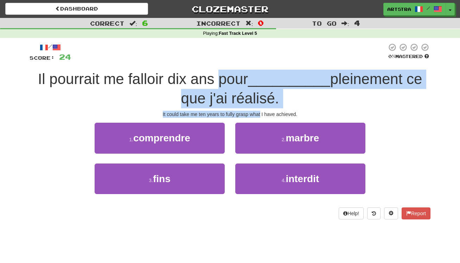
click at [251, 111] on div "It could take me ten years to fully grasp what I have achieved." at bounding box center [230, 114] width 401 height 7
drag, startPoint x: 251, startPoint y: 111, endPoint x: 251, endPoint y: 73, distance: 37.6
click at [251, 73] on div "/ Score: 24 0 % Mastered Il pourrait me falloir dix ans pour __________ pleinem…" at bounding box center [230, 131] width 401 height 176
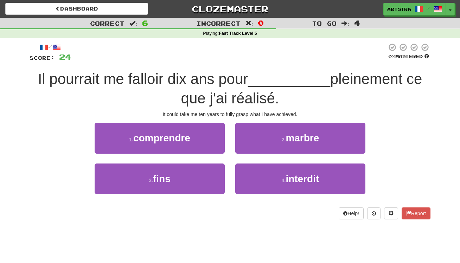
click at [248, 73] on span "Il pourrait me falloir dix ans pour" at bounding box center [143, 79] width 210 height 17
click at [430, 146] on div "/ Score: 24 0 % Mastered Il pourrait me falloir dix ans pour __________ pleinem…" at bounding box center [229, 133] width 411 height 191
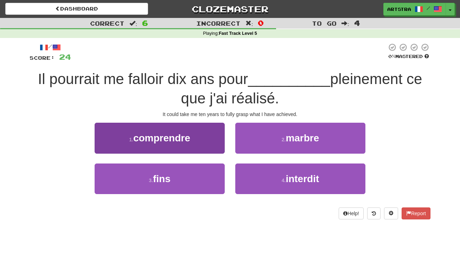
click at [181, 132] on span "comprendre" at bounding box center [161, 137] width 57 height 11
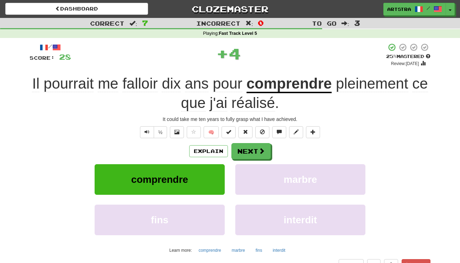
click at [329, 86] on u "comprendre" at bounding box center [288, 84] width 85 height 18
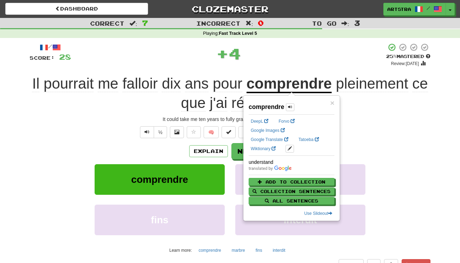
click at [365, 89] on span "pleinement" at bounding box center [372, 83] width 72 height 17
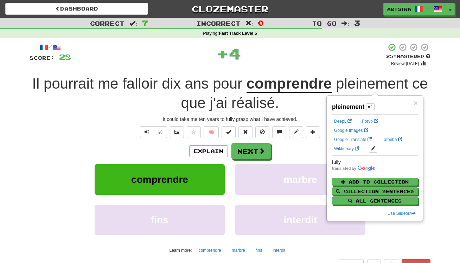
click at [337, 53] on div "+ 4" at bounding box center [228, 53] width 315 height 21
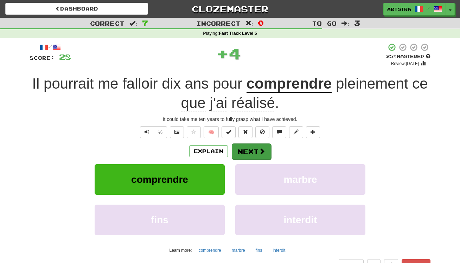
click at [254, 149] on button "Next" at bounding box center [251, 151] width 39 height 16
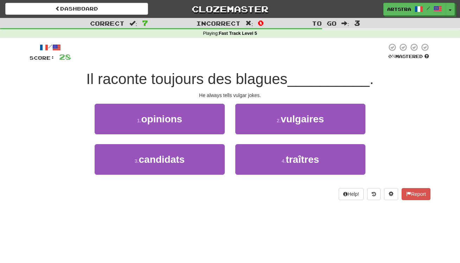
click at [245, 87] on div "Il raconte toujours des blagues __________ ." at bounding box center [230, 79] width 401 height 19
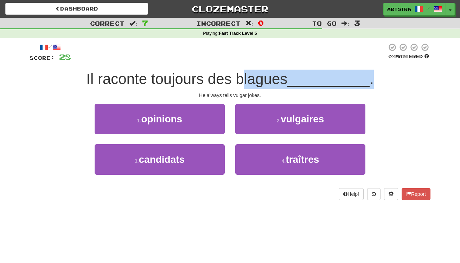
click at [247, 86] on div "Il raconte toujours des blagues __________ ." at bounding box center [230, 79] width 401 height 19
click at [247, 86] on span "Il raconte toujours des blagues" at bounding box center [186, 79] width 201 height 17
drag, startPoint x: 247, startPoint y: 86, endPoint x: 250, endPoint y: 95, distance: 9.4
click at [250, 95] on div "/ Score: 28 0 % Mastered Il raconte toujours des blagues __________ . He always…" at bounding box center [230, 121] width 401 height 157
click at [250, 95] on div "He always tells vulgar jokes." at bounding box center [230, 95] width 401 height 7
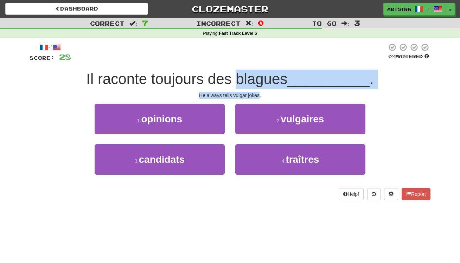
drag, startPoint x: 250, startPoint y: 95, endPoint x: 251, endPoint y: 76, distance: 19.4
click at [251, 76] on div "/ Score: 28 0 % Mastered Il raconte toujours des blagues __________ . He always…" at bounding box center [230, 121] width 401 height 157
click at [251, 76] on span "Il raconte toujours des blagues" at bounding box center [186, 79] width 201 height 17
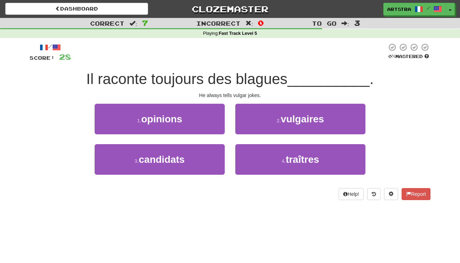
click at [289, 122] on span "vulgaires" at bounding box center [301, 119] width 43 height 11
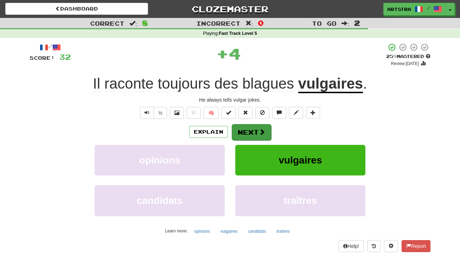
click at [252, 131] on button "Next" at bounding box center [251, 132] width 39 height 16
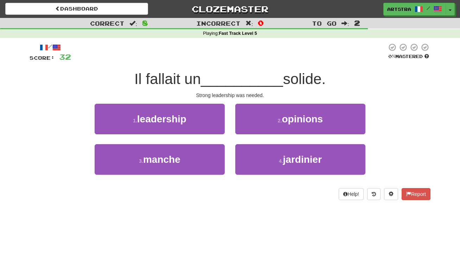
click at [232, 79] on span "__________" at bounding box center [242, 79] width 82 height 17
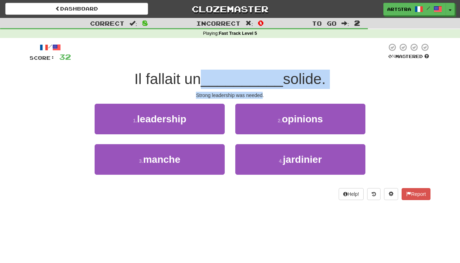
drag, startPoint x: 232, startPoint y: 79, endPoint x: 252, endPoint y: 91, distance: 23.2
click at [252, 91] on div "/ Score: 32 0 % Mastered Il fallait un __________ solide. Strong leadership was…" at bounding box center [230, 121] width 401 height 157
click at [252, 92] on div "Strong leadership was needed." at bounding box center [230, 95] width 401 height 7
drag, startPoint x: 254, startPoint y: 81, endPoint x: 254, endPoint y: 76, distance: 4.6
click at [254, 76] on div "/ Score: 32 0 % Mastered Il fallait un __________ solide. Strong leadership was…" at bounding box center [230, 121] width 401 height 157
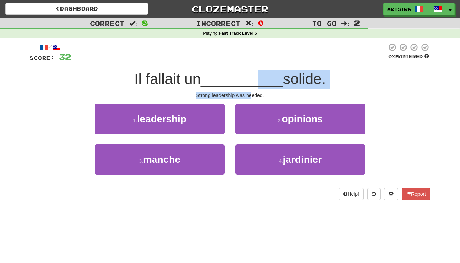
click at [254, 76] on span "__________" at bounding box center [242, 79] width 82 height 17
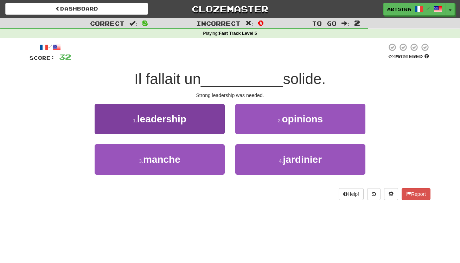
click at [202, 112] on button "1 . leadership" at bounding box center [160, 119] width 130 height 31
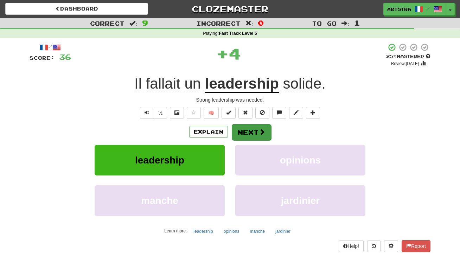
click at [257, 132] on button "Next" at bounding box center [251, 132] width 39 height 16
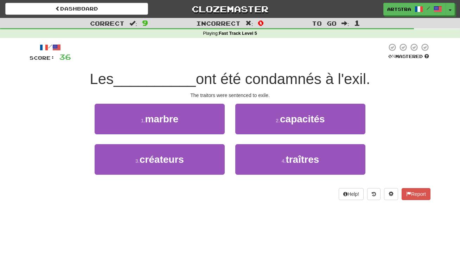
click at [239, 71] on span "ont été condamnés à l'exil." at bounding box center [283, 79] width 174 height 17
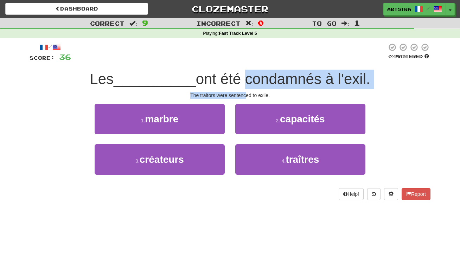
drag, startPoint x: 239, startPoint y: 82, endPoint x: 245, endPoint y: 91, distance: 10.6
click at [245, 91] on div "/ Score: 36 0 % Mastered Les __________ ont été condamnés à l'exil. The traitor…" at bounding box center [230, 121] width 401 height 157
click at [245, 92] on div "The traitors were sentenced to exile." at bounding box center [230, 95] width 401 height 7
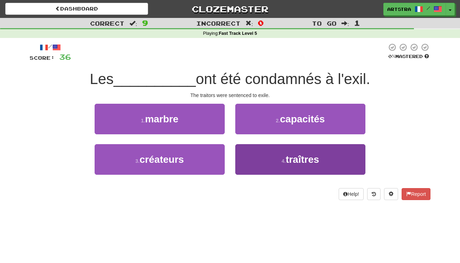
click at [311, 161] on span "traîtres" at bounding box center [301, 159] width 33 height 11
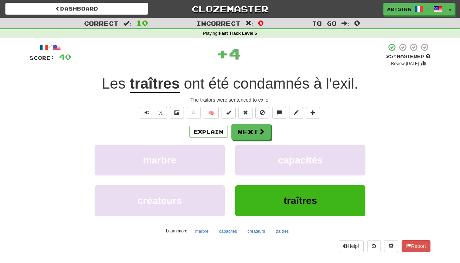
click at [279, 79] on span "condamnés" at bounding box center [271, 83] width 76 height 17
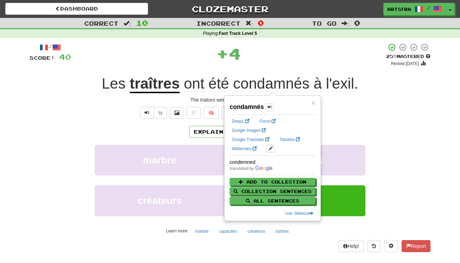
click at [304, 55] on div "+ 4" at bounding box center [228, 53] width 315 height 21
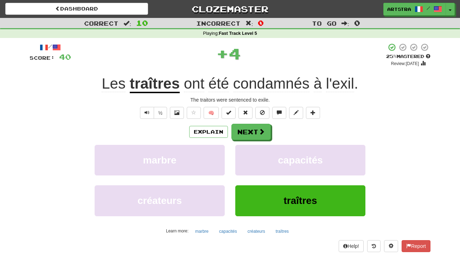
click at [337, 75] on span "l'exil" at bounding box center [340, 83] width 28 height 17
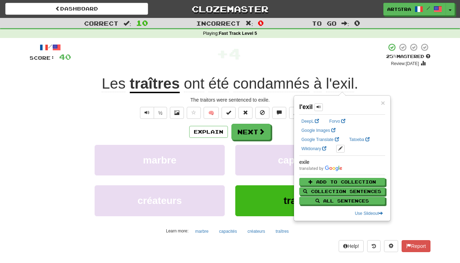
click at [123, 15] on div "Dashboard Clozemaster Artstra / Toggle Dropdown Dashboard Leaderboard Activity …" at bounding box center [230, 7] width 460 height 15
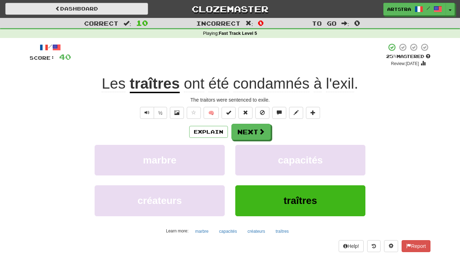
click at [146, 10] on link "Dashboard" at bounding box center [76, 9] width 143 height 12
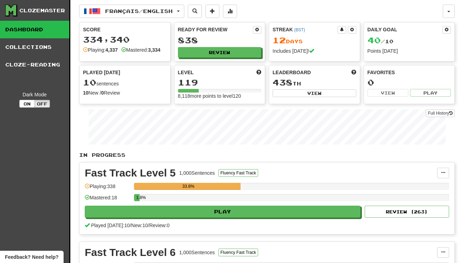
click at [232, 46] on div "Ready for Review 838 Review" at bounding box center [219, 41] width 91 height 39
click at [233, 50] on button "Review" at bounding box center [220, 52] width 84 height 11
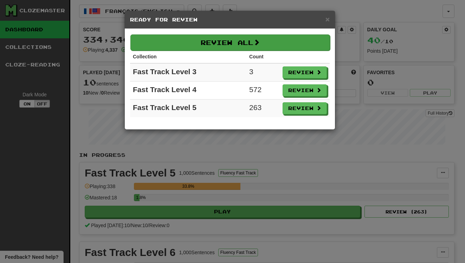
click at [230, 44] on button "Review All" at bounding box center [230, 42] width 200 height 16
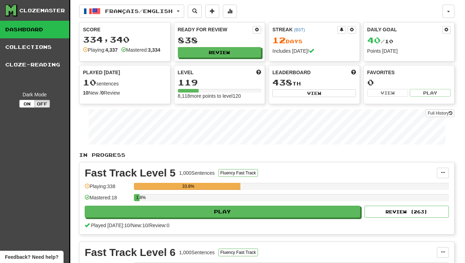
select select "**"
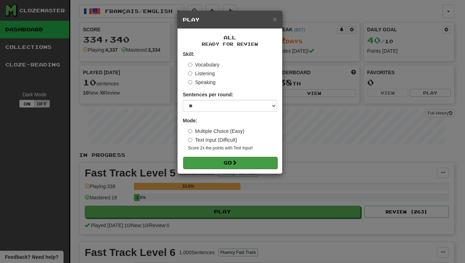
click at [246, 164] on button "Go" at bounding box center [230, 163] width 94 height 12
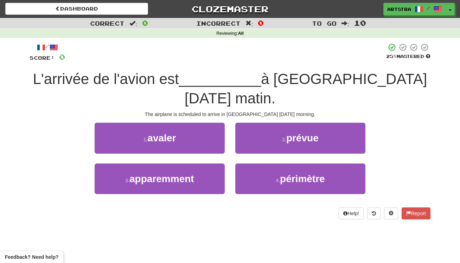
click at [231, 72] on span "__________" at bounding box center [220, 79] width 82 height 17
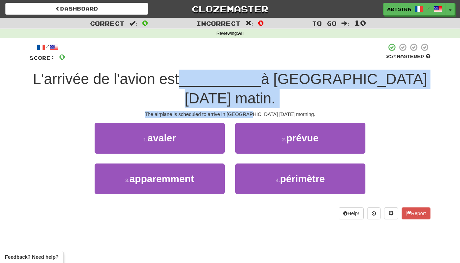
drag, startPoint x: 231, startPoint y: 72, endPoint x: 239, endPoint y: 93, distance: 22.4
click at [239, 93] on div "/ Score: 0 25 % Mastered L'arrivée de l'avion est __________ à [GEOGRAPHIC_DATA…" at bounding box center [230, 131] width 401 height 176
click at [239, 111] on div "The airplane is scheduled to arrive in [GEOGRAPHIC_DATA] [DATE] morning." at bounding box center [230, 114] width 401 height 7
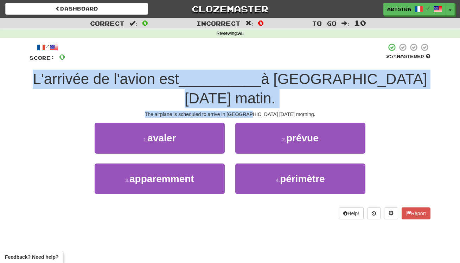
drag, startPoint x: 239, startPoint y: 93, endPoint x: 247, endPoint y: 67, distance: 26.7
click at [247, 67] on div "/ Score: 0 25 % Mastered L'arrivée de l'avion est __________ à Honolulu demain …" at bounding box center [230, 131] width 401 height 176
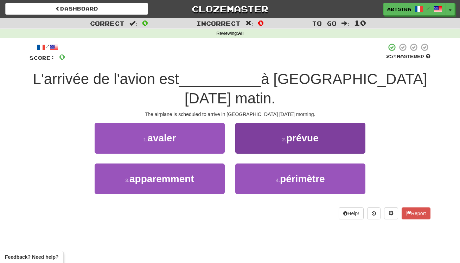
click at [308, 128] on button "2 . prévue" at bounding box center [300, 138] width 130 height 31
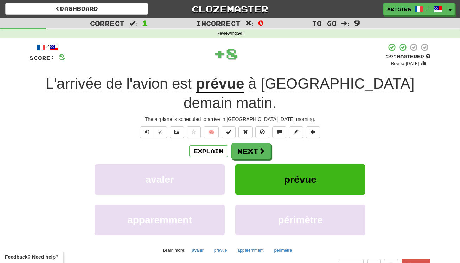
click at [297, 79] on span "Honolulu" at bounding box center [337, 83] width 154 height 17
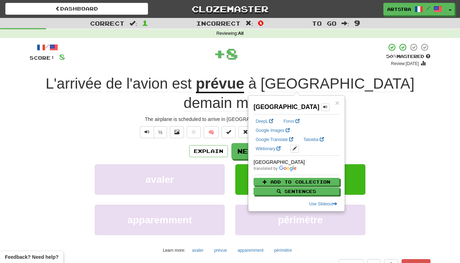
click at [380, 126] on div "½ 🧠" at bounding box center [230, 132] width 401 height 12
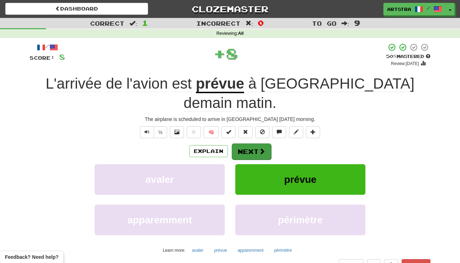
click at [250, 143] on button "Next" at bounding box center [251, 151] width 39 height 16
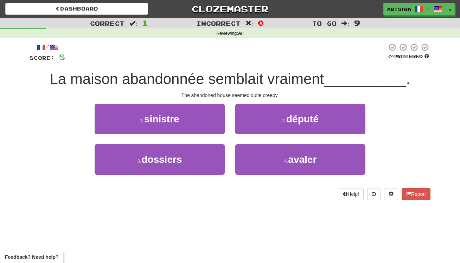
click at [222, 78] on span "La maison abandonnée semblait vraiment" at bounding box center [187, 79] width 274 height 17
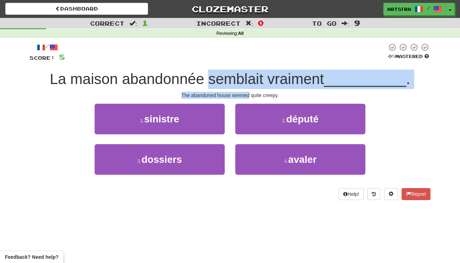
drag, startPoint x: 222, startPoint y: 78, endPoint x: 241, endPoint y: 93, distance: 23.5
click at [240, 92] on div "/ Score: 8 0 % Mastered La maison abandonnée semblait vraiment __________ . The…" at bounding box center [230, 121] width 401 height 157
click at [242, 93] on div "The abandoned house seemed quite creepy." at bounding box center [230, 95] width 401 height 7
drag, startPoint x: 242, startPoint y: 93, endPoint x: 246, endPoint y: 78, distance: 15.3
click at [246, 78] on div "/ Score: 8 0 % Mastered La maison abandonnée semblait vraiment __________ . The…" at bounding box center [230, 121] width 401 height 157
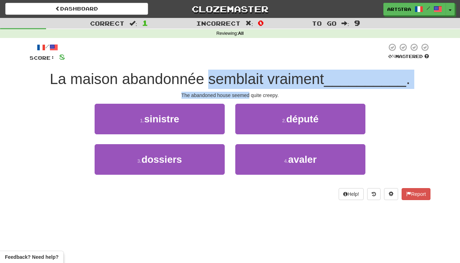
click at [246, 78] on span "La maison abandonnée semblait vraiment" at bounding box center [187, 79] width 274 height 17
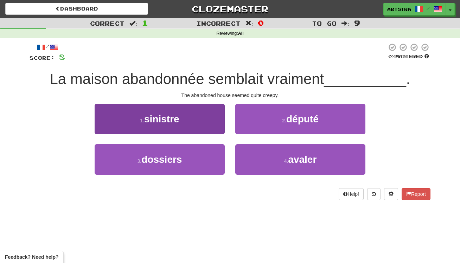
click at [177, 115] on span "sinistre" at bounding box center [161, 119] width 35 height 11
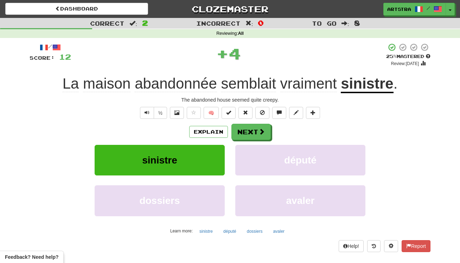
click at [345, 80] on u "sinistre" at bounding box center [367, 84] width 52 height 18
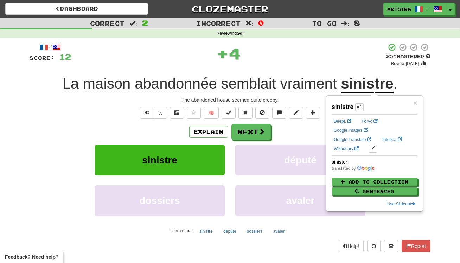
click at [330, 54] on div "+ 4" at bounding box center [228, 53] width 315 height 21
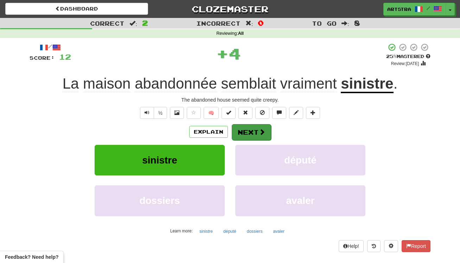
click at [251, 130] on button "Next" at bounding box center [251, 132] width 39 height 16
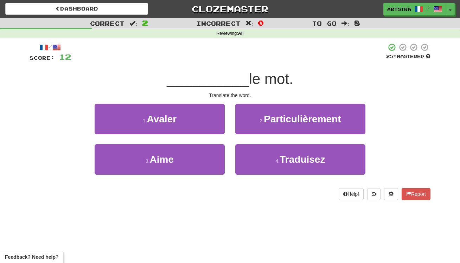
click at [225, 84] on span "__________" at bounding box center [208, 79] width 82 height 17
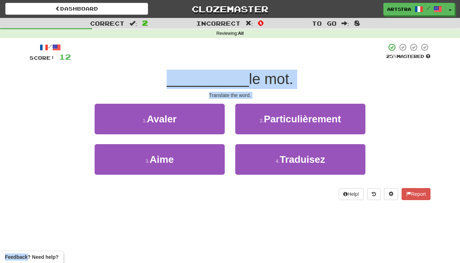
drag, startPoint x: 225, startPoint y: 84, endPoint x: 231, endPoint y: 99, distance: 16.1
click at [231, 99] on div "/ Score: 12 25 % Mastered __________ le mot. Translate the word. 1 . Avaler 2 .…" at bounding box center [230, 121] width 401 height 157
click at [230, 97] on div "Translate the word." at bounding box center [230, 95] width 401 height 7
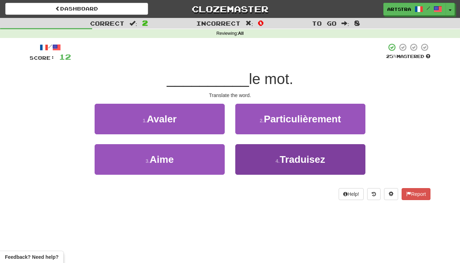
click at [319, 164] on button "4 . Traduisez" at bounding box center [300, 159] width 130 height 31
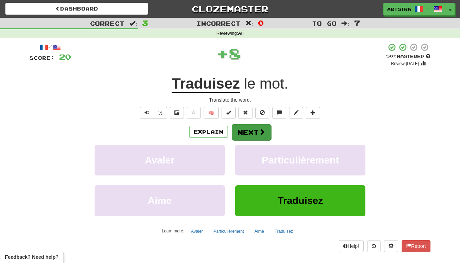
click at [261, 136] on button "Next" at bounding box center [251, 132] width 39 height 16
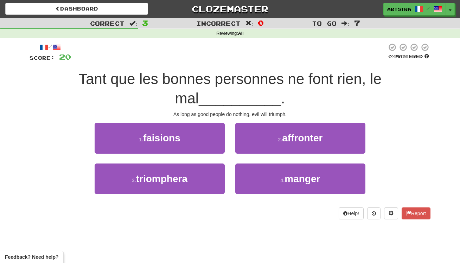
click at [229, 76] on span "Tant que les bonnes personnes ne font rien, le mal" at bounding box center [229, 89] width 303 height 36
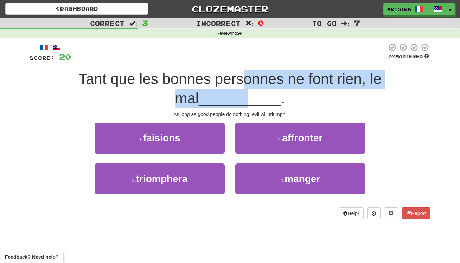
drag, startPoint x: 228, startPoint y: 87, endPoint x: 233, endPoint y: 101, distance: 14.4
click at [233, 101] on span "Tant que les bonnes personnes ne font rien, le mal __________ ." at bounding box center [229, 89] width 303 height 36
click at [233, 101] on span "__________" at bounding box center [240, 98] width 82 height 17
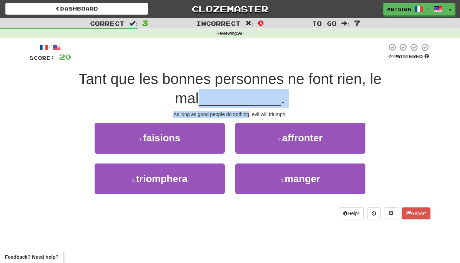
drag, startPoint x: 233, startPoint y: 101, endPoint x: 238, endPoint y: 111, distance: 10.8
click at [238, 111] on div "/ Score: 20 0 % Mastered Tant que les bonnes personnes ne font rien, le mal ___…" at bounding box center [230, 131] width 401 height 176
click at [238, 111] on div "As long as good people do nothing, evil will triumph." at bounding box center [230, 114] width 401 height 7
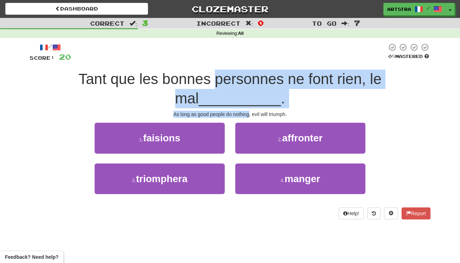
drag, startPoint x: 238, startPoint y: 111, endPoint x: 236, endPoint y: 77, distance: 33.8
click at [236, 77] on div "/ Score: 20 0 % Mastered Tant que les bonnes personnes ne font rien, le mal ___…" at bounding box center [230, 131] width 401 height 176
click at [236, 77] on span "Tant que les bonnes personnes ne font rien, le mal" at bounding box center [229, 89] width 303 height 36
drag, startPoint x: 236, startPoint y: 77, endPoint x: 243, endPoint y: 112, distance: 35.8
click at [243, 112] on div "/ Score: 20 0 % Mastered Tant que les bonnes personnes ne font rien, le mal ___…" at bounding box center [230, 131] width 401 height 176
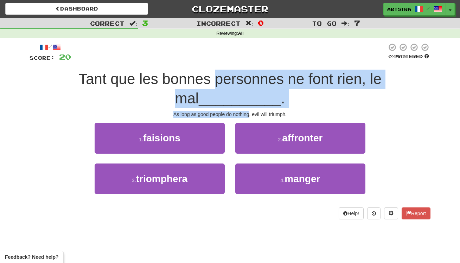
click at [243, 112] on div "As long as good people do nothing, evil will triumph." at bounding box center [230, 114] width 401 height 7
drag, startPoint x: 243, startPoint y: 112, endPoint x: 239, endPoint y: 75, distance: 37.1
click at [239, 75] on div "/ Score: 20 0 % Mastered Tant que les bonnes personnes ne font rien, le mal ___…" at bounding box center [230, 131] width 401 height 176
click at [239, 75] on span "Tant que les bonnes personnes ne font rien, le mal" at bounding box center [229, 89] width 303 height 36
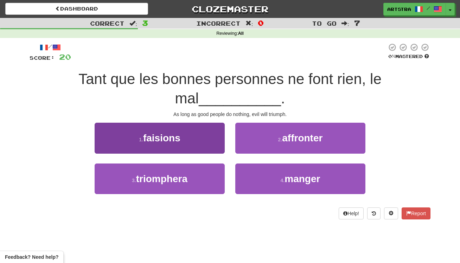
click at [211, 176] on button "3 . triomphera" at bounding box center [160, 178] width 130 height 31
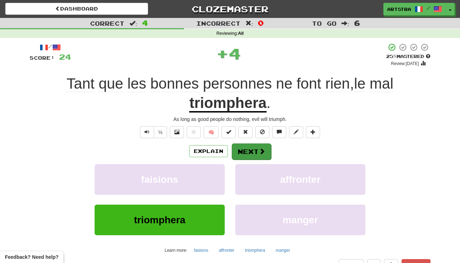
click at [244, 152] on button "Next" at bounding box center [251, 151] width 39 height 16
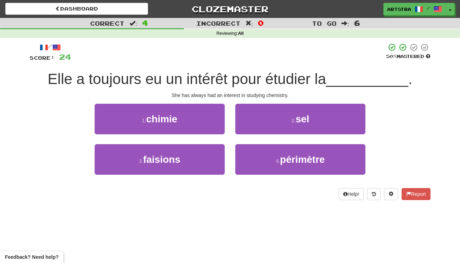
click at [237, 82] on span "Elle a toujours eu un intérêt pour étudier la" at bounding box center [187, 79] width 278 height 17
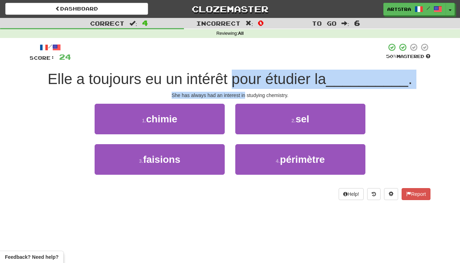
drag, startPoint x: 237, startPoint y: 82, endPoint x: 243, endPoint y: 96, distance: 15.6
click at [243, 96] on div "/ Score: 24 50 % Mastered Elle a toujours eu un intérêt pour étudier la _______…" at bounding box center [230, 121] width 401 height 157
click at [243, 96] on div "She has always had an interest in studying chemistry." at bounding box center [230, 95] width 401 height 7
drag, startPoint x: 243, startPoint y: 96, endPoint x: 247, endPoint y: 75, distance: 21.4
click at [247, 75] on div "/ Score: 24 50 % Mastered Elle a toujours eu un intérêt pour étudier la _______…" at bounding box center [230, 121] width 401 height 157
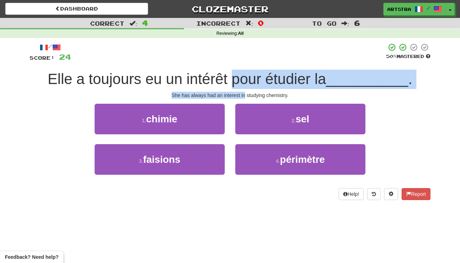
click at [247, 75] on span "Elle a toujours eu un intérêt pour étudier la" at bounding box center [187, 79] width 278 height 17
drag, startPoint x: 247, startPoint y: 75, endPoint x: 261, endPoint y: 97, distance: 25.9
click at [261, 97] on div "/ Score: 24 50 % Mastered Elle a toujours eu un intérêt pour étudier la _______…" at bounding box center [230, 121] width 401 height 157
click at [260, 95] on div "She has always had an interest in studying chemistry." at bounding box center [230, 95] width 401 height 7
drag, startPoint x: 260, startPoint y: 95, endPoint x: 256, endPoint y: 76, distance: 19.5
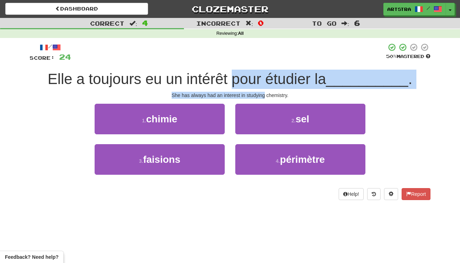
click at [256, 76] on div "/ Score: 24 50 % Mastered Elle a toujours eu un intérêt pour étudier la _______…" at bounding box center [230, 121] width 401 height 157
click at [256, 76] on span "Elle a toujours eu un intérêt pour étudier la" at bounding box center [187, 79] width 278 height 17
drag, startPoint x: 256, startPoint y: 76, endPoint x: 265, endPoint y: 101, distance: 26.7
click at [265, 101] on div "/ Score: 24 50 % Mastered Elle a toujours eu un intérêt pour étudier la _______…" at bounding box center [230, 121] width 401 height 157
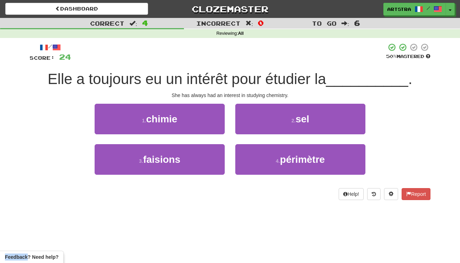
click at [265, 101] on div "/ Score: 24 50 % Mastered Elle a toujours eu un intérêt pour étudier la _______…" at bounding box center [230, 121] width 401 height 157
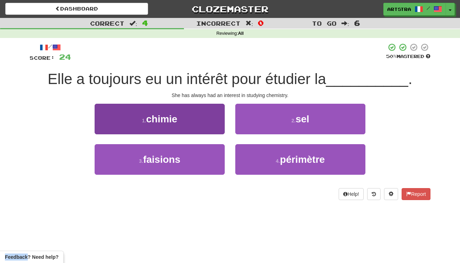
click at [173, 118] on span "chimie" at bounding box center [161, 119] width 31 height 11
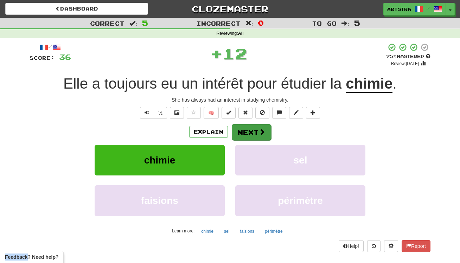
click at [261, 126] on button "Next" at bounding box center [251, 132] width 39 height 16
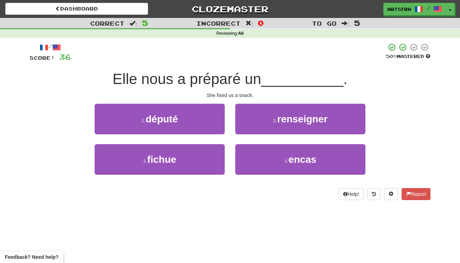
click at [234, 74] on span "Elle nous a préparé un" at bounding box center [186, 79] width 149 height 17
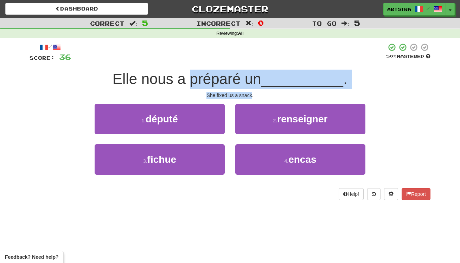
drag, startPoint x: 234, startPoint y: 74, endPoint x: 245, endPoint y: 95, distance: 23.3
click at [245, 95] on div "/ Score: 36 50 % Mastered Elle nous a préparé un __________ . She fixed us a sn…" at bounding box center [230, 121] width 401 height 157
click at [245, 95] on div "She fixed us a snack." at bounding box center [230, 95] width 401 height 7
drag, startPoint x: 245, startPoint y: 95, endPoint x: 245, endPoint y: 73, distance: 21.4
click at [245, 73] on div "/ Score: 36 50 % Mastered Elle nous a préparé un __________ . She fixed us a sn…" at bounding box center [230, 121] width 401 height 157
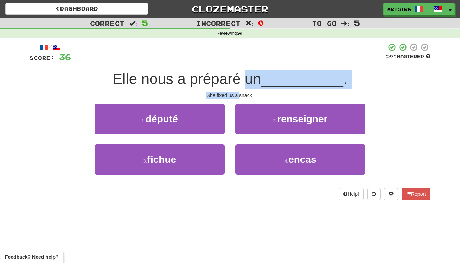
click at [245, 73] on span "Elle nous a préparé un" at bounding box center [186, 79] width 149 height 17
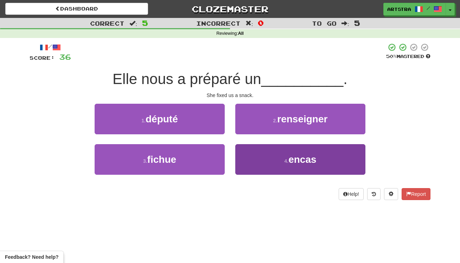
click at [270, 158] on button "4 . encas" at bounding box center [300, 159] width 130 height 31
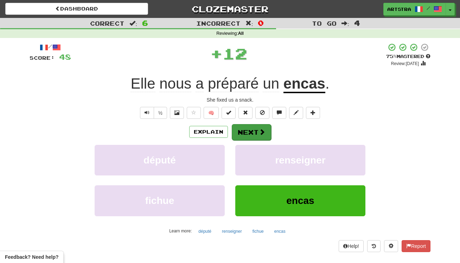
click at [254, 127] on button "Next" at bounding box center [251, 132] width 39 height 16
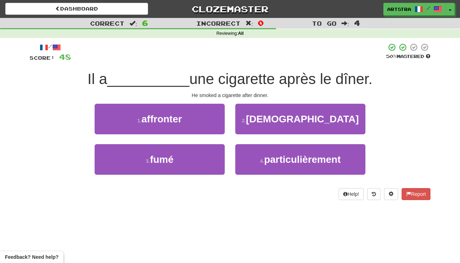
click at [221, 74] on span "une cigarette après le dîner." at bounding box center [280, 79] width 183 height 17
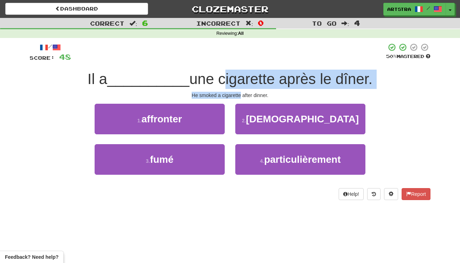
drag, startPoint x: 221, startPoint y: 74, endPoint x: 236, endPoint y: 91, distance: 23.2
click at [236, 91] on div "/ Score: 48 50 % Mastered Il a __________ une cigarette après le dîner. He smok…" at bounding box center [230, 121] width 401 height 157
click at [236, 92] on div "He smoked a cigarette after dinner." at bounding box center [230, 95] width 401 height 7
drag, startPoint x: 236, startPoint y: 91, endPoint x: 233, endPoint y: 73, distance: 18.9
click at [233, 73] on div "/ Score: 48 50 % Mastered Il a __________ une cigarette après le dîner. He smok…" at bounding box center [230, 121] width 401 height 157
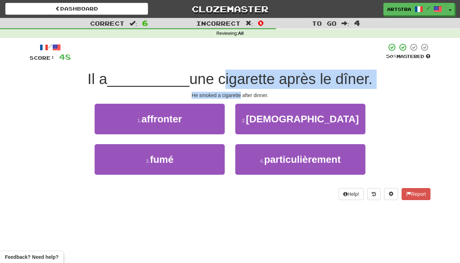
click at [232, 73] on span "une cigarette après le dîner." at bounding box center [280, 79] width 183 height 17
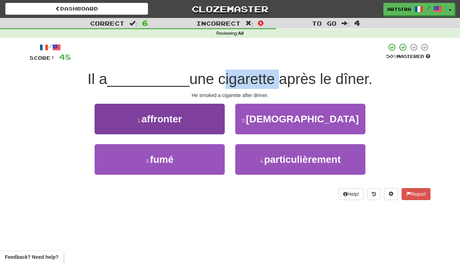
click at [191, 150] on button "3 . fumé" at bounding box center [160, 159] width 130 height 31
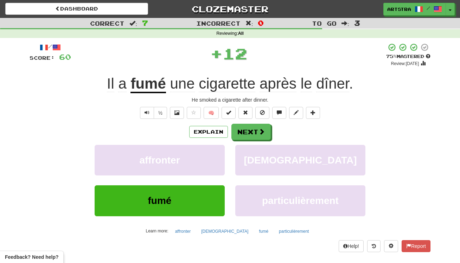
click at [235, 141] on div "Explain Next affronter chrétien fumé particulièrement Learn more: affronter chr…" at bounding box center [230, 180] width 401 height 113
click at [251, 135] on button "Next" at bounding box center [251, 132] width 39 height 16
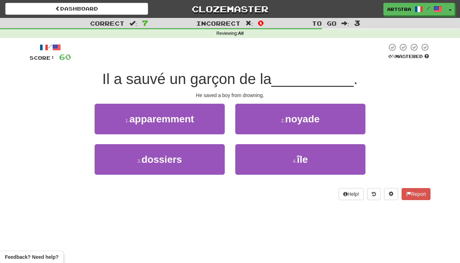
click at [225, 85] on span "Il a sauvé un garçon de la" at bounding box center [186, 79] width 169 height 17
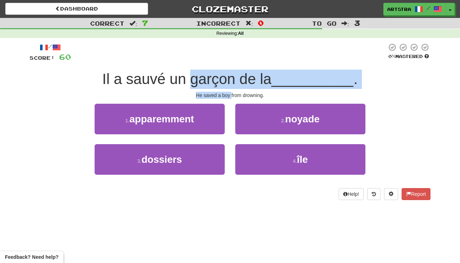
drag, startPoint x: 225, startPoint y: 85, endPoint x: 229, endPoint y: 95, distance: 11.2
click at [229, 95] on div "/ Score: 60 0 % Mastered Il a sauvé un garçon de la __________ . He saved a boy…" at bounding box center [230, 121] width 401 height 157
click at [229, 95] on div "He saved a boy from drowning." at bounding box center [230, 95] width 401 height 7
drag, startPoint x: 229, startPoint y: 95, endPoint x: 232, endPoint y: 81, distance: 14.4
click at [232, 81] on div "/ Score: 60 0 % Mastered Il a sauvé un garçon de la __________ . He saved a boy…" at bounding box center [230, 121] width 401 height 157
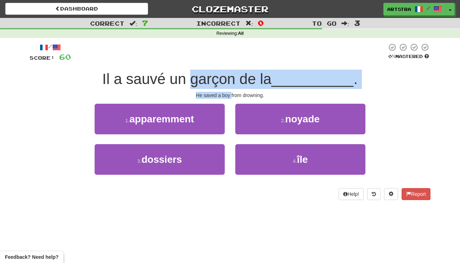
click at [232, 81] on span "Il a sauvé un garçon de la" at bounding box center [186, 79] width 169 height 17
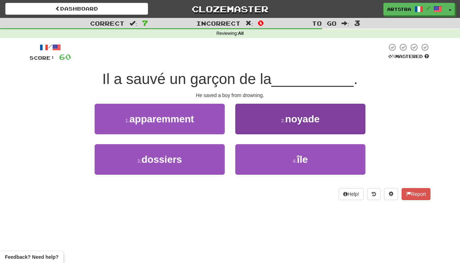
click at [276, 116] on button "2 . noyade" at bounding box center [300, 119] width 130 height 31
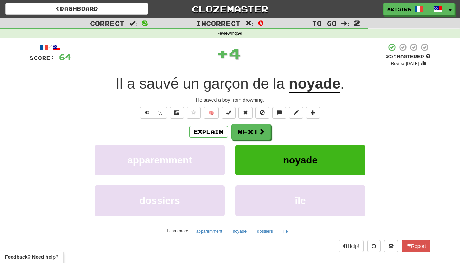
click at [320, 88] on u "noyade" at bounding box center [315, 84] width 52 height 18
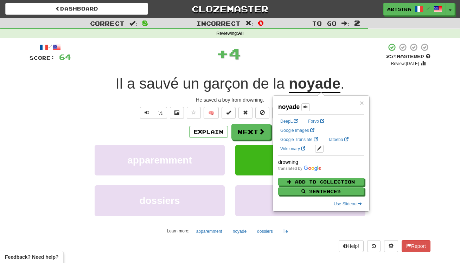
click at [253, 140] on div "Explain Next apparemment noyade dossiers île Learn more: apparemment noyade dos…" at bounding box center [230, 180] width 401 height 113
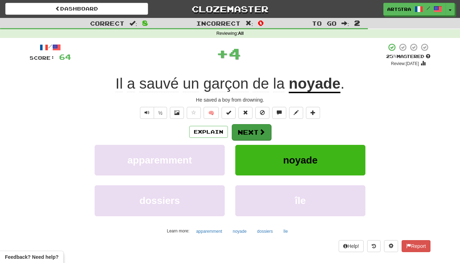
click at [252, 136] on button "Next" at bounding box center [251, 132] width 39 height 16
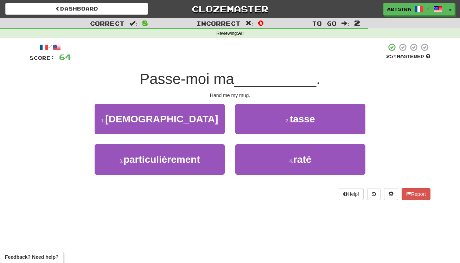
click at [227, 79] on span "Passe-moi ma" at bounding box center [187, 79] width 94 height 17
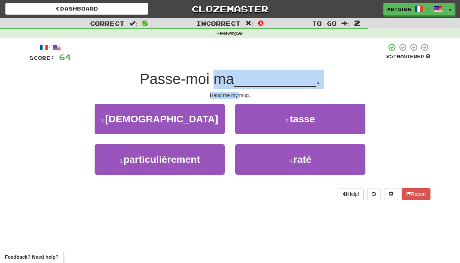
drag, startPoint x: 227, startPoint y: 79, endPoint x: 238, endPoint y: 95, distance: 19.4
click at [238, 95] on div "/ Score: 64 25 % Mastered Passe-moi ma __________ . Hand me my mug. 1 . chrétie…" at bounding box center [230, 121] width 401 height 157
click at [238, 95] on div "Hand me my mug." at bounding box center [230, 95] width 401 height 7
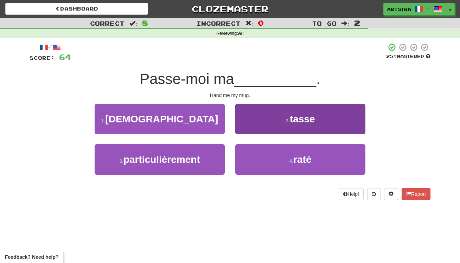
click at [308, 120] on span "tasse" at bounding box center [302, 119] width 25 height 11
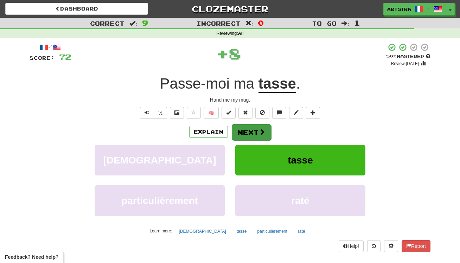
click at [262, 131] on span at bounding box center [262, 132] width 6 height 6
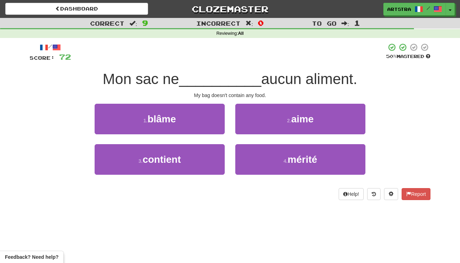
click at [231, 79] on span "__________" at bounding box center [220, 79] width 82 height 17
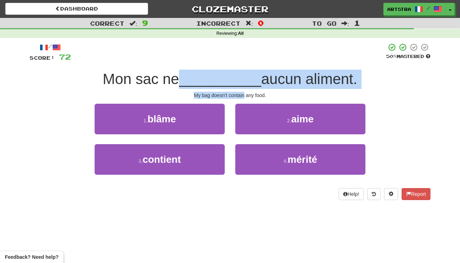
drag, startPoint x: 231, startPoint y: 79, endPoint x: 242, endPoint y: 95, distance: 19.1
click at [242, 95] on div "/ Score: 72 50 % Mastered Mon sac ne __________ aucun aliment. My bag doesn't c…" at bounding box center [230, 121] width 401 height 157
click at [242, 95] on div "My bag doesn't contain any food." at bounding box center [230, 95] width 401 height 7
drag, startPoint x: 242, startPoint y: 95, endPoint x: 239, endPoint y: 78, distance: 16.8
click at [239, 78] on div "/ Score: 72 50 % Mastered Mon sac ne __________ aucun aliment. My bag doesn't c…" at bounding box center [230, 121] width 401 height 157
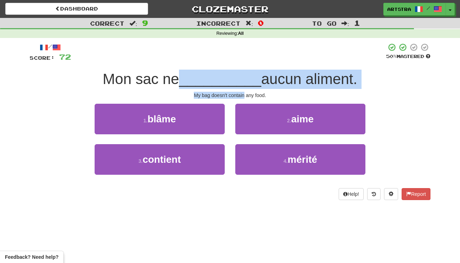
click at [239, 78] on span "__________" at bounding box center [220, 79] width 82 height 17
drag, startPoint x: 239, startPoint y: 78, endPoint x: 241, endPoint y: 98, distance: 20.2
click at [241, 98] on div "/ Score: 72 50 % Mastered Mon sac ne __________ aucun aliment. My bag doesn't c…" at bounding box center [230, 121] width 401 height 157
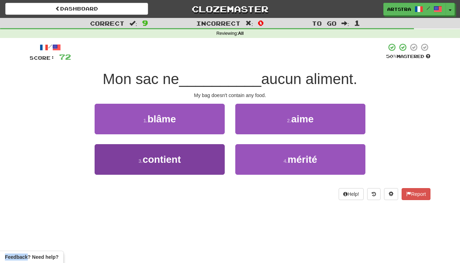
click at [157, 158] on span "contient" at bounding box center [161, 159] width 38 height 11
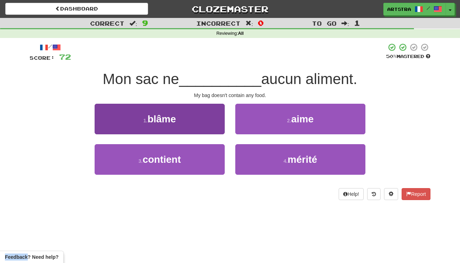
click at [165, 134] on button "1 . blâme" at bounding box center [160, 119] width 130 height 31
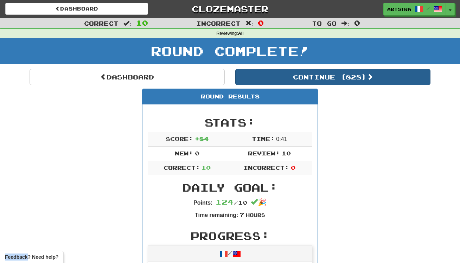
click at [273, 80] on button "Continue ( 828 )" at bounding box center [332, 77] width 195 height 16
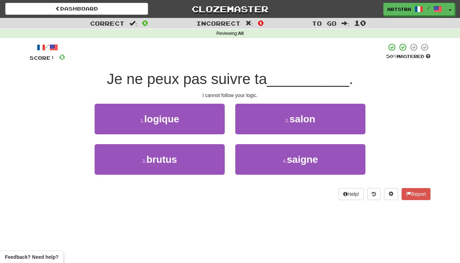
click at [224, 70] on div "Je ne peux pas suivre ta __________ ." at bounding box center [230, 79] width 401 height 19
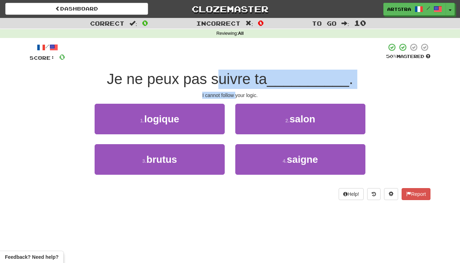
drag, startPoint x: 232, startPoint y: 89, endPoint x: 235, endPoint y: 93, distance: 5.7
click at [235, 93] on div "/ Score: 0 50 % Mastered Je ne peux pas suivre ta __________ . I cannot follow …" at bounding box center [230, 121] width 401 height 157
click at [235, 93] on div "I cannot follow your logic." at bounding box center [230, 95] width 401 height 7
drag, startPoint x: 235, startPoint y: 93, endPoint x: 238, endPoint y: 75, distance: 18.4
click at [238, 75] on div "/ Score: 0 50 % Mastered Je ne peux pas suivre ta __________ . I cannot follow …" at bounding box center [230, 121] width 401 height 157
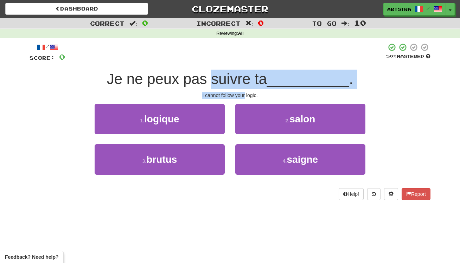
click at [238, 75] on span "Je ne peux pas suivre ta" at bounding box center [187, 79] width 160 height 17
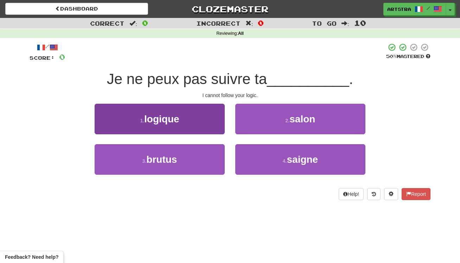
click at [188, 124] on button "1 . logique" at bounding box center [160, 119] width 130 height 31
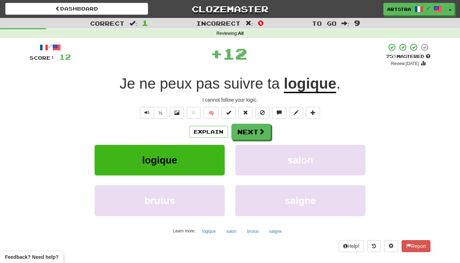
drag, startPoint x: 259, startPoint y: 130, endPoint x: 246, endPoint y: 98, distance: 34.2
click at [259, 130] on span at bounding box center [261, 131] width 6 height 6
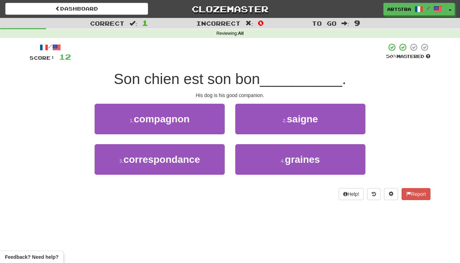
click at [232, 74] on span "Son chien est son bon" at bounding box center [187, 79] width 146 height 17
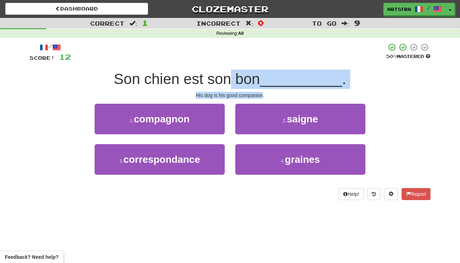
drag, startPoint x: 233, startPoint y: 76, endPoint x: 244, endPoint y: 95, distance: 21.2
click at [244, 95] on div "/ Score: 12 50 % Mastered Son chien est son bon __________ . His dog is his goo…" at bounding box center [230, 121] width 401 height 157
click at [244, 95] on div "His dog is his good companion." at bounding box center [230, 95] width 401 height 7
drag, startPoint x: 244, startPoint y: 95, endPoint x: 252, endPoint y: 79, distance: 17.9
click at [252, 79] on div "/ Score: 12 50 % Mastered Son chien est son bon __________ . His dog is his goo…" at bounding box center [230, 121] width 401 height 157
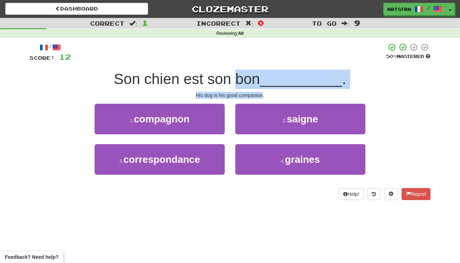
click at [252, 79] on span "Son chien est son bon" at bounding box center [187, 79] width 146 height 17
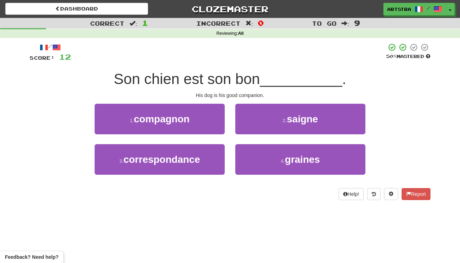
drag
click at [201, 116] on button "1 . compagnon" at bounding box center [160, 119] width 130 height 31
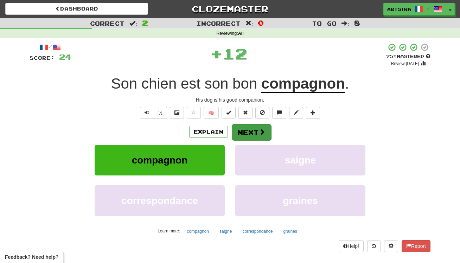
click at [260, 129] on span at bounding box center [262, 132] width 6 height 6
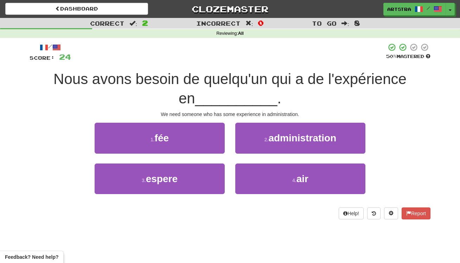
click at [228, 71] on span "Nous avons besoin de quelqu'un qui a de l'expérience en" at bounding box center [229, 89] width 353 height 36
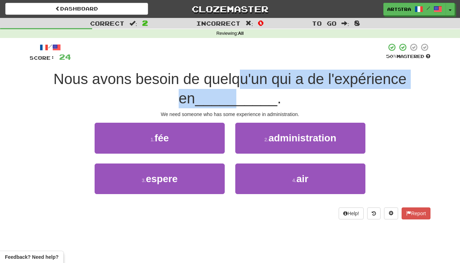
click at [225, 95] on span "Nous avons besoin de quelqu'un qui a de l'expérience en __________ ." at bounding box center [229, 89] width 353 height 36
click at [225, 95] on span "__________" at bounding box center [236, 98] width 82 height 17
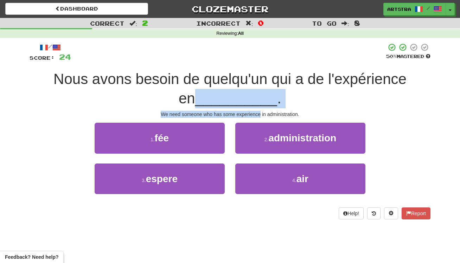
drag, startPoint x: 225, startPoint y: 95, endPoint x: 238, endPoint y: 115, distance: 23.9
click at [238, 115] on div "/ Score: 24 50 % Mastered Nous avons besoin de quelqu'un qui a de l'expérience …" at bounding box center [230, 131] width 401 height 176
click at [238, 115] on div "We need someone who has some experience in administration." at bounding box center [230, 114] width 401 height 7
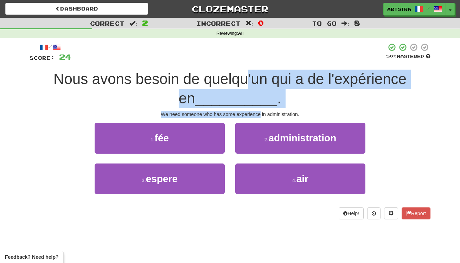
click at [237, 82] on div "/ Score: 24 50 % Mastered Nous avons besoin de quelqu'un qui a de l'expérience …" at bounding box center [230, 131] width 401 height 176
click at [237, 82] on span "Nous avons besoin de quelqu'un qui a de l'expérience en" at bounding box center [229, 89] width 353 height 36
click at [240, 110] on div "/ Score: 24 50 % Mastered Nous avons besoin de quelqu'un qui a de l'expérience …" at bounding box center [230, 131] width 401 height 176
click at [240, 111] on div "We need someone who has some experience in administration." at bounding box center [230, 114] width 401 height 7
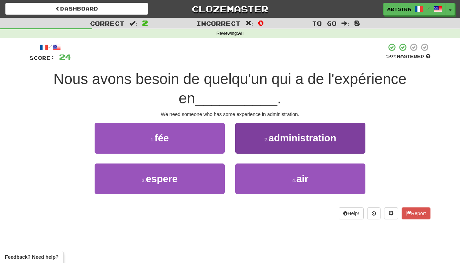
click at [272, 135] on span "administration" at bounding box center [302, 137] width 68 height 11
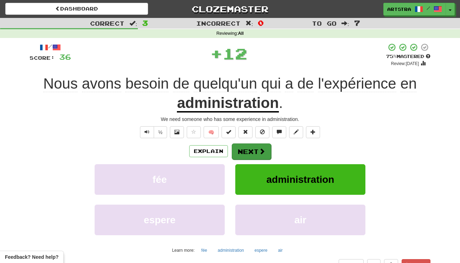
click at [250, 145] on button "Next" at bounding box center [251, 151] width 39 height 16
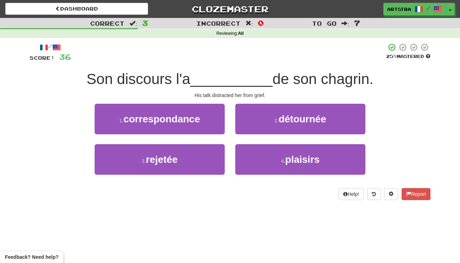
click at [231, 71] on span "__________" at bounding box center [231, 79] width 82 height 17
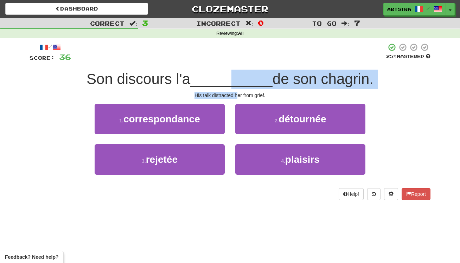
click at [238, 96] on div "/ Score: 36 25 % Mastered Son discours l'a __________ de son chagrin. His talk …" at bounding box center [230, 121] width 401 height 157
click at [238, 96] on div "His talk distracted her from grief." at bounding box center [230, 95] width 401 height 7
click at [230, 79] on div "/ Score: 36 25 % Mastered Son discours l'a __________ de son chagrin. His talk …" at bounding box center [230, 121] width 401 height 157
click at [230, 79] on span "__________" at bounding box center [231, 79] width 82 height 17
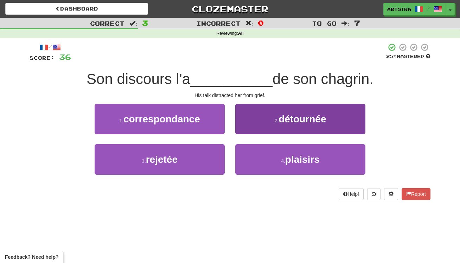
click at [308, 123] on span "détournée" at bounding box center [301, 119] width 47 height 11
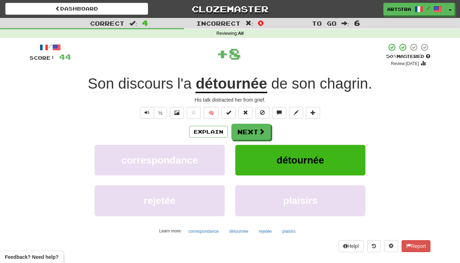
click at [232, 79] on u "détournée" at bounding box center [230, 84] width 71 height 18
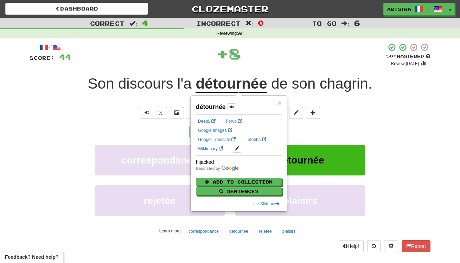
click at [358, 55] on div "+ 8" at bounding box center [228, 53] width 315 height 21
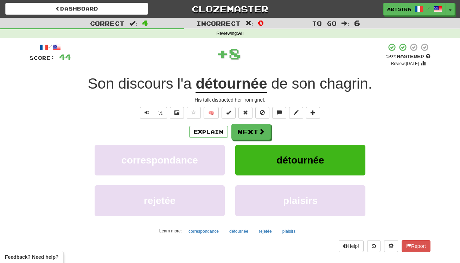
click at [354, 89] on span "chagrin" at bounding box center [343, 83] width 48 height 17
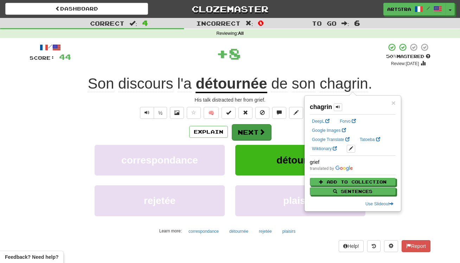
click at [246, 127] on button "Next" at bounding box center [251, 132] width 39 height 16
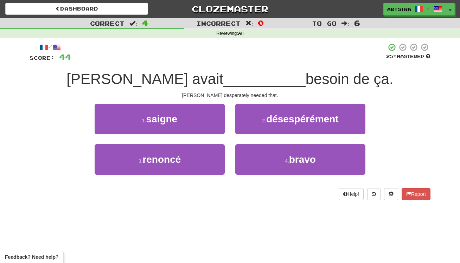
click at [241, 73] on span "__________" at bounding box center [264, 79] width 82 height 17
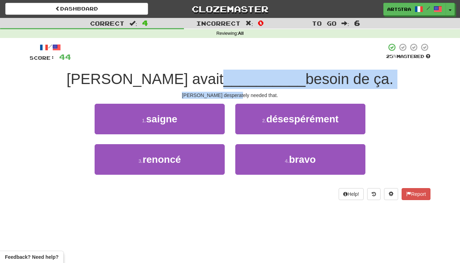
click at [240, 95] on div "/ Score: 44 25 % Mastered Tom avait __________ besoin de ça. Tom desperately ne…" at bounding box center [230, 121] width 401 height 157
click at [240, 95] on div "Tom desperately needed that." at bounding box center [230, 95] width 401 height 7
click at [242, 74] on div "/ Score: 44 25 % Mastered Tom avait __________ besoin de ça. Tom desperately ne…" at bounding box center [230, 121] width 401 height 157
click at [242, 74] on span "__________" at bounding box center [264, 79] width 82 height 17
click at [248, 93] on div "/ Score: 44 25 % Mastered Tom avait __________ besoin de ça. Tom desperately ne…" at bounding box center [230, 121] width 401 height 157
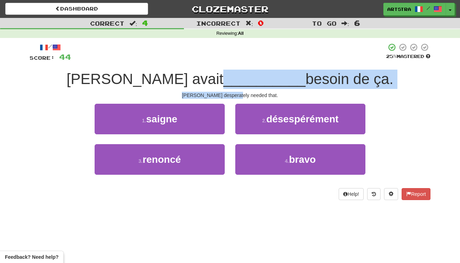
click at [248, 93] on div "Tom desperately needed that." at bounding box center [230, 95] width 401 height 7
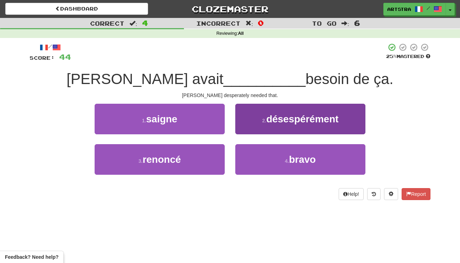
click at [318, 122] on span "désespérément" at bounding box center [302, 119] width 72 height 11
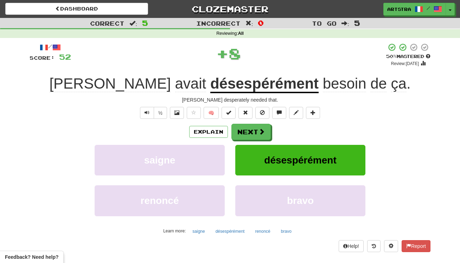
click at [239, 142] on div "Explain Next saigne désespérément renoncé bravo Learn more: saigne désespérémen…" at bounding box center [230, 180] width 401 height 113
click at [240, 133] on button "Next" at bounding box center [251, 132] width 39 height 16
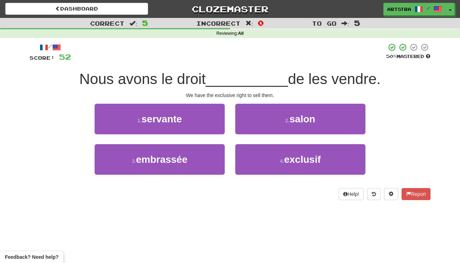
click at [221, 82] on span "__________" at bounding box center [247, 79] width 82 height 17
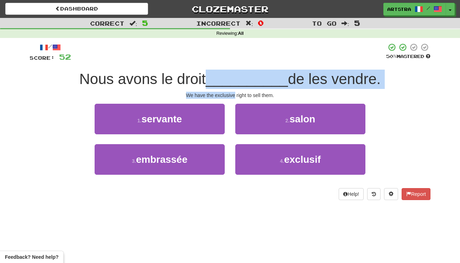
click at [232, 96] on div "/ Score: 52 50 % Mastered Nous avons le droit __________ de les vendre. We have…" at bounding box center [230, 121] width 401 height 157
click at [232, 95] on div "We have the exclusive right to sell them." at bounding box center [230, 95] width 401 height 7
click at [232, 78] on div "/ Score: 52 50 % Mastered Nous avons le droit __________ de les vendre. We have…" at bounding box center [230, 121] width 401 height 157
click at [232, 78] on span "__________" at bounding box center [247, 79] width 82 height 17
click at [234, 96] on div "/ Score: 52 50 % Mastered Nous avons le droit __________ de les vendre. We have…" at bounding box center [230, 121] width 401 height 157
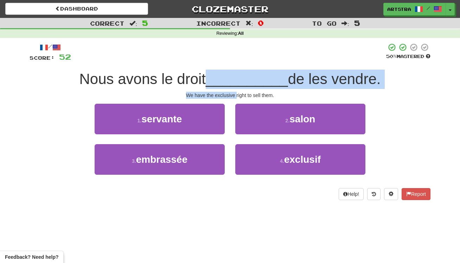
click at [234, 96] on div "We have the exclusive right to sell them." at bounding box center [230, 95] width 401 height 7
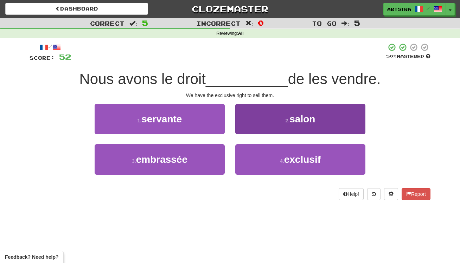
click at [270, 161] on button "4 . exclusif" at bounding box center [300, 159] width 130 height 31
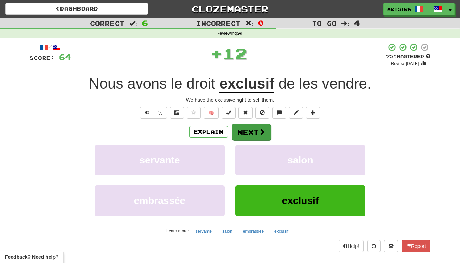
click at [253, 126] on button "Next" at bounding box center [251, 132] width 39 height 16
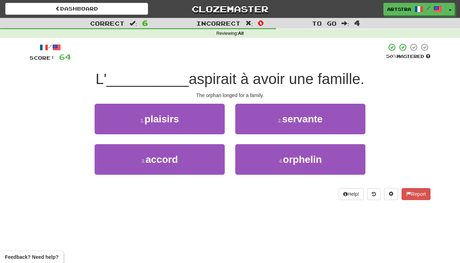
click at [240, 76] on span "aspirait à avoir une famille." at bounding box center [277, 79] width 176 height 17
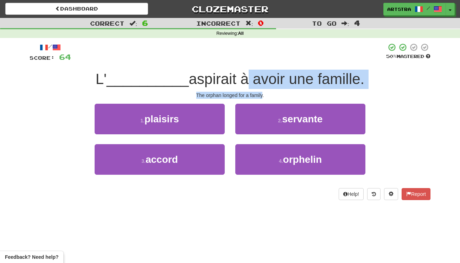
click at [250, 93] on div "/ Score: 64 50 % Mastered L' __________ aspirait à avoir une famille. The orpha…" at bounding box center [230, 121] width 401 height 157
click at [250, 93] on div "The orphan longed for a family." at bounding box center [230, 95] width 401 height 7
click at [253, 76] on div "/ Score: 64 50 % Mastered L' __________ aspirait à avoir une famille. The orpha…" at bounding box center [230, 121] width 401 height 157
click at [253, 76] on span "aspirait à avoir une famille." at bounding box center [277, 79] width 176 height 17
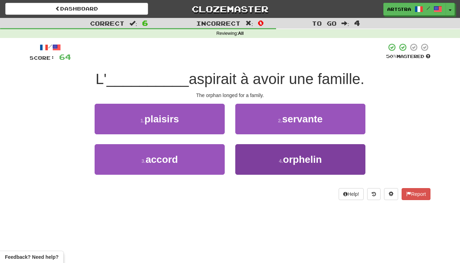
click at [317, 168] on button "4 . orphelin" at bounding box center [300, 159] width 130 height 31
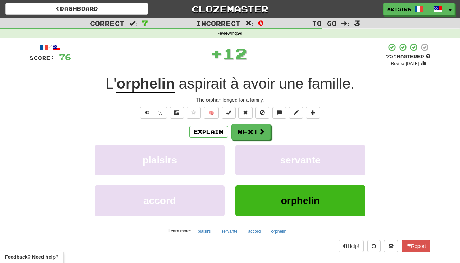
click at [210, 91] on span "aspirait" at bounding box center [202, 83] width 47 height 17
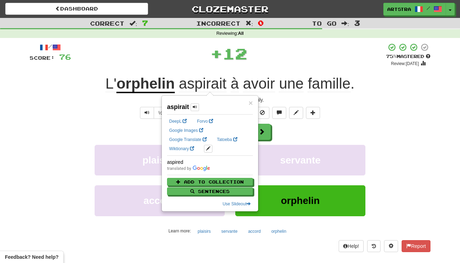
click at [340, 43] on div "+ 12" at bounding box center [228, 53] width 315 height 21
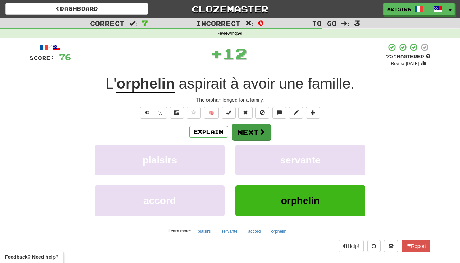
click at [252, 131] on button "Next" at bounding box center [251, 132] width 39 height 16
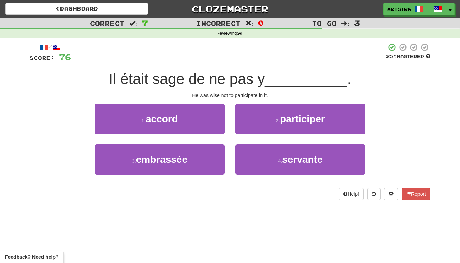
click at [218, 71] on span "Il était sage de ne pas y" at bounding box center [187, 79] width 156 height 17
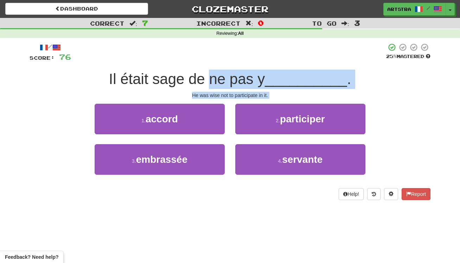
click at [230, 97] on div "/ Score: 76 25 % Mastered Il était sage de ne pas y __________ . He was wise no…" at bounding box center [230, 121] width 401 height 157
click at [231, 89] on div "/ Score: 76 25 % Mastered Il était sage de ne pas y __________ . He was wise no…" at bounding box center [230, 121] width 401 height 157
click at [229, 73] on div "/ Score: 76 25 % Mastered Il était sage de ne pas y __________ . He was wise no…" at bounding box center [230, 121] width 401 height 157
click at [229, 73] on span "Il était sage de ne pas y" at bounding box center [187, 79] width 156 height 17
click at [242, 94] on div "/ Score: 76 25 % Mastered Il était sage de ne pas y __________ . He was wise no…" at bounding box center [230, 121] width 401 height 157
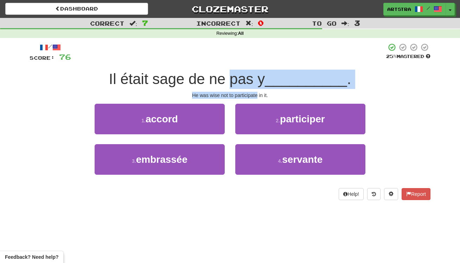
click at [242, 94] on div "He was wise not to participate in it." at bounding box center [230, 95] width 401 height 7
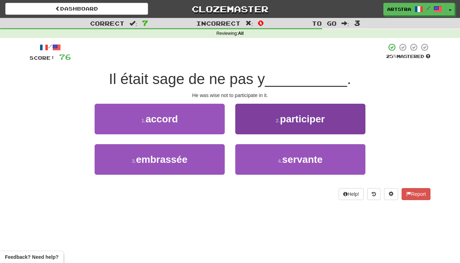
click at [313, 119] on span "participer" at bounding box center [302, 119] width 45 height 11
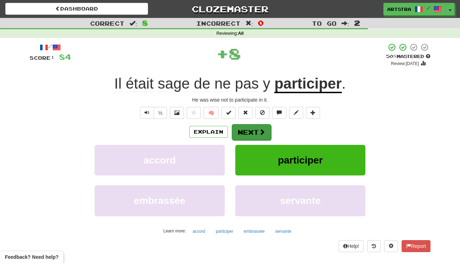
click at [254, 129] on button "Next" at bounding box center [251, 132] width 39 height 16
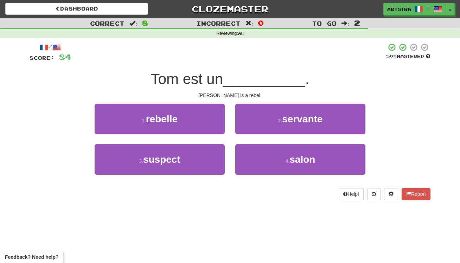
click at [221, 59] on div at bounding box center [228, 52] width 315 height 19
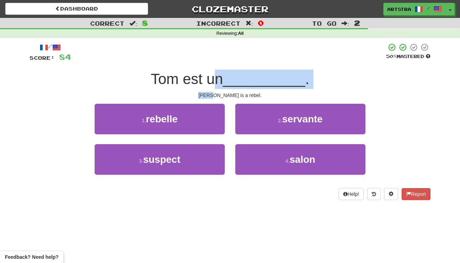
click at [226, 97] on div "/ Score: 84 50 % Mastered Tom est un __________ . Tom is a rebel. 1 . rebelle 2…" at bounding box center [230, 121] width 401 height 157
click at [226, 97] on div "Tom is a rebel." at bounding box center [230, 95] width 401 height 7
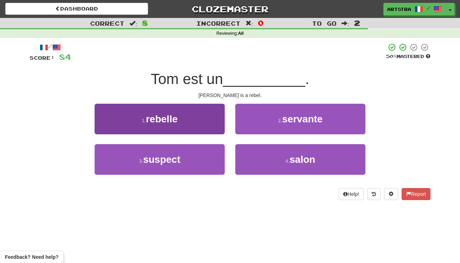
click at [210, 109] on button "1 . rebelle" at bounding box center [160, 119] width 130 height 31
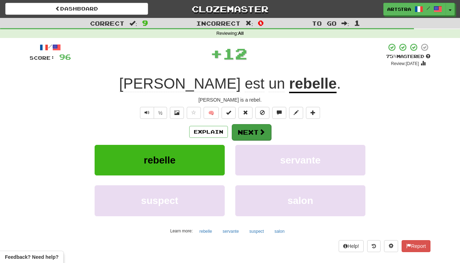
click at [256, 133] on button "Next" at bounding box center [251, 132] width 39 height 16
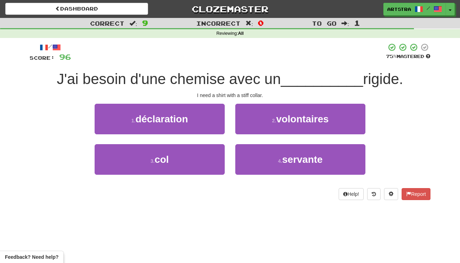
click at [235, 76] on span "J'ai besoin d'une chemise avec un" at bounding box center [169, 79] width 224 height 17
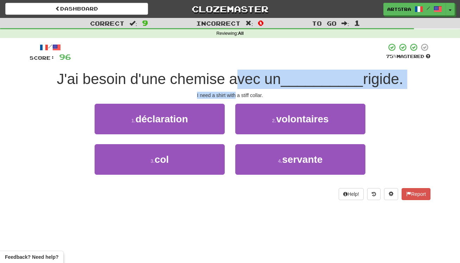
click at [235, 96] on div "/ Score: 96 75 % Mastered J'ai besoin d'une chemise avec un __________ rigide. …" at bounding box center [230, 121] width 401 height 157
click at [235, 96] on div "I need a shirt with a stiff collar." at bounding box center [230, 95] width 401 height 7
click at [236, 78] on div "/ Score: 96 75 % Mastered J'ai besoin d'une chemise avec un __________ rigide. …" at bounding box center [230, 121] width 401 height 157
click at [236, 78] on span "J'ai besoin d'une chemise avec un" at bounding box center [169, 79] width 224 height 17
click at [243, 94] on div "/ Score: 96 75 % Mastered J'ai besoin d'une chemise avec un __________ rigide. …" at bounding box center [230, 121] width 401 height 157
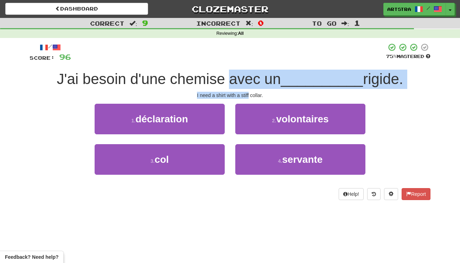
click at [243, 94] on div "I need a shirt with a stiff collar." at bounding box center [230, 95] width 401 height 7
click at [242, 80] on div "/ Score: 96 75 % Mastered J'ai besoin d'une chemise avec un __________ rigide. …" at bounding box center [230, 121] width 401 height 157
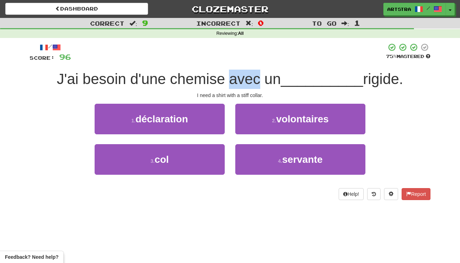
click at [241, 80] on span "J'ai besoin d'une chemise avec un" at bounding box center [169, 79] width 224 height 17
click at [382, 100] on div "/ Score: 96 75 % Mastered J'ai besoin d'une chemise avec un __________ rigide. …" at bounding box center [230, 121] width 401 height 157
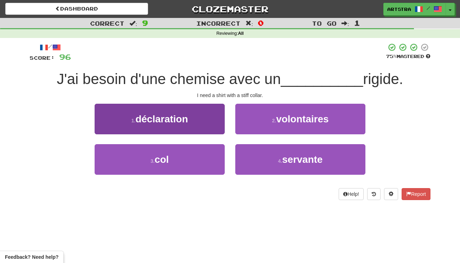
click at [211, 166] on button "3 . col" at bounding box center [160, 159] width 130 height 31
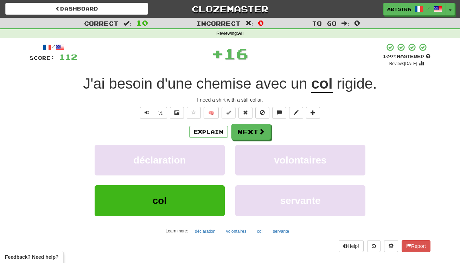
click at [332, 83] on u "col" at bounding box center [321, 84] width 21 height 18
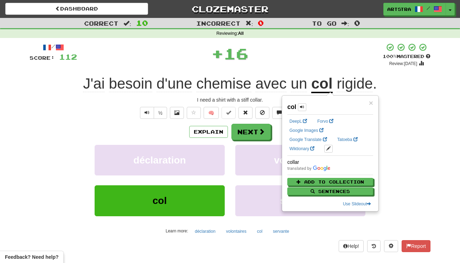
click at [233, 89] on span "chemise" at bounding box center [223, 83] width 55 height 17
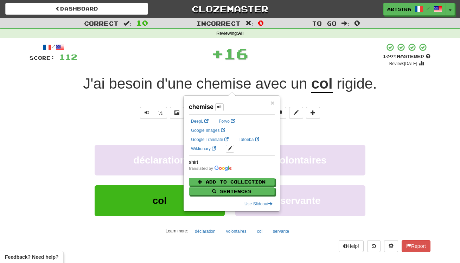
click at [359, 88] on span "rigide" at bounding box center [354, 83] width 36 height 17
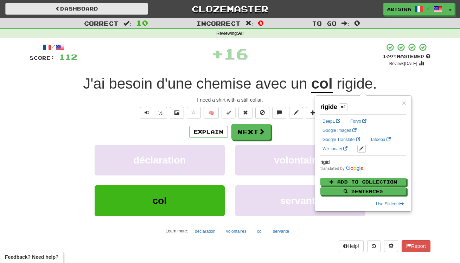
click at [102, 7] on link "Dashboard" at bounding box center [76, 9] width 143 height 12
